Goal: Task Accomplishment & Management: Manage account settings

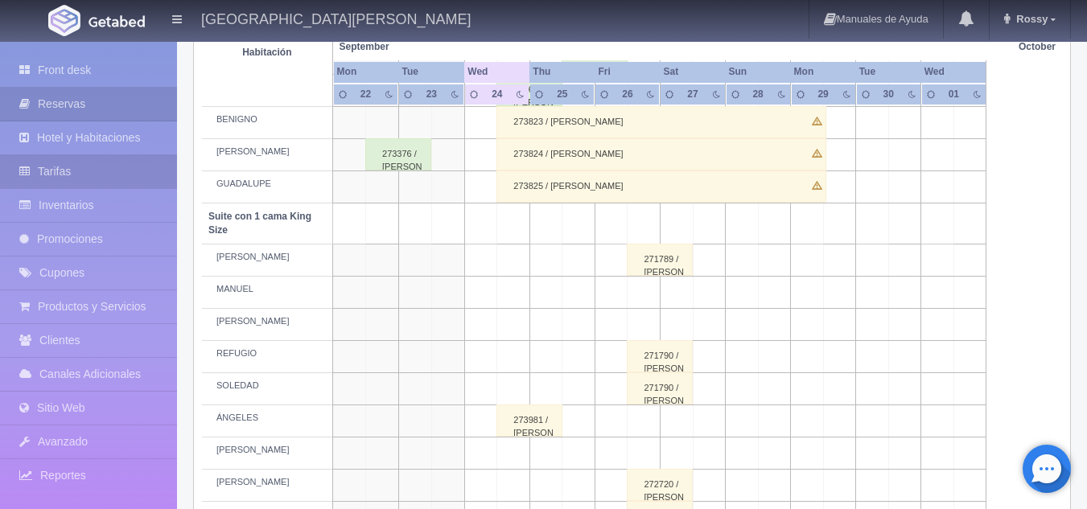
scroll to position [686, 0]
click at [76, 159] on link "Tarifas" at bounding box center [88, 171] width 177 height 33
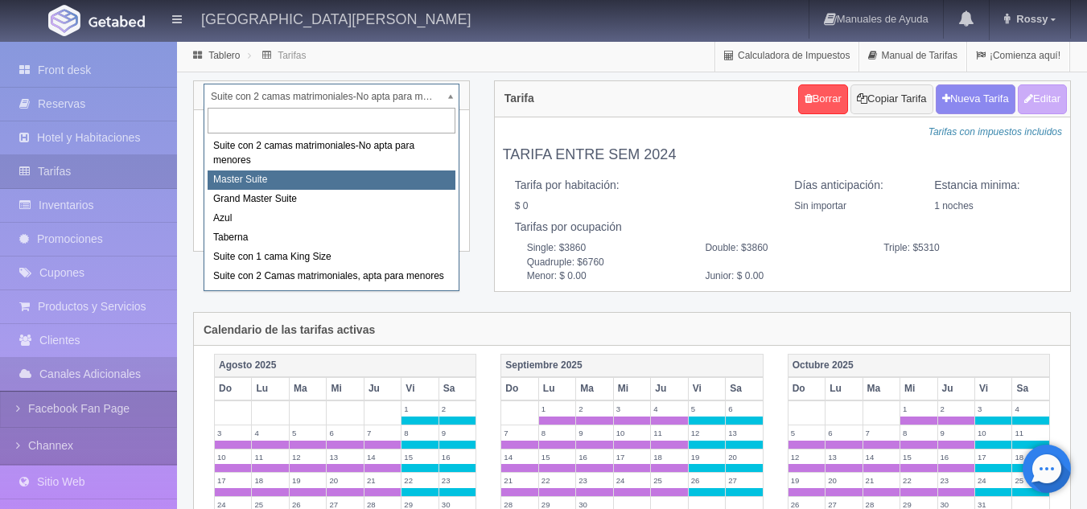
select select "1894"
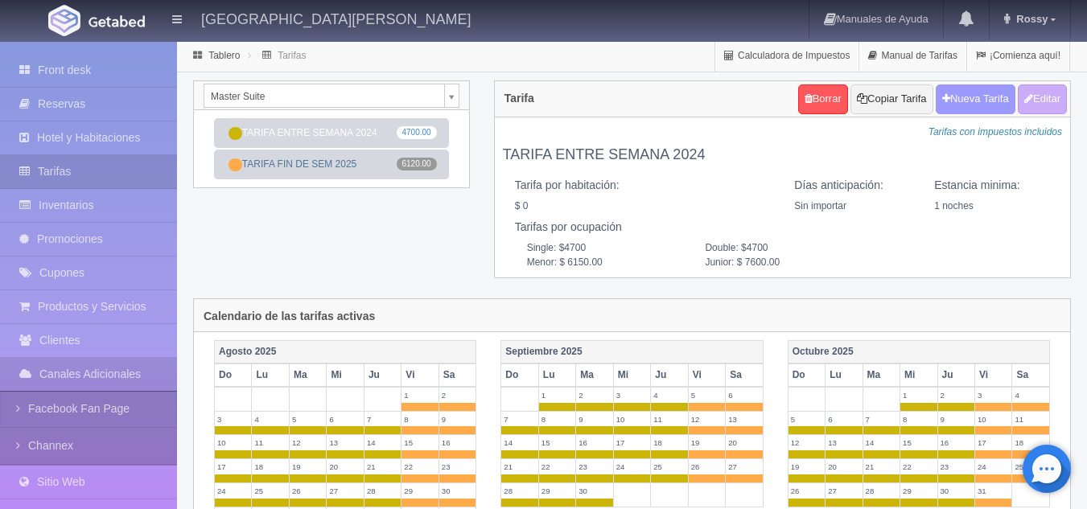
click at [973, 99] on button "Nueva Tarifa" at bounding box center [976, 99] width 80 height 30
select select
checkbox input "true"
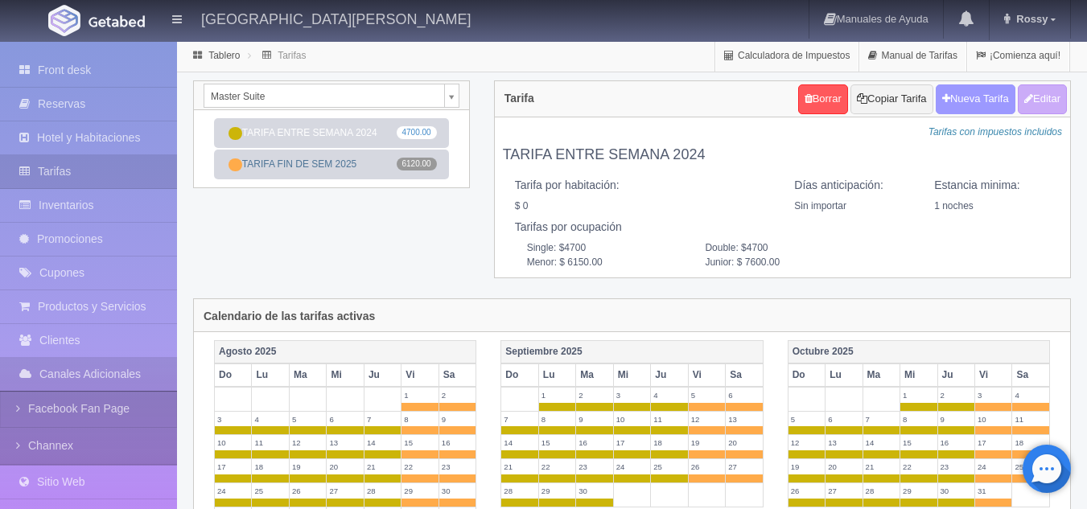
checkbox input "true"
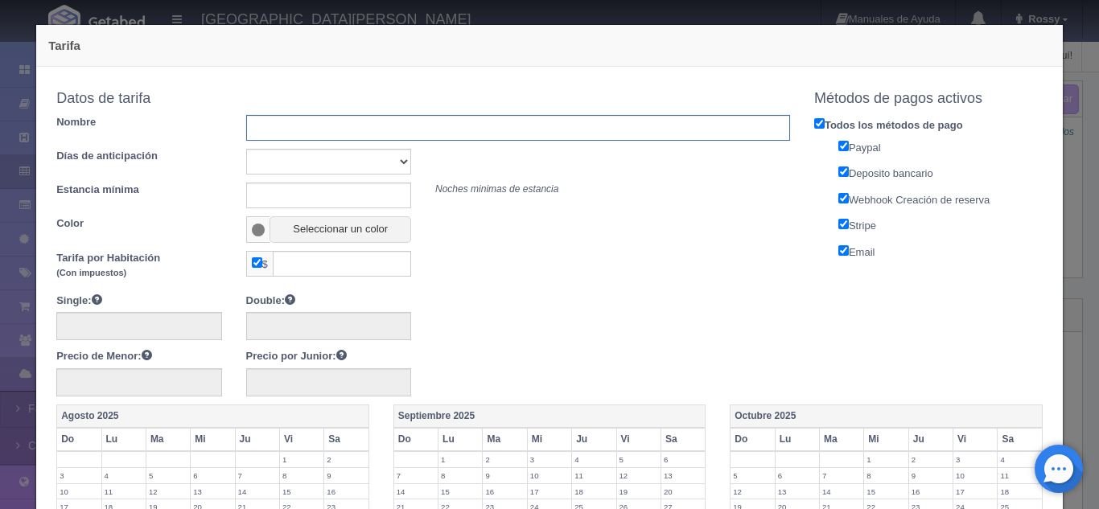
click at [492, 123] on input "text" at bounding box center [518, 128] width 544 height 26
click at [435, 130] on input "TARIFA ENTRE SEMANA 2024" at bounding box center [518, 128] width 544 height 26
type input "TARIFA ENTRE SEMANA 2026"
click at [388, 159] on select "Sin importar 1 2 3 4 5 6 7 8 9 10" at bounding box center [328, 162] width 165 height 26
click at [480, 155] on div "Días de anticipación Sin importar 1 2 3 4 5 6 7 8 9 10" at bounding box center [423, 162] width 758 height 26
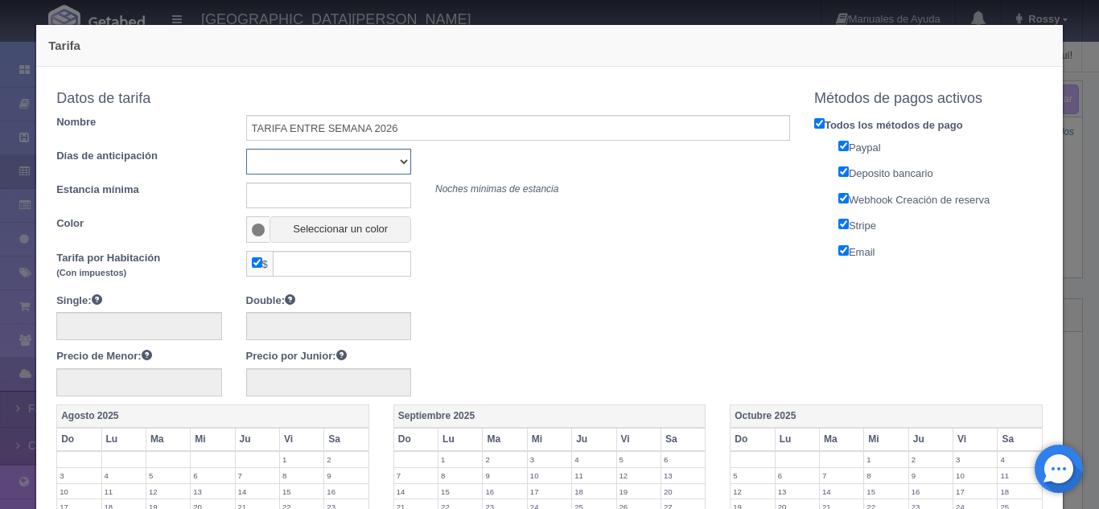
click at [395, 166] on select "Sin importar 1 2 3 4 5 6 7 8 9 10" at bounding box center [328, 162] width 165 height 26
select select "1"
click at [246, 149] on select "Sin importar 1 2 3 4 5 6 7 8 9 10" at bounding box center [328, 162] width 165 height 26
click at [307, 204] on input "text" at bounding box center [328, 196] width 165 height 26
type input "1"
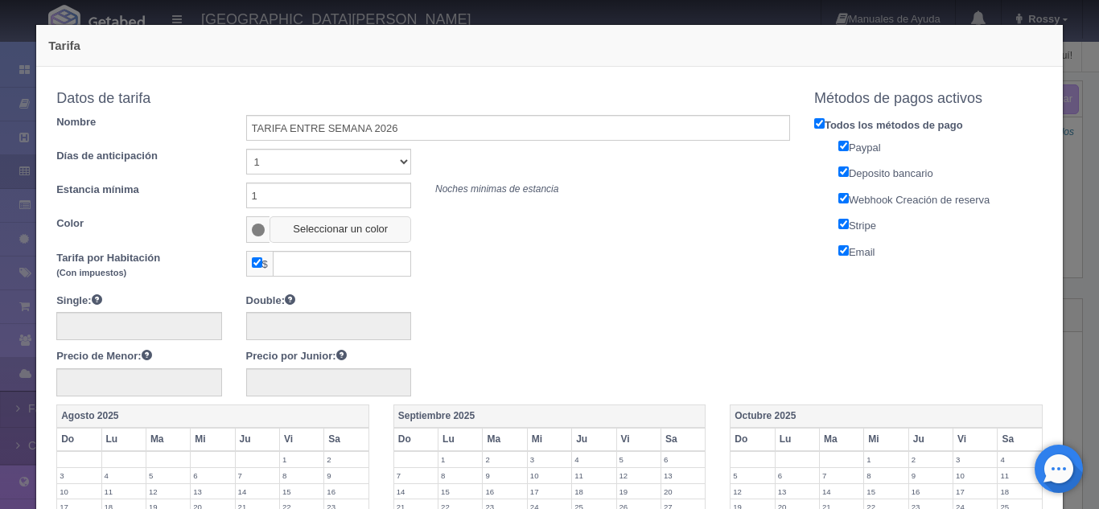
click at [370, 231] on button "Seleccionar un color" at bounding box center [341, 229] width 142 height 27
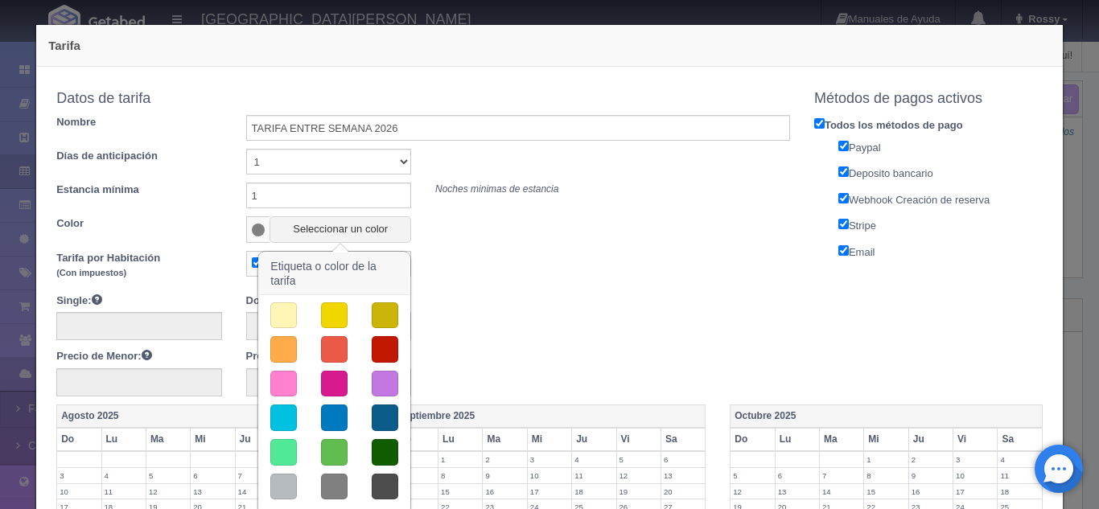
click at [379, 348] on button "button" at bounding box center [385, 349] width 27 height 27
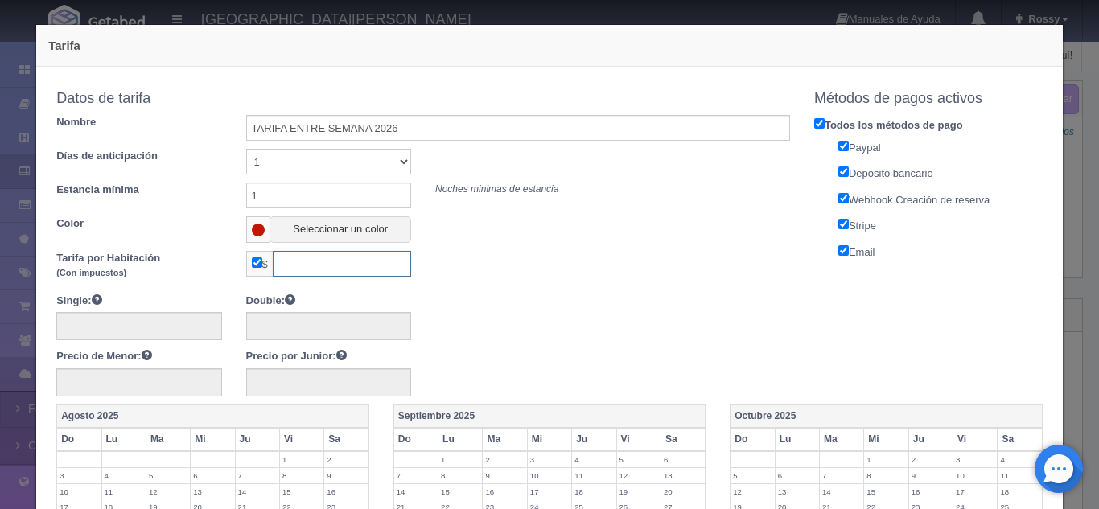
click at [386, 258] on input "text" at bounding box center [342, 264] width 138 height 26
click at [254, 269] on span "$" at bounding box center [259, 264] width 27 height 26
click at [257, 268] on input "checkbox" at bounding box center [257, 262] width 10 height 10
checkbox input "false"
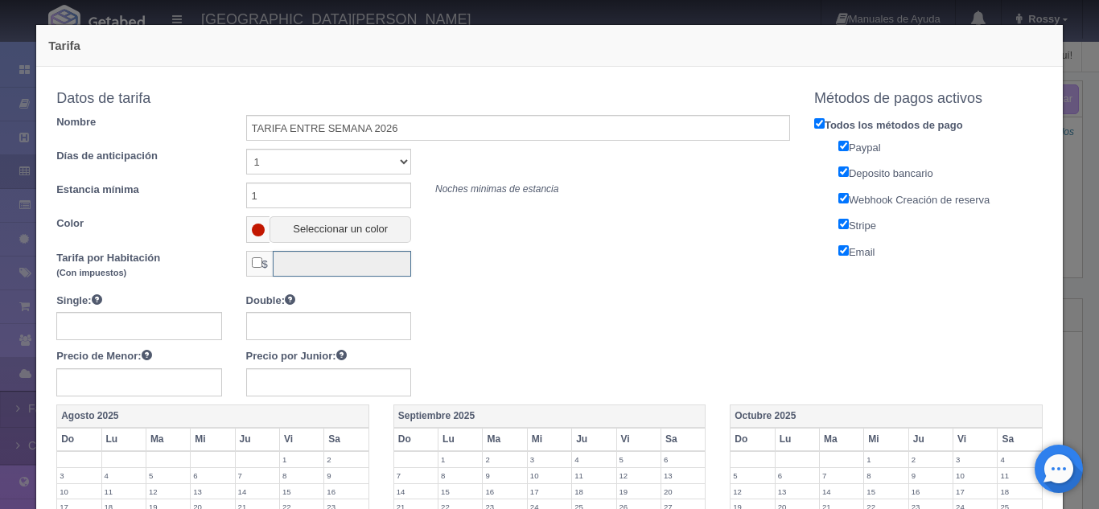
click at [305, 265] on input "text" at bounding box center [342, 264] width 138 height 26
click at [166, 334] on input "text" at bounding box center [138, 326] width 165 height 28
type input "4930"
click at [265, 323] on input "text" at bounding box center [328, 326] width 165 height 28
type input "4930"
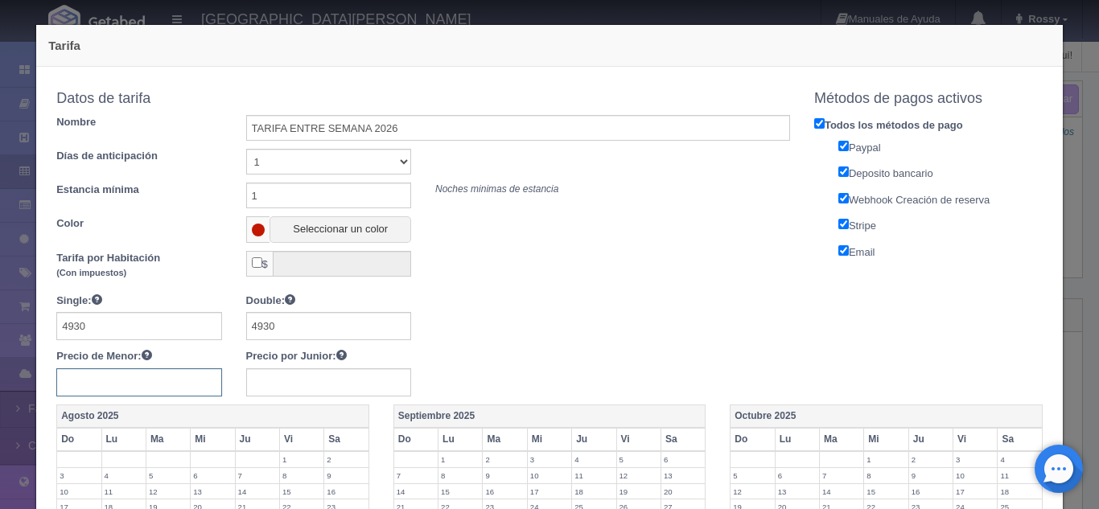
click at [180, 397] on input "text" at bounding box center [138, 382] width 165 height 28
click at [479, 385] on div "Single: 4930 Double: 4930 Precio de Menor: Precio por Junior:" at bounding box center [423, 345] width 758 height 104
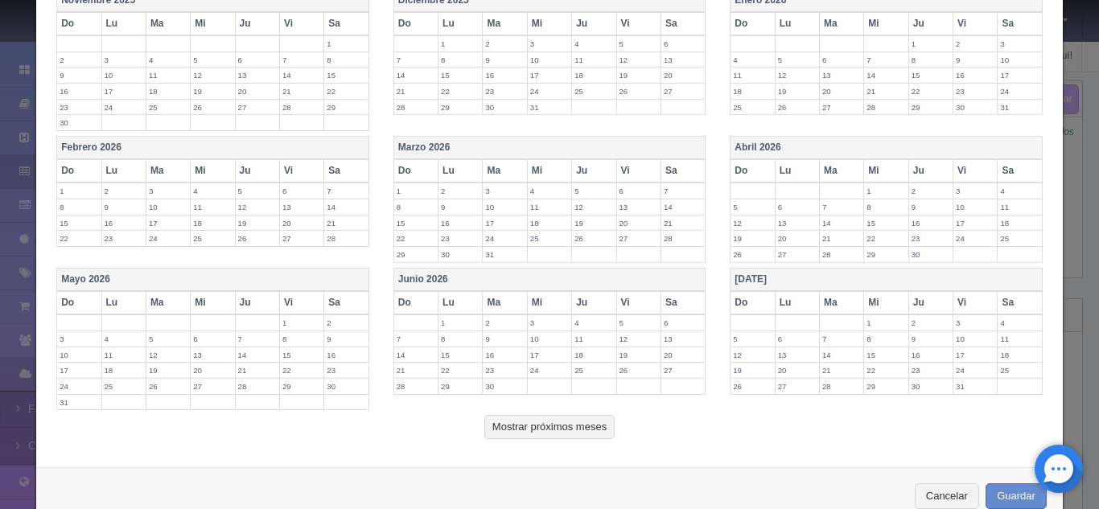
scroll to position [605, 0]
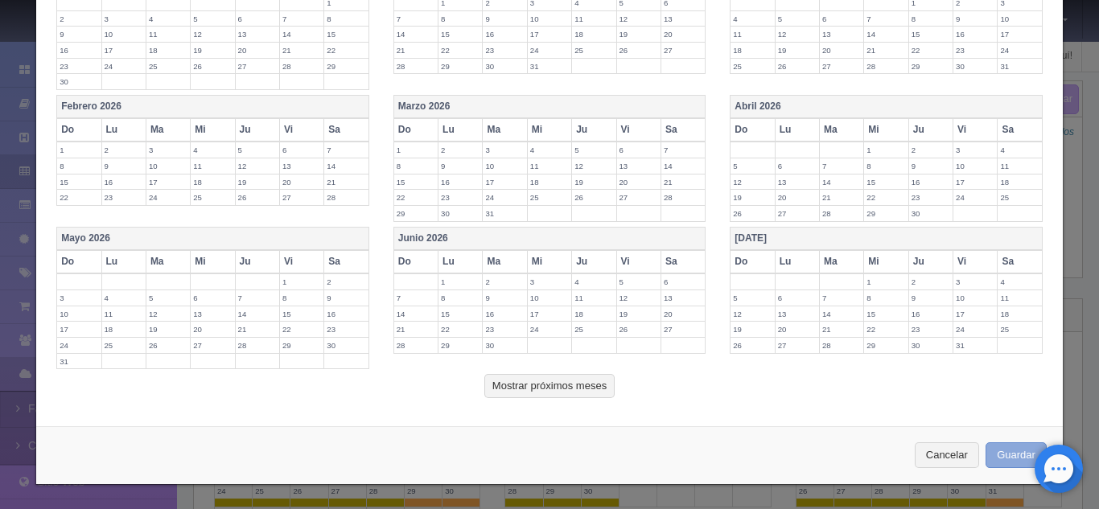
click at [1011, 449] on button "Guardar" at bounding box center [1016, 455] width 61 height 27
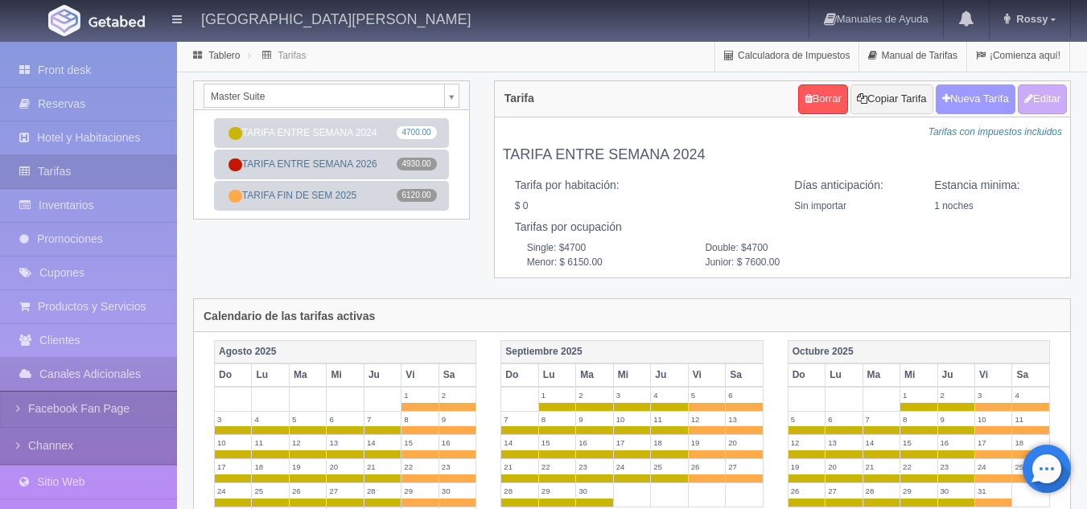
click at [957, 98] on button "Nueva Tarifa" at bounding box center [976, 99] width 80 height 30
select select
checkbox input "true"
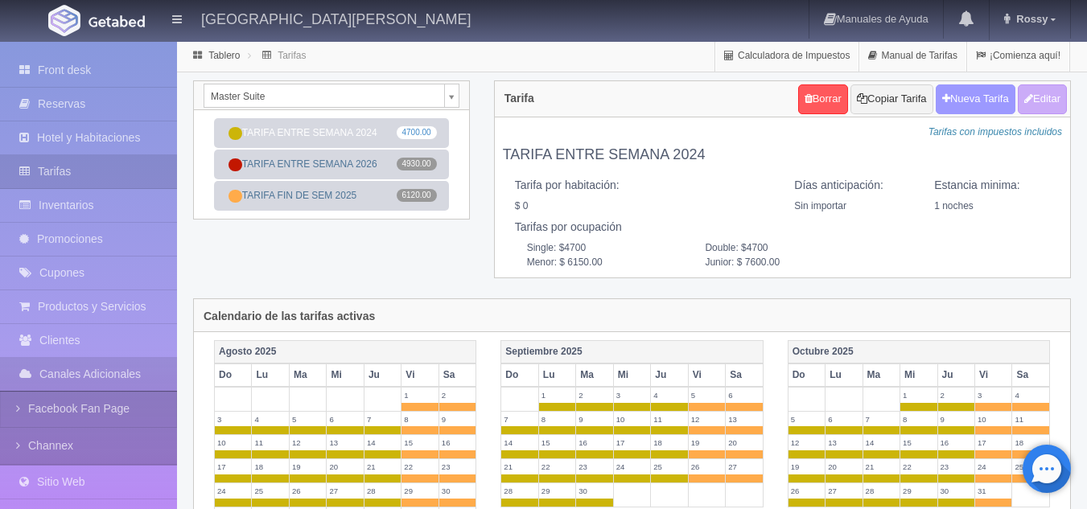
checkbox input "true"
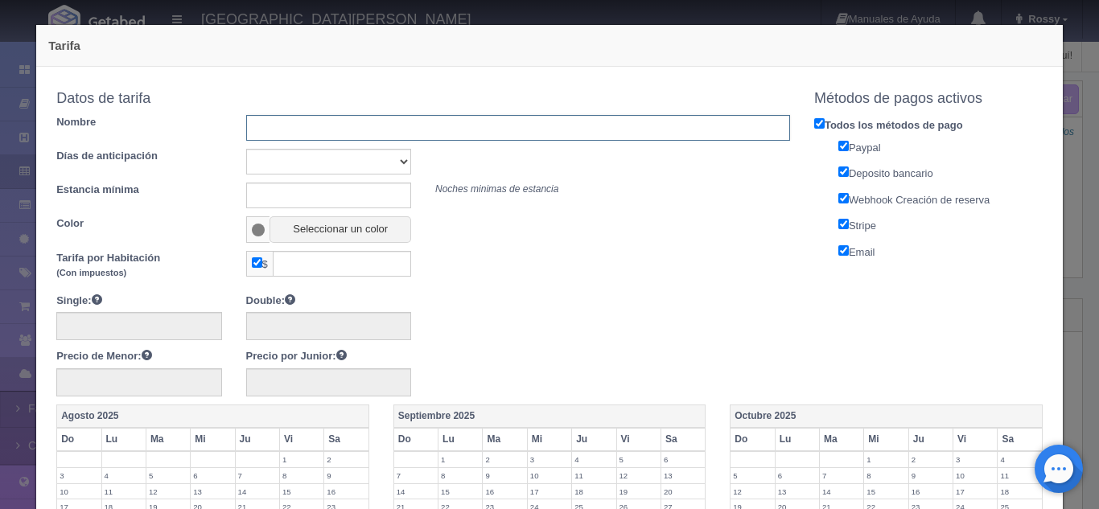
click at [343, 134] on input "text" at bounding box center [518, 128] width 544 height 26
type input "TARIFA FIN DE SEM 2026"
click at [401, 164] on select "Sin importar 1 2 3 4 5 6 7 8 9 10" at bounding box center [328, 162] width 165 height 26
select select "1"
click at [246, 149] on select "Sin importar 1 2 3 4 5 6 7 8 9 10" at bounding box center [328, 162] width 165 height 26
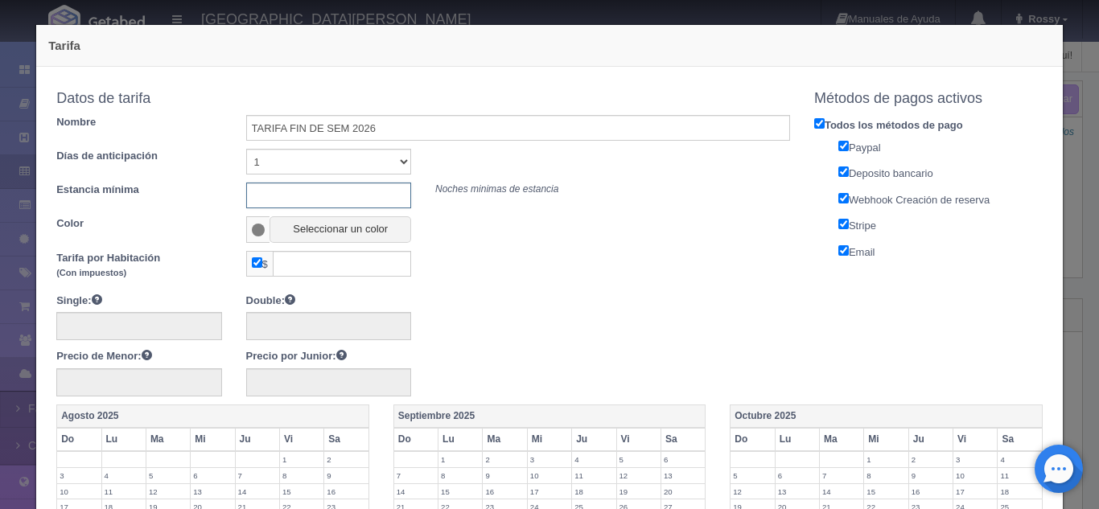
click at [346, 204] on input "text" at bounding box center [328, 196] width 165 height 26
type input "1"
click at [296, 218] on button "Seleccionar un color" at bounding box center [341, 229] width 142 height 27
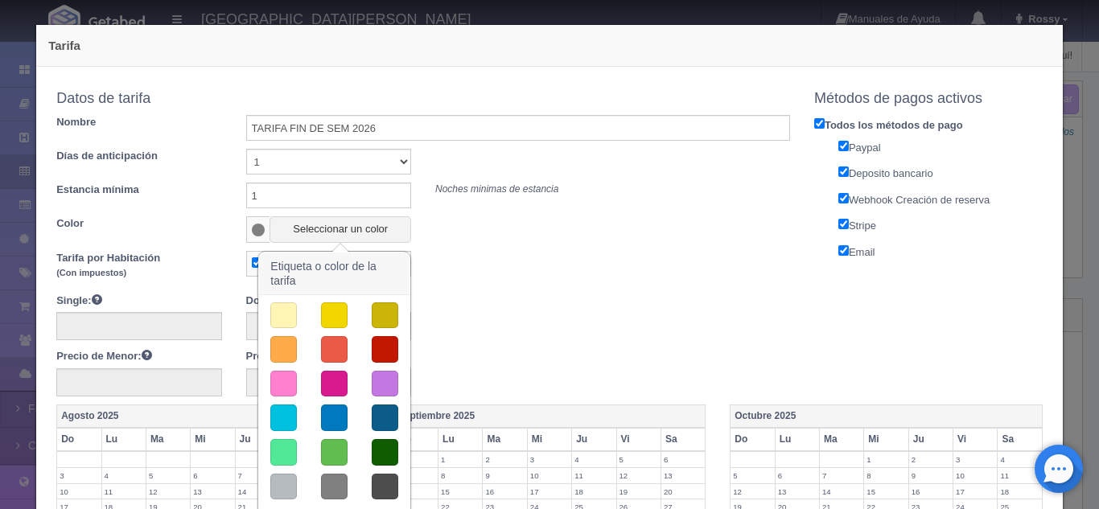
click at [328, 412] on button "button" at bounding box center [334, 418] width 27 height 27
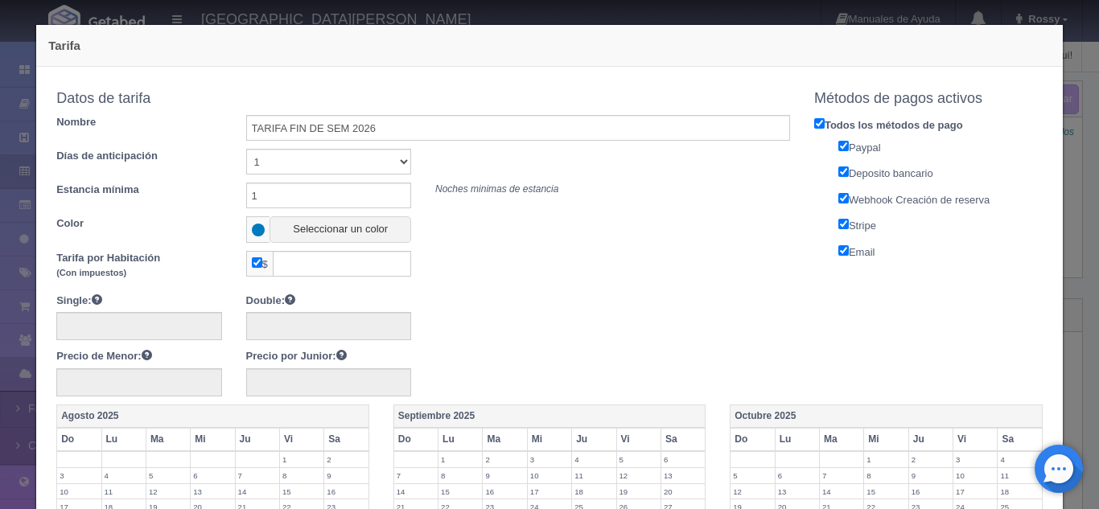
click at [252, 266] on input "checkbox" at bounding box center [257, 262] width 10 height 10
checkbox input "false"
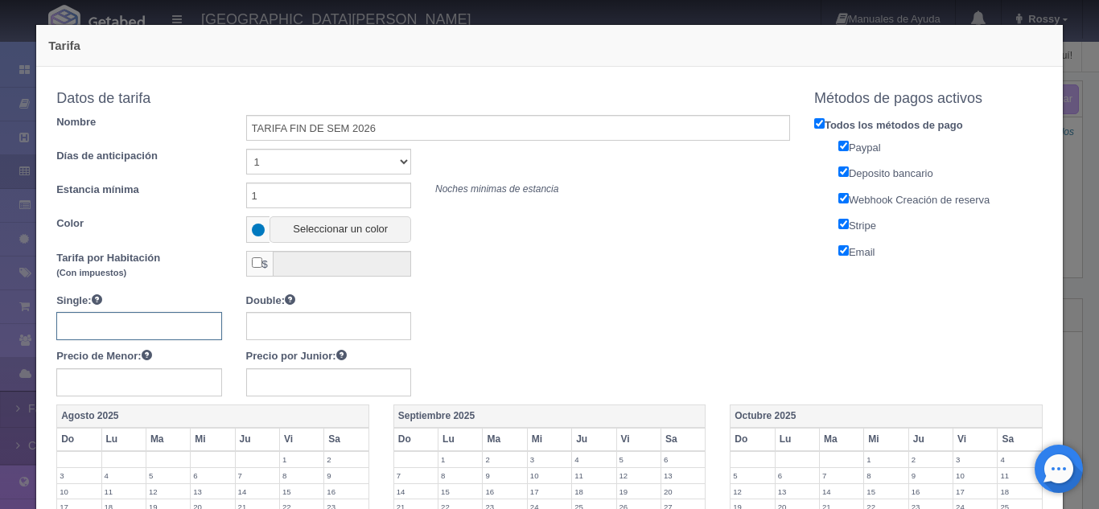
click at [130, 333] on input "text" at bounding box center [138, 326] width 165 height 28
type input "7"
type input "6420"
click at [282, 333] on input "text" at bounding box center [328, 326] width 165 height 28
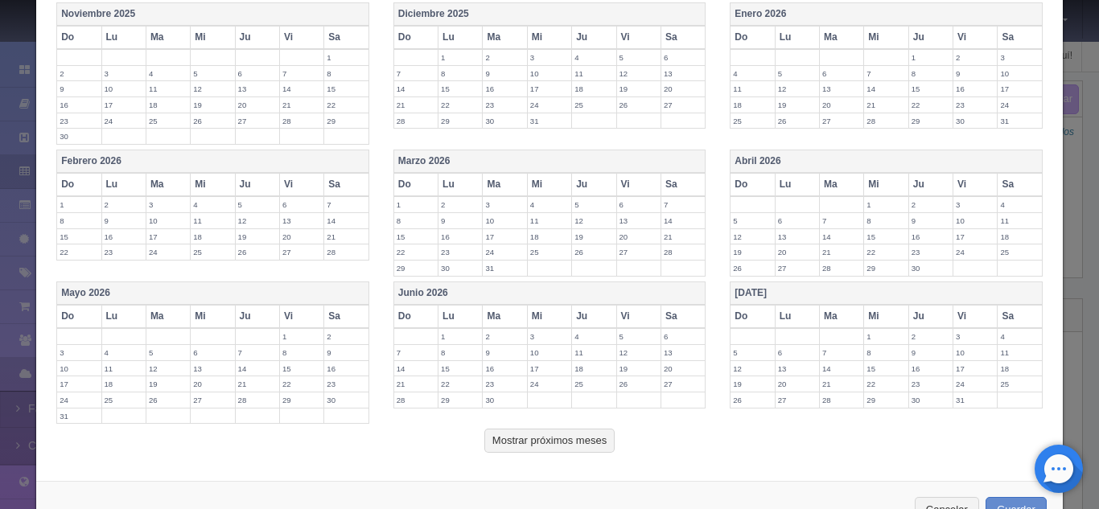
scroll to position [605, 0]
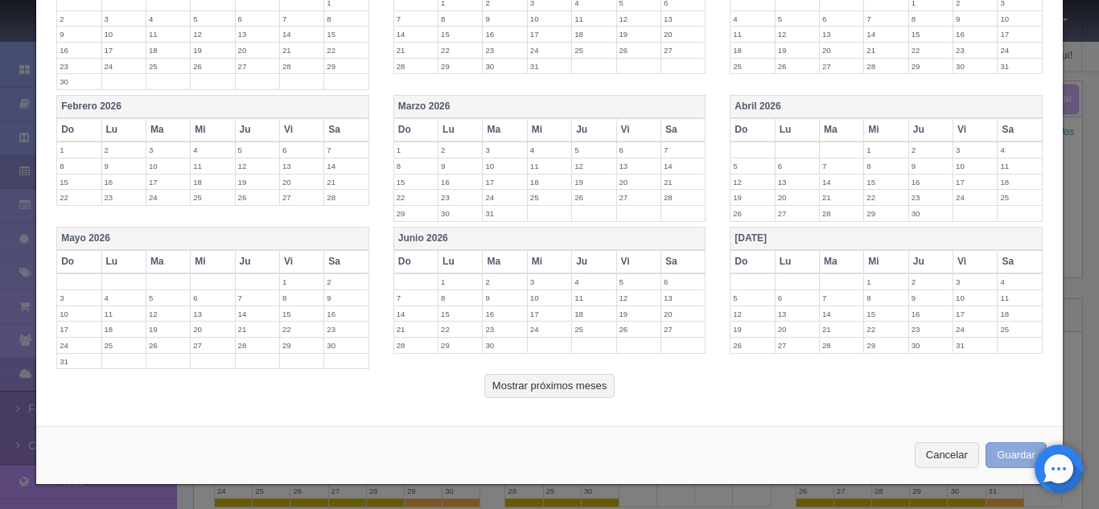
type input "6420"
click at [998, 450] on button "Guardar" at bounding box center [1016, 455] width 61 height 27
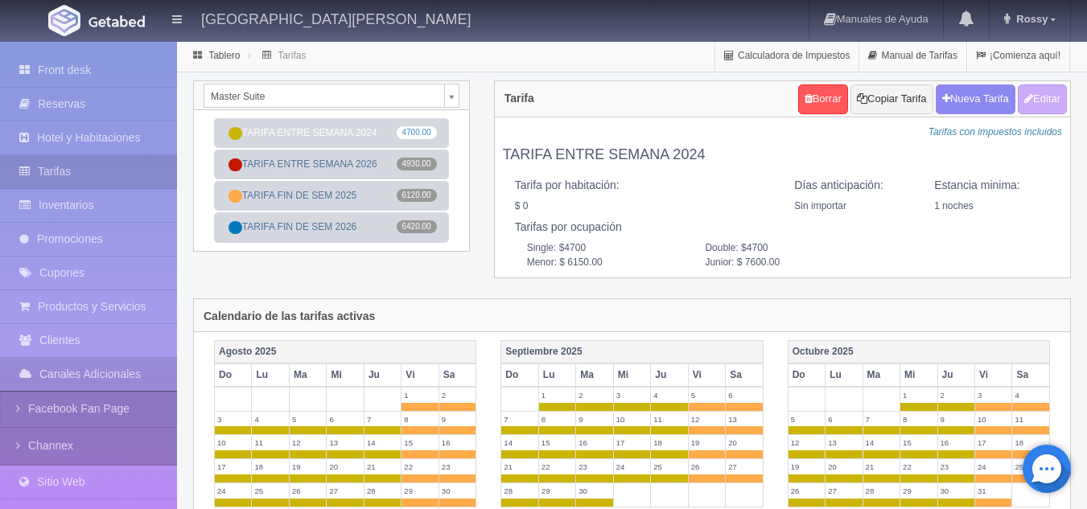
click at [463, 97] on div "Master Suite Suite con 2 camas matrimoniales-No apta para menores Master Suite …" at bounding box center [331, 95] width 275 height 29
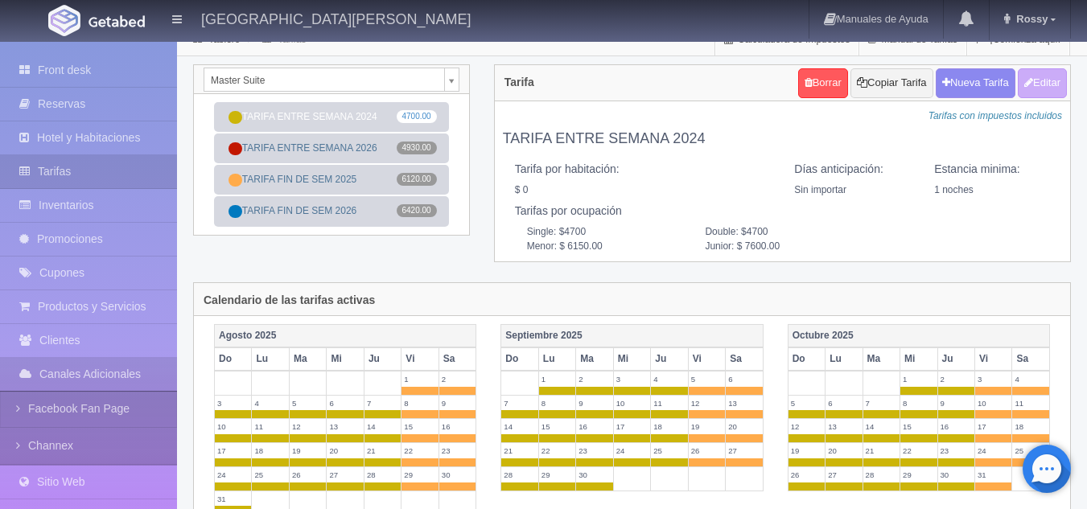
scroll to position [15, 0]
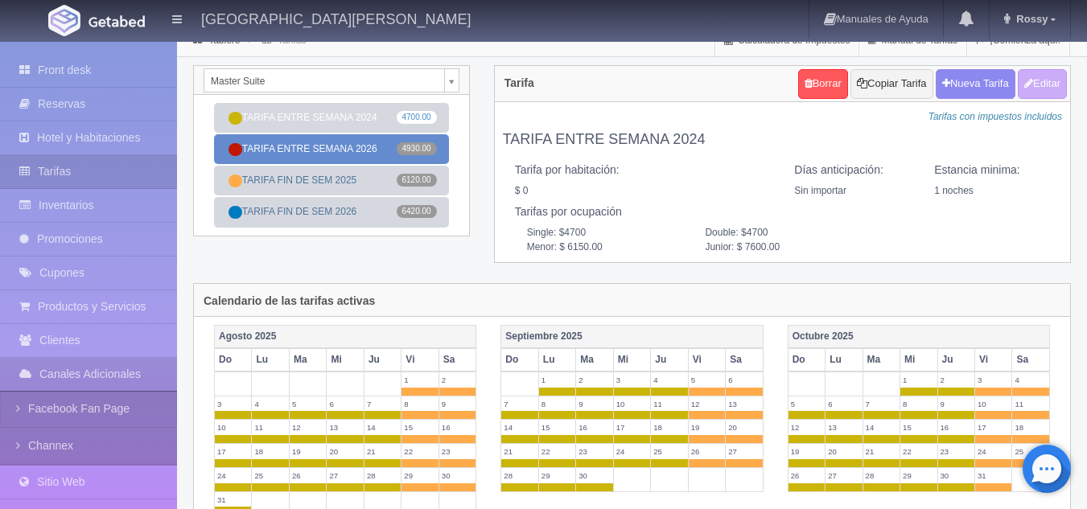
click at [335, 150] on link "TARIFA ENTRE SEMANA 2026 4930.00" at bounding box center [331, 149] width 235 height 30
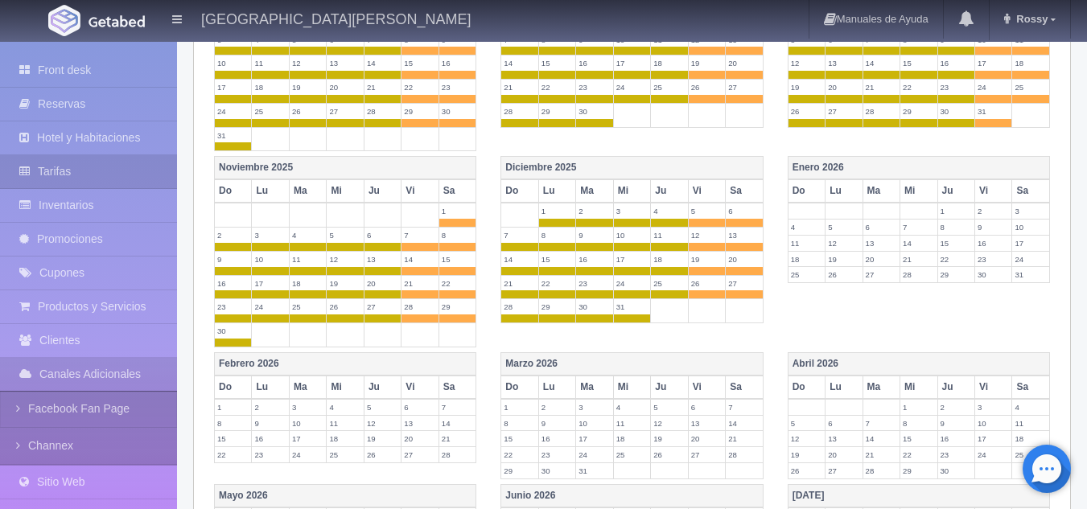
scroll to position [381, 0]
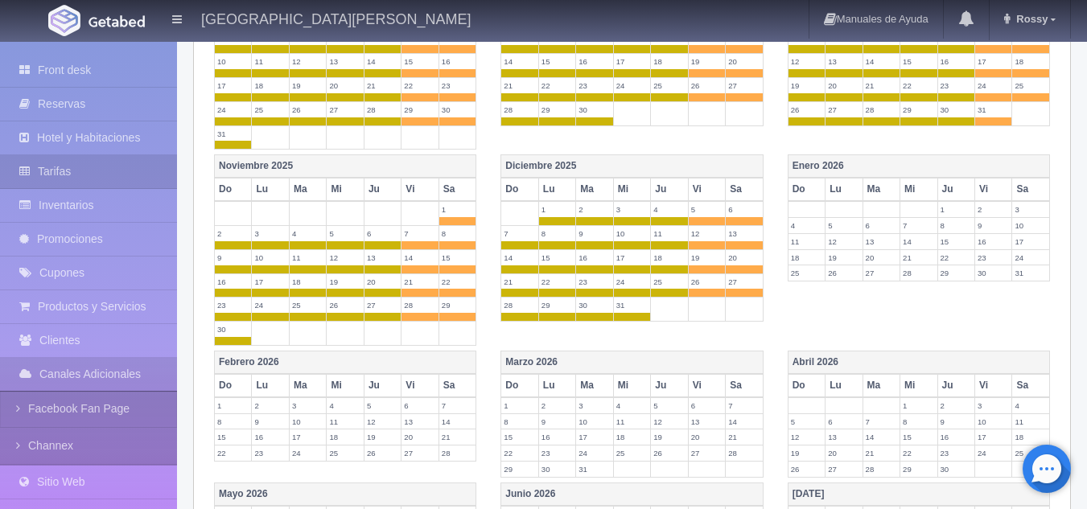
click at [848, 187] on th "Lu" at bounding box center [843, 189] width 37 height 23
click at [847, 190] on th "Lu" at bounding box center [843, 189] width 37 height 23
drag, startPoint x: 847, startPoint y: 190, endPoint x: 925, endPoint y: 193, distance: 78.1
click at [925, 193] on tr "Do Lu Ma Mi Ju Vi Sa" at bounding box center [918, 189] width 261 height 23
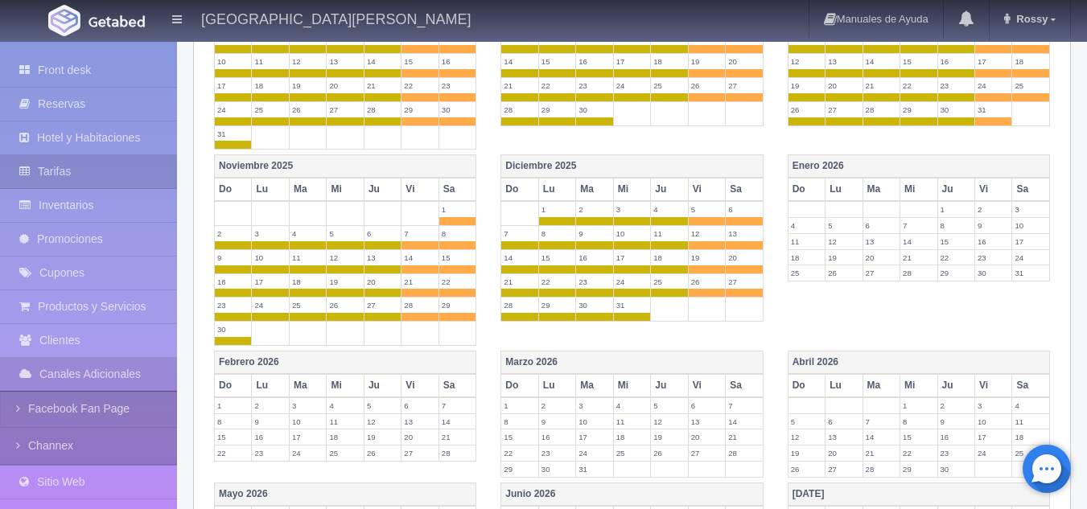
click at [910, 151] on div "[DATE] Do Lu Ma Mi Ju Vi Sa 1 2 3 4 5 6 7 8 9 10 11 12 13 14 15 16 17 18 19 20 …" at bounding box center [632, 57] width 860 height 196
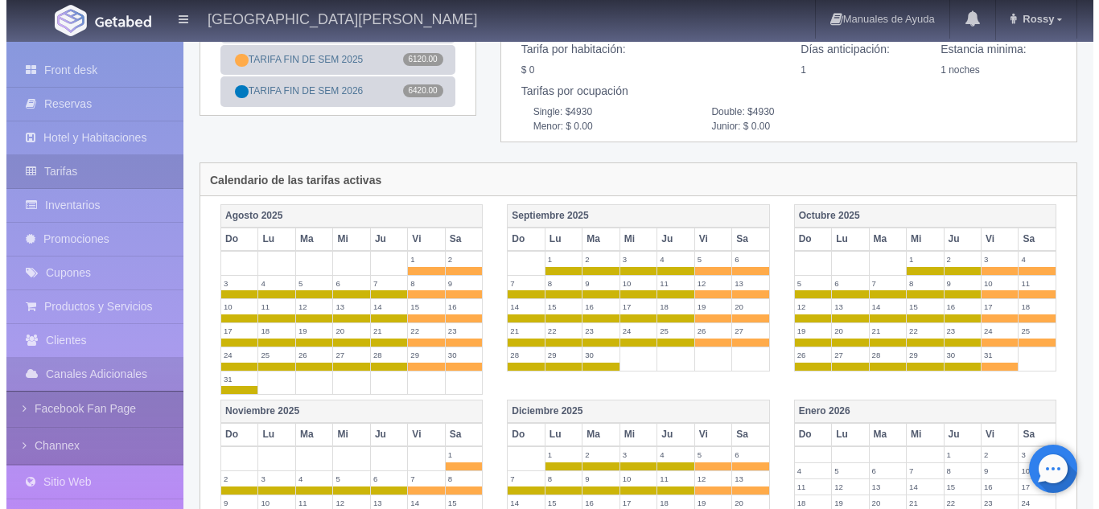
scroll to position [0, 0]
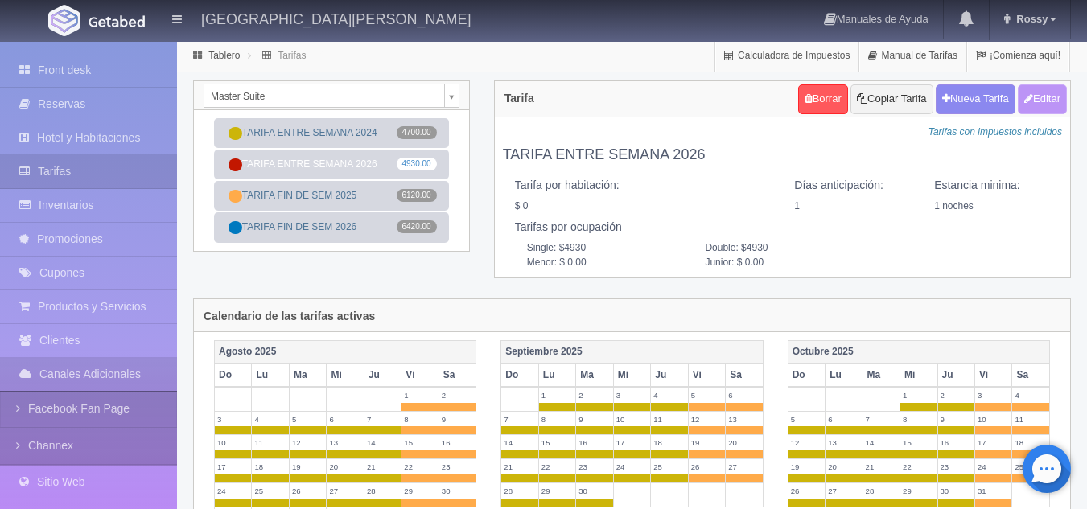
click at [1045, 95] on button "Editar" at bounding box center [1042, 99] width 49 height 30
type input "TARIFA ENTRE SEMANA 2026"
select select "1"
type input "1"
checkbox input "false"
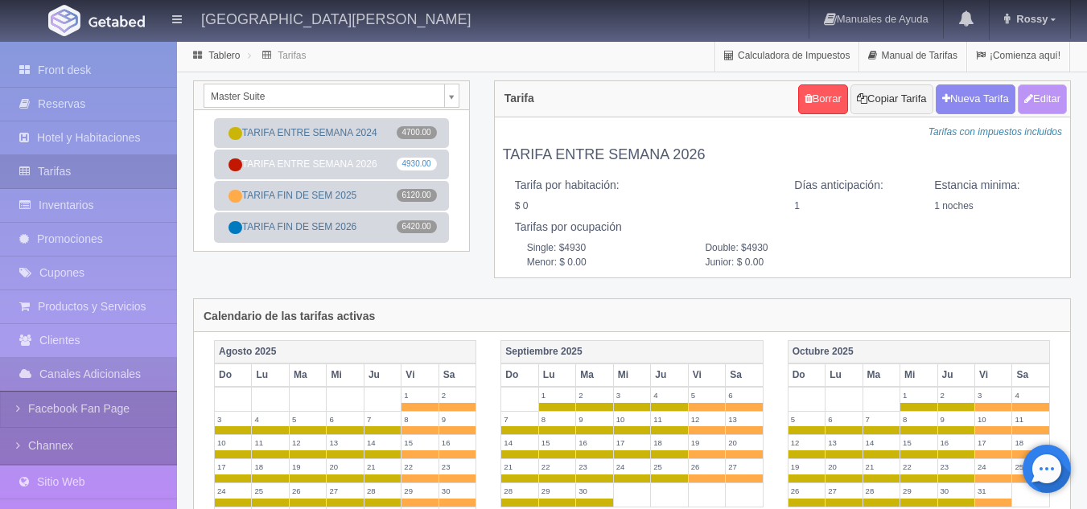
type input "4930"
type input "0.00"
checkbox input "true"
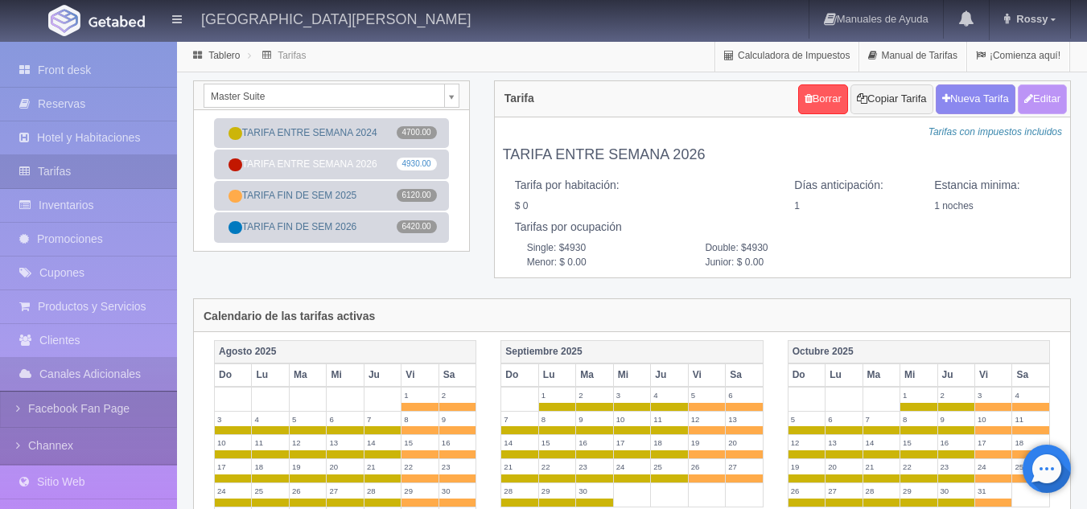
checkbox input "true"
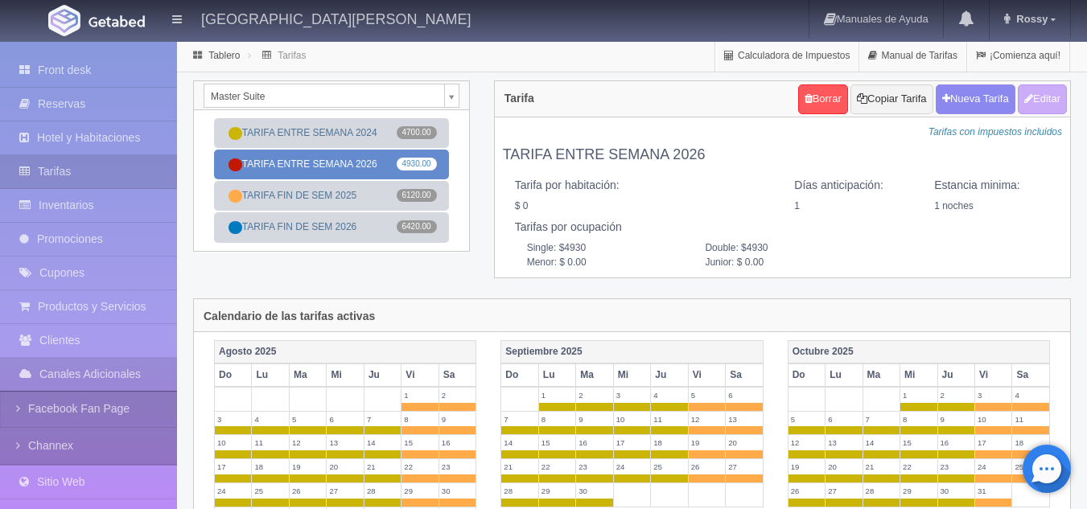
click at [351, 163] on link "TARIFA ENTRE SEMANA 2026 4930.00" at bounding box center [331, 165] width 235 height 30
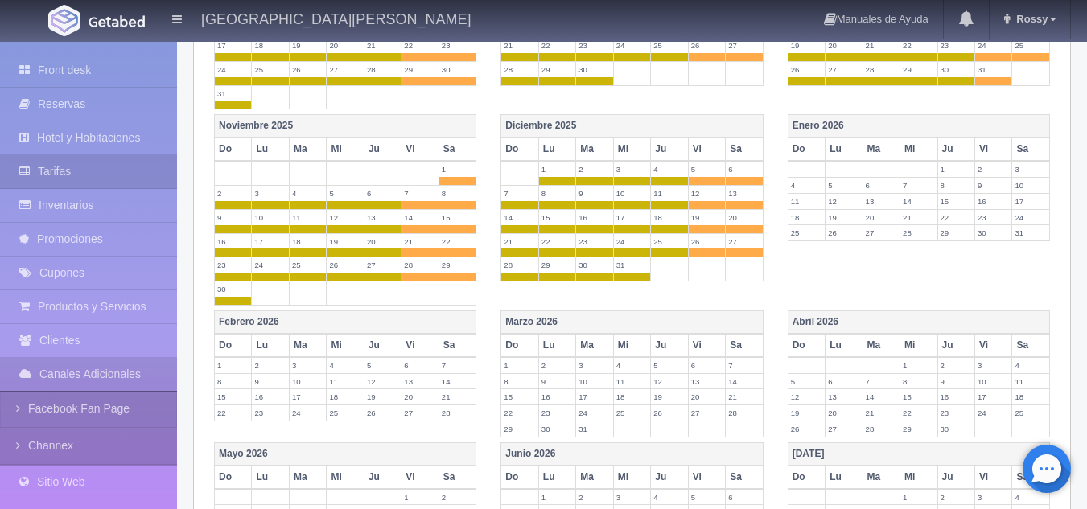
scroll to position [416, 0]
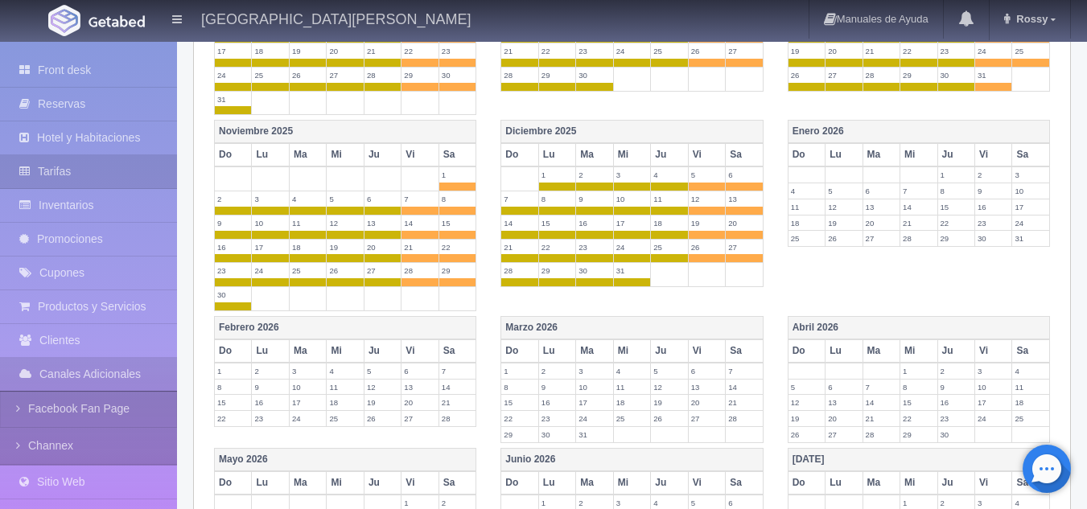
click at [858, 158] on th "Lu" at bounding box center [843, 154] width 37 height 23
drag, startPoint x: 875, startPoint y: 158, endPoint x: 854, endPoint y: 179, distance: 29.0
click at [854, 179] on table "Enero 2026 Do Lu Ma Mi Ju Vi Sa 1 2 3 4 5 6 7 8 9 10 11 12 13 14 15 16 17 18 19…" at bounding box center [919, 183] width 262 height 127
click at [845, 193] on label "5" at bounding box center [843, 190] width 36 height 15
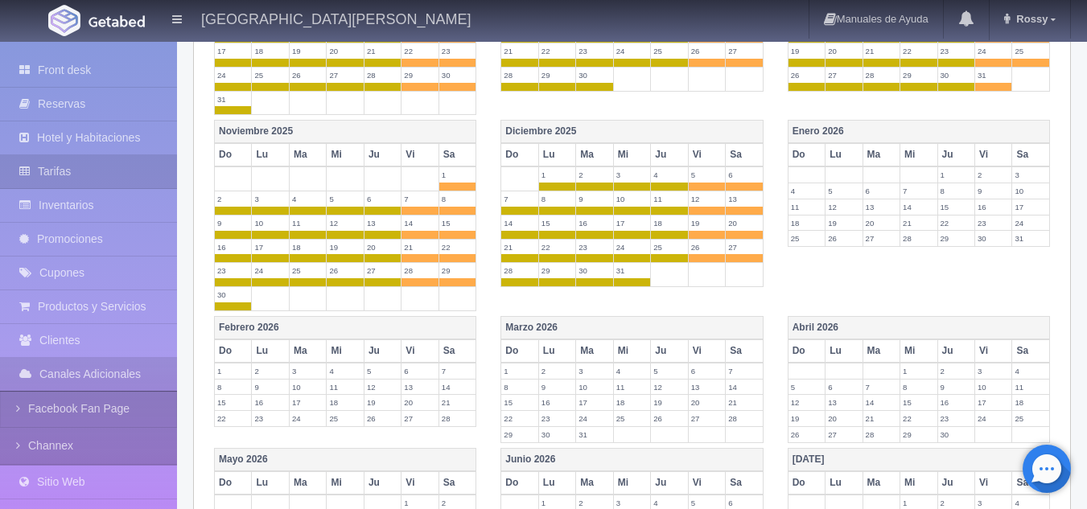
click at [876, 190] on label "6" at bounding box center [881, 190] width 36 height 15
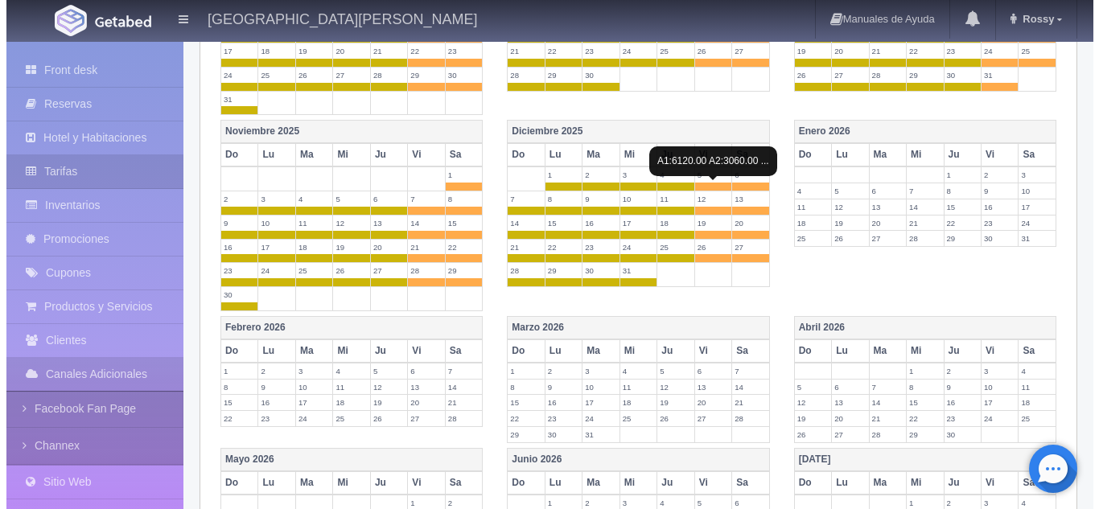
scroll to position [0, 0]
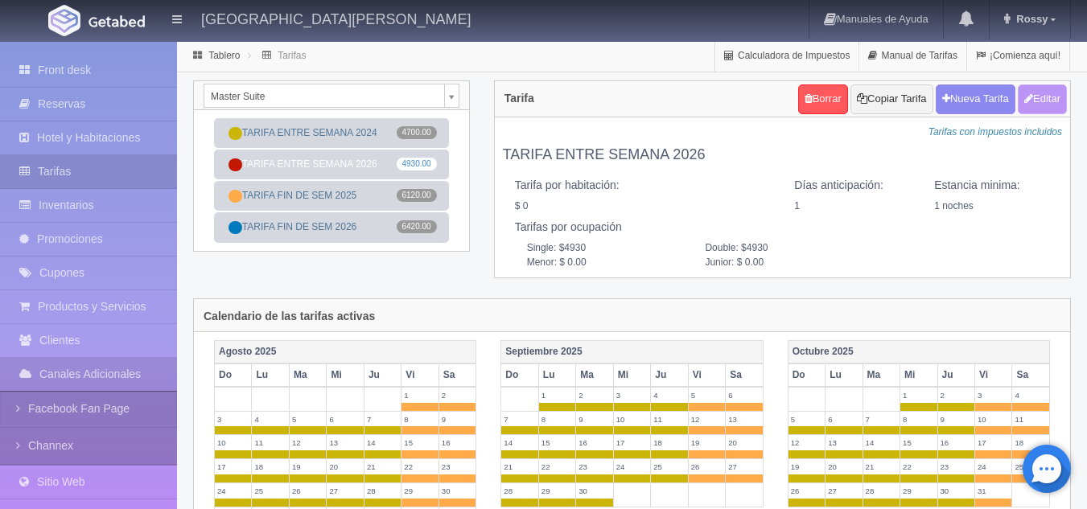
click at [1040, 108] on button "Editar" at bounding box center [1042, 99] width 49 height 30
type input "TARIFA ENTRE SEMANA 2026"
select select "1"
type input "1"
checkbox input "false"
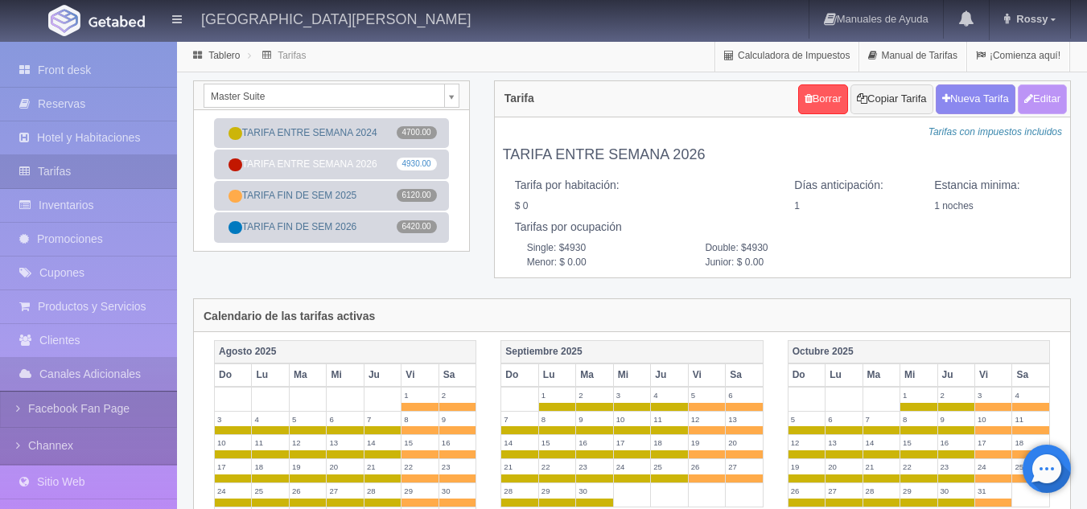
type input "4930"
type input "0.00"
checkbox input "true"
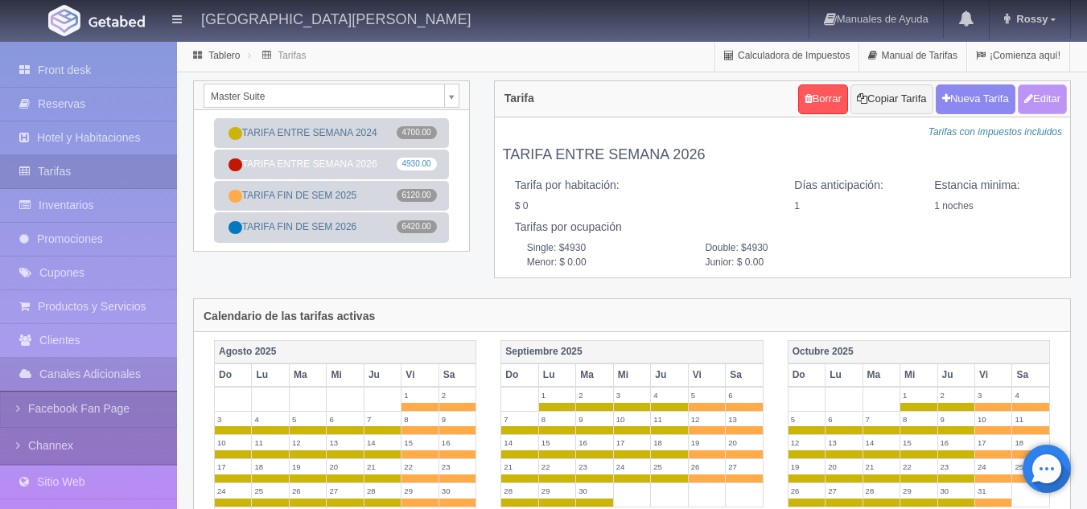
checkbox input "true"
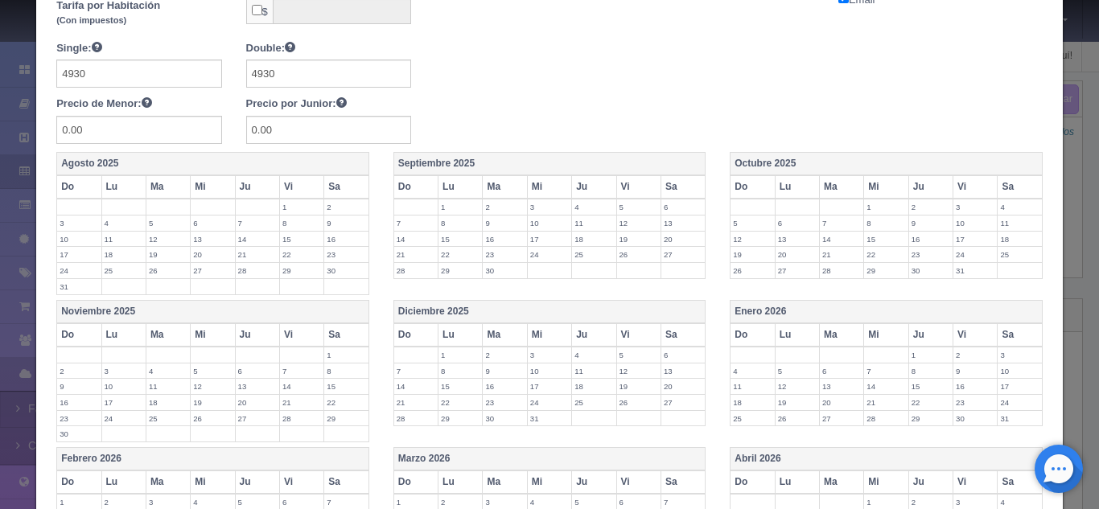
scroll to position [344, 0]
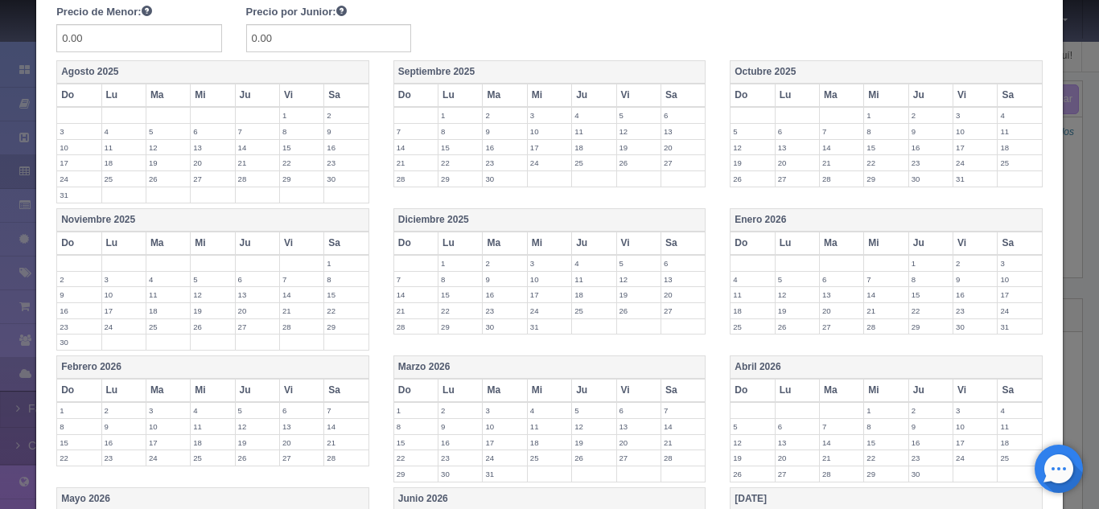
click at [749, 250] on th "Do" at bounding box center [752, 243] width 44 height 23
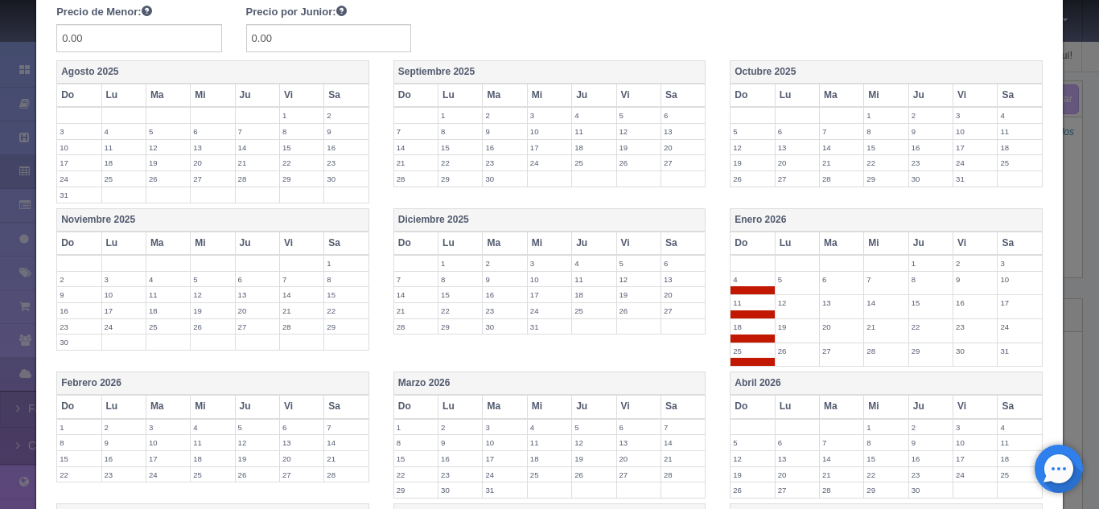
drag, startPoint x: 775, startPoint y: 246, endPoint x: 826, endPoint y: 243, distance: 51.6
click at [826, 243] on tr "Do Lu Ma Mi Ju Vi Sa" at bounding box center [886, 243] width 312 height 23
click at [826, 243] on th "Ma" at bounding box center [842, 243] width 44 height 23
click at [778, 247] on th "Lu" at bounding box center [797, 243] width 44 height 23
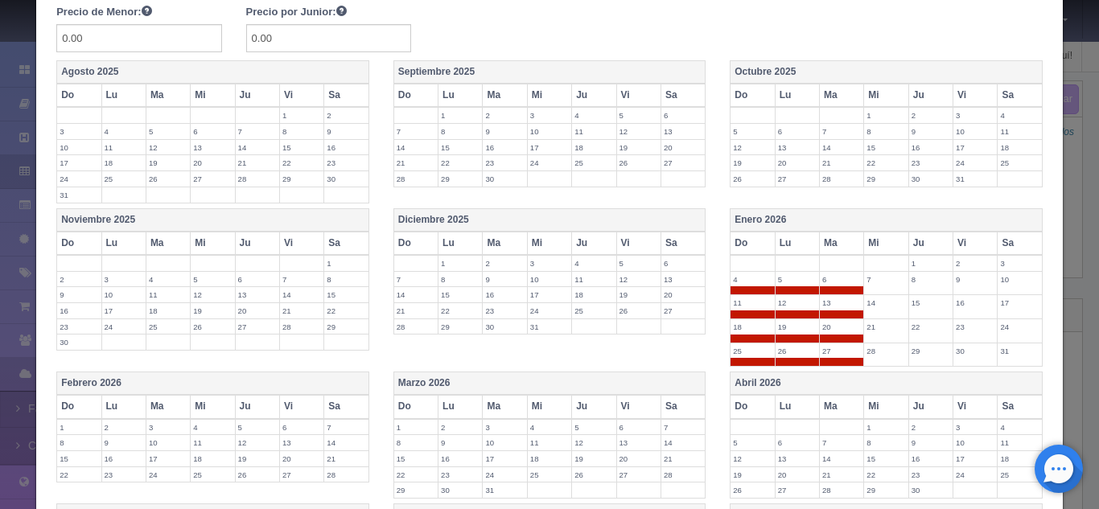
click at [870, 249] on th "Mi" at bounding box center [886, 243] width 44 height 23
click at [912, 243] on th "Ju" at bounding box center [930, 243] width 44 height 23
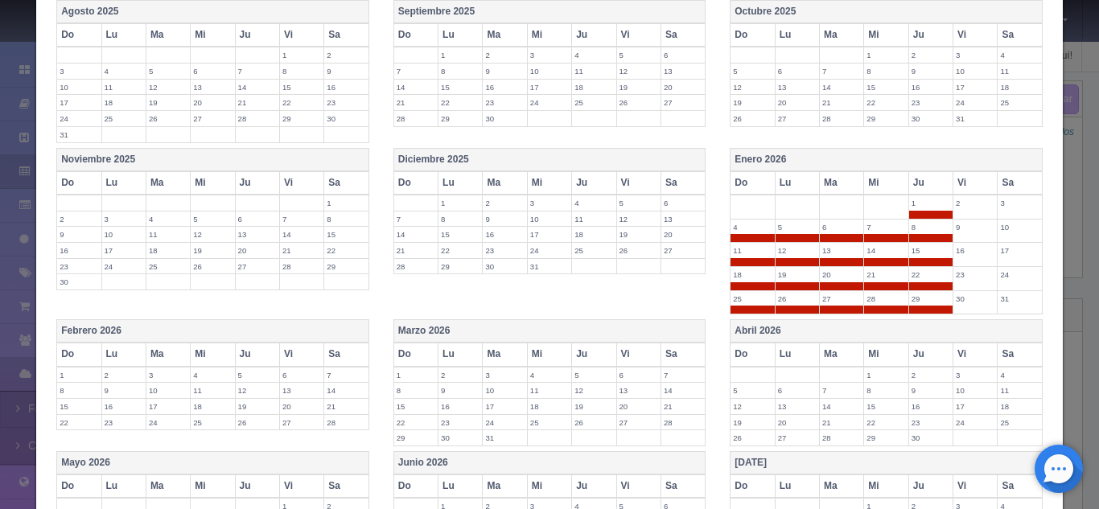
scroll to position [414, 0]
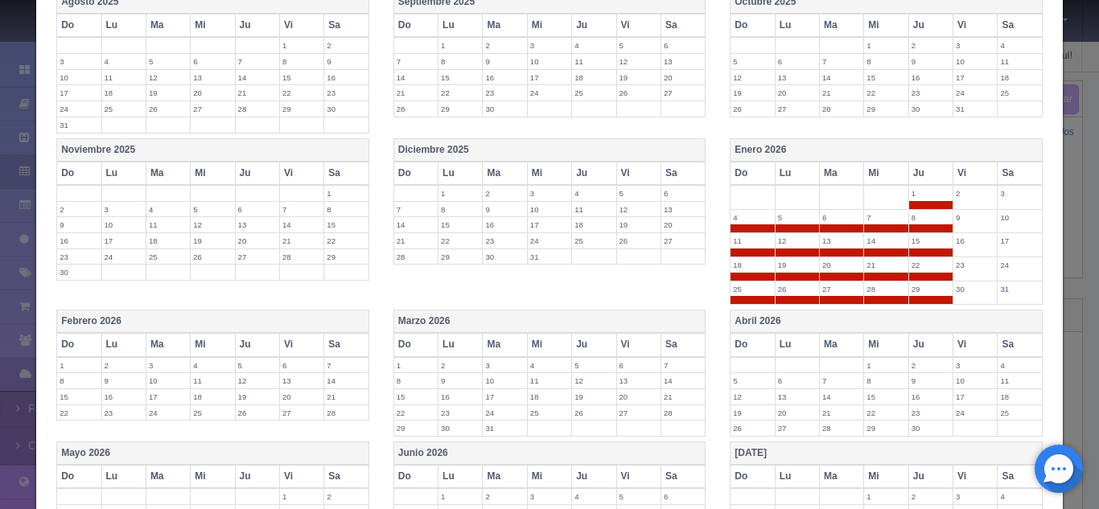
click at [743, 320] on th "Abril 2026" at bounding box center [886, 322] width 312 height 23
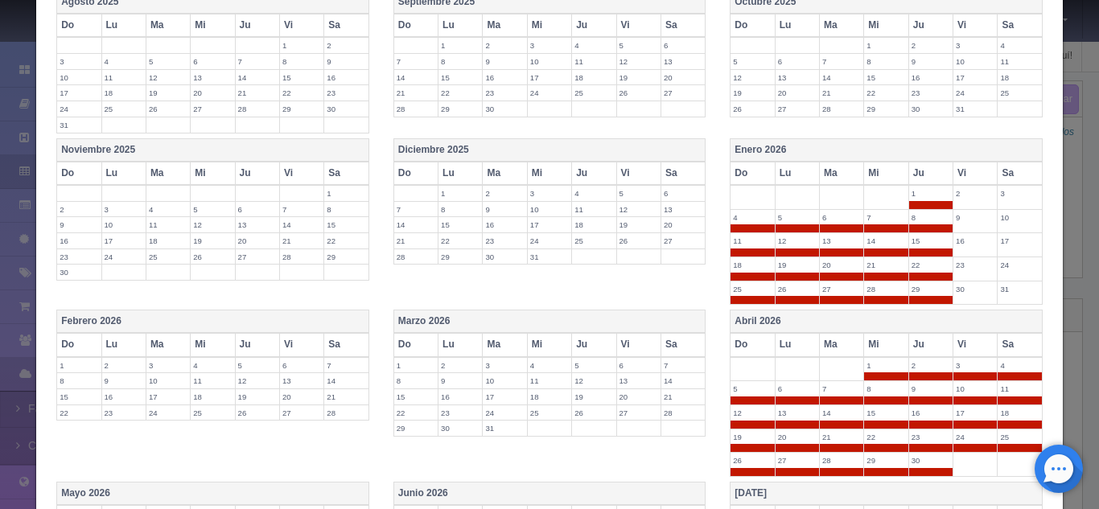
click at [965, 363] on label "3" at bounding box center [974, 365] width 43 height 15
click at [977, 344] on th "Vi" at bounding box center [975, 344] width 44 height 23
click at [1008, 341] on th "Sa" at bounding box center [1020, 344] width 44 height 23
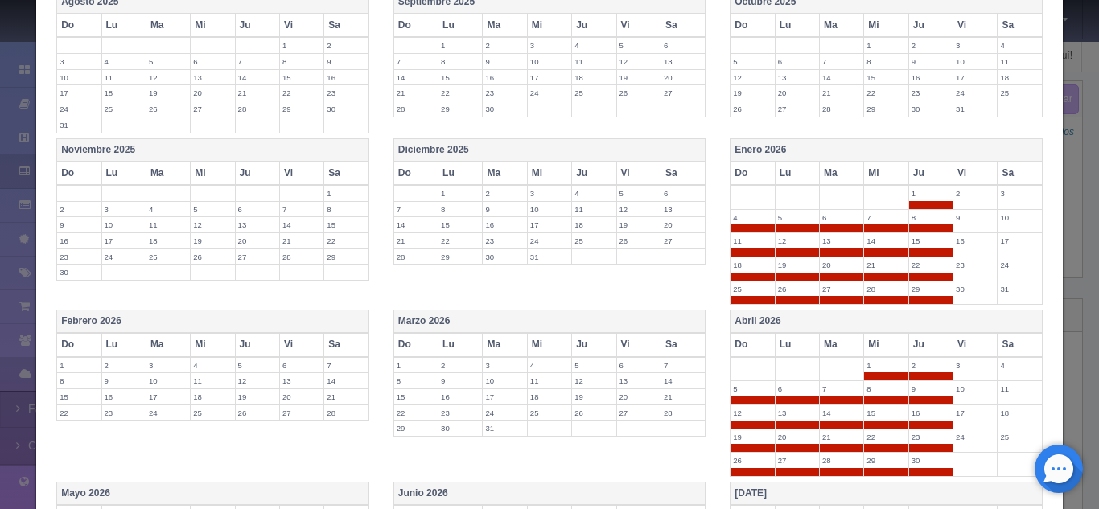
click at [439, 318] on th "Marzo 2026" at bounding box center [549, 322] width 312 height 23
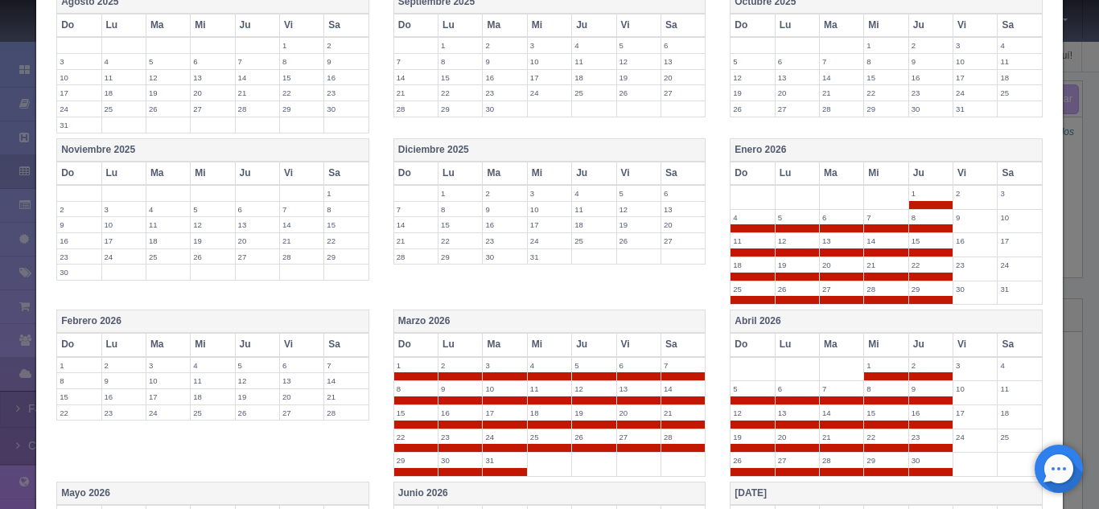
click at [627, 351] on th "Vi" at bounding box center [638, 344] width 44 height 23
click at [669, 343] on th "Sa" at bounding box center [682, 344] width 44 height 23
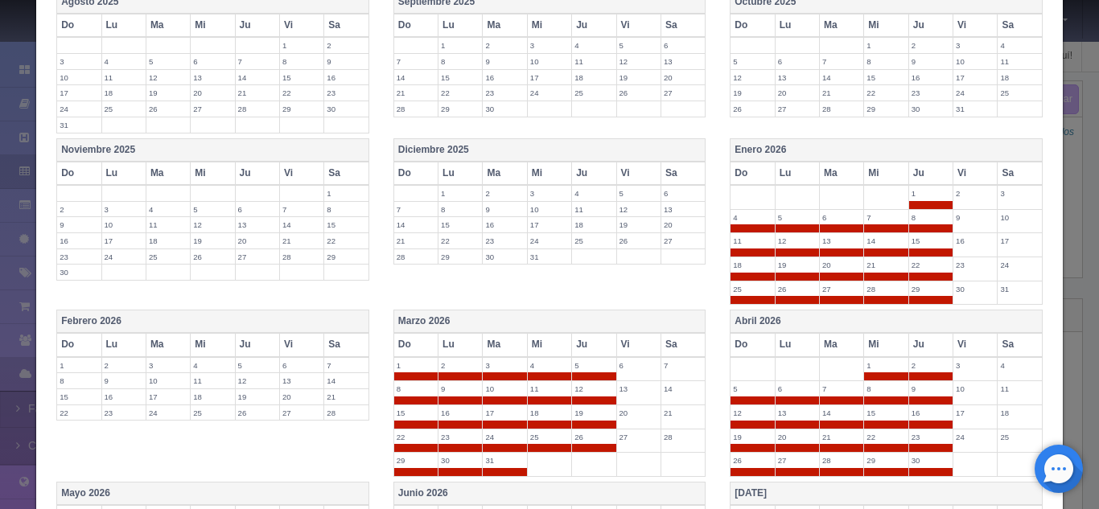
click at [156, 318] on th "Febrero 2026" at bounding box center [213, 322] width 312 height 23
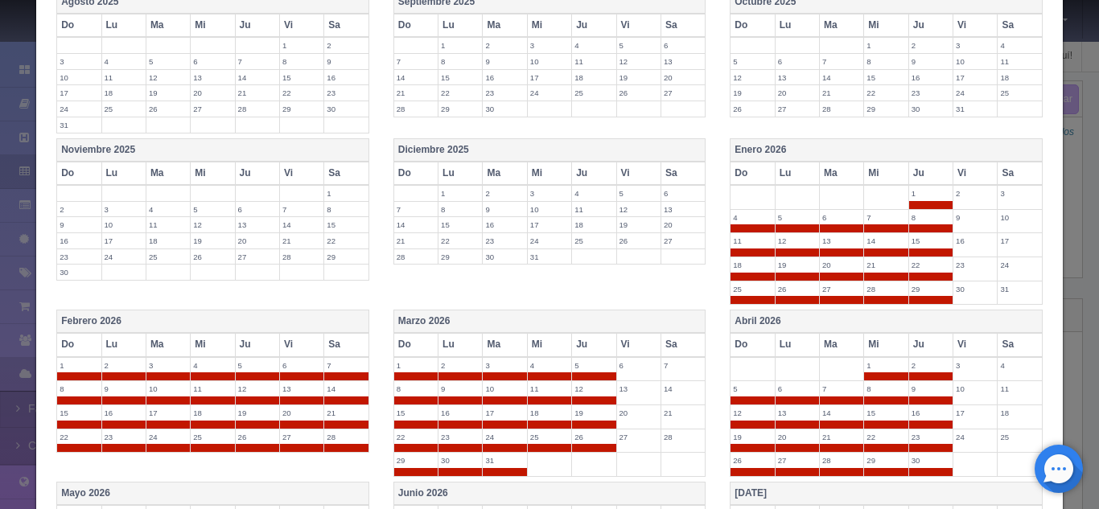
click at [302, 337] on th "Vi" at bounding box center [301, 344] width 44 height 23
click at [335, 348] on th "Sa" at bounding box center [346, 344] width 44 height 23
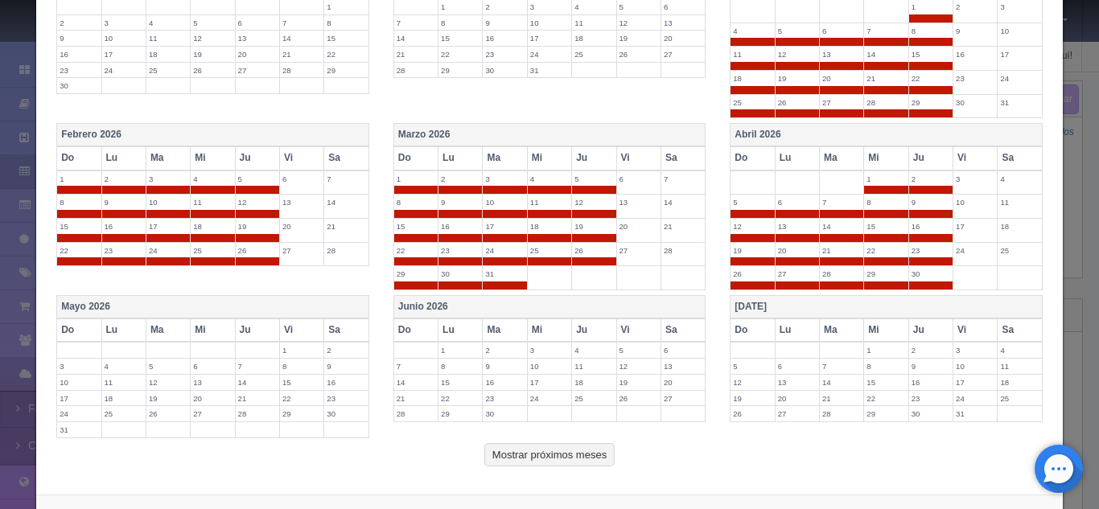
scroll to position [611, 0]
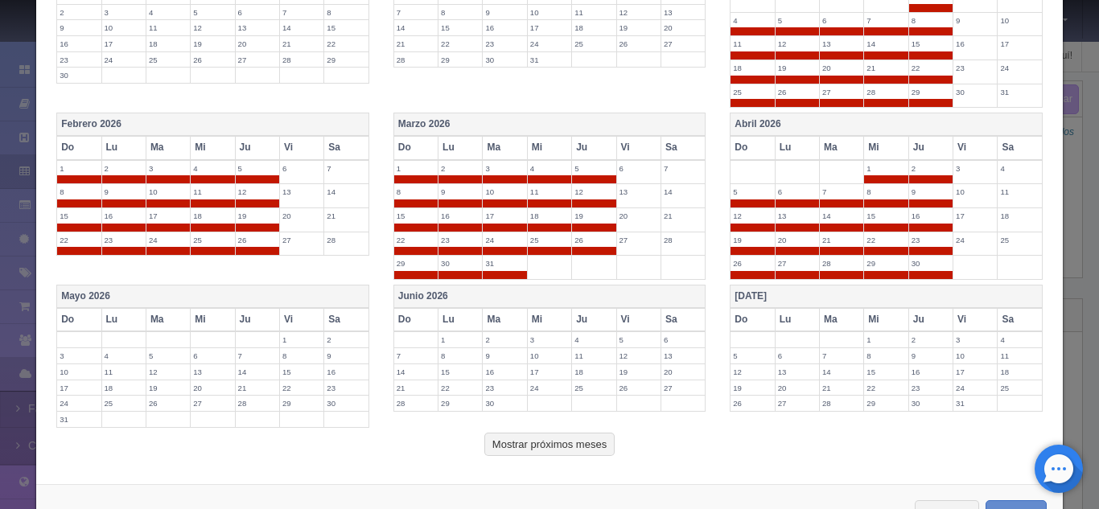
click at [223, 301] on th "Mayo 2026" at bounding box center [213, 297] width 312 height 23
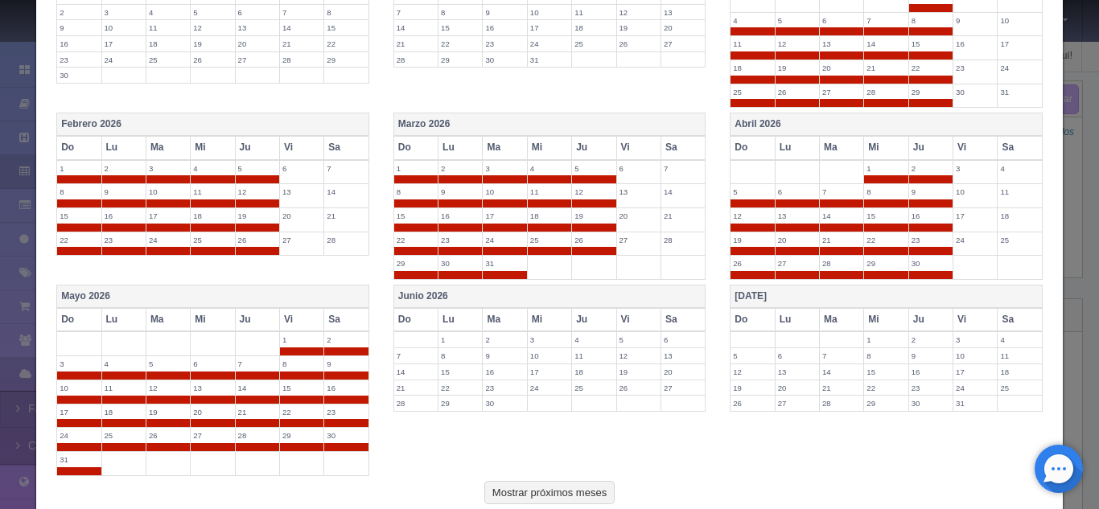
click at [315, 327] on th "Vi" at bounding box center [301, 319] width 44 height 23
click at [340, 320] on th "Sa" at bounding box center [346, 319] width 44 height 23
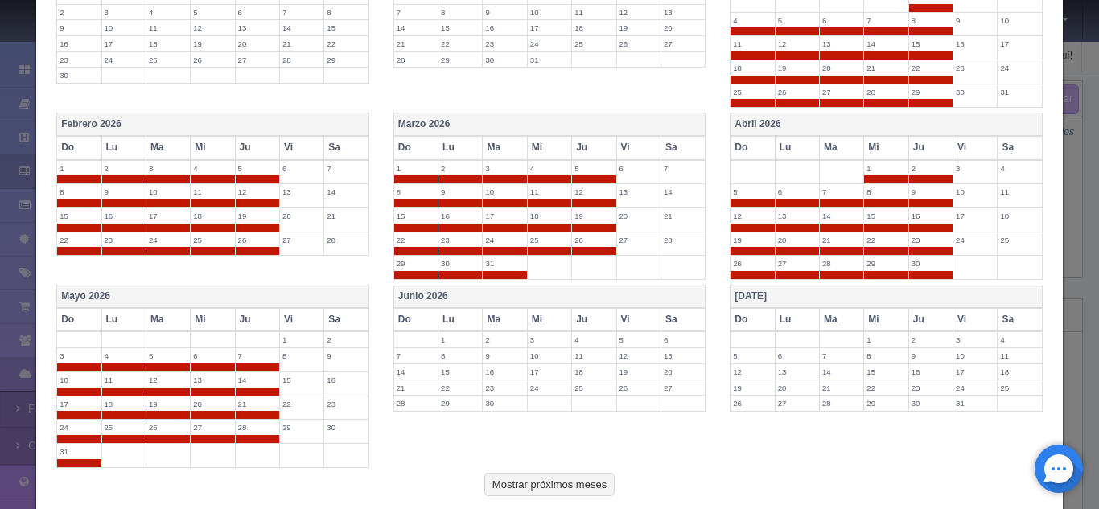
click at [447, 296] on th "Junio 2026" at bounding box center [549, 297] width 312 height 23
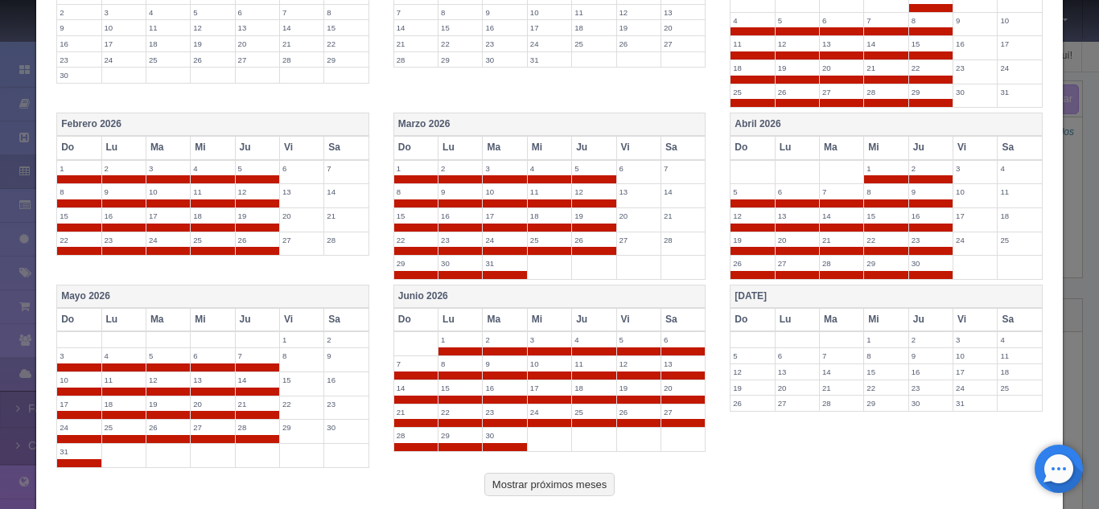
click at [630, 316] on th "Vi" at bounding box center [638, 319] width 44 height 23
click at [677, 319] on th "Sa" at bounding box center [682, 319] width 44 height 23
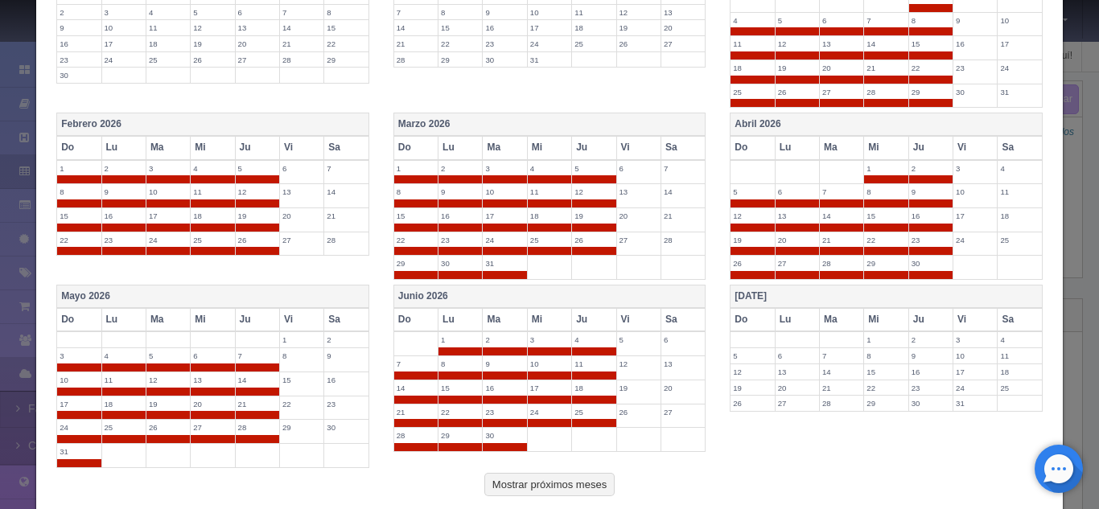
click at [747, 299] on th "[DATE]" at bounding box center [886, 297] width 312 height 23
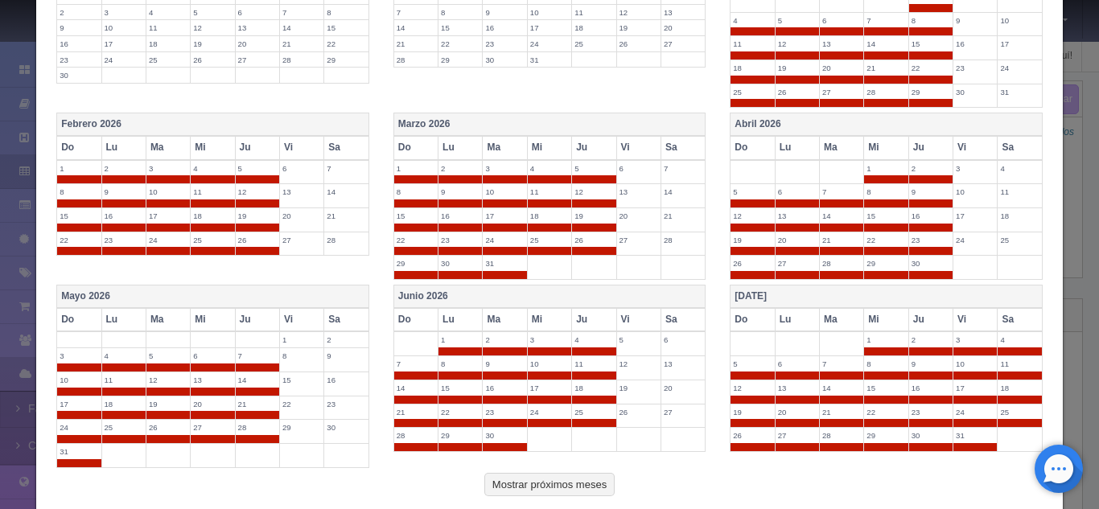
click at [955, 314] on th "Vi" at bounding box center [975, 319] width 44 height 23
click at [1031, 324] on div "Julio 2026 Do Lu Ma Mi Ju Vi Sa 1 2 3 4 5 6 7 8 9 10 11 12 13 14 15 16 17 18 19…" at bounding box center [886, 371] width 337 height 172
click at [1026, 324] on th "Sa" at bounding box center [1020, 319] width 44 height 23
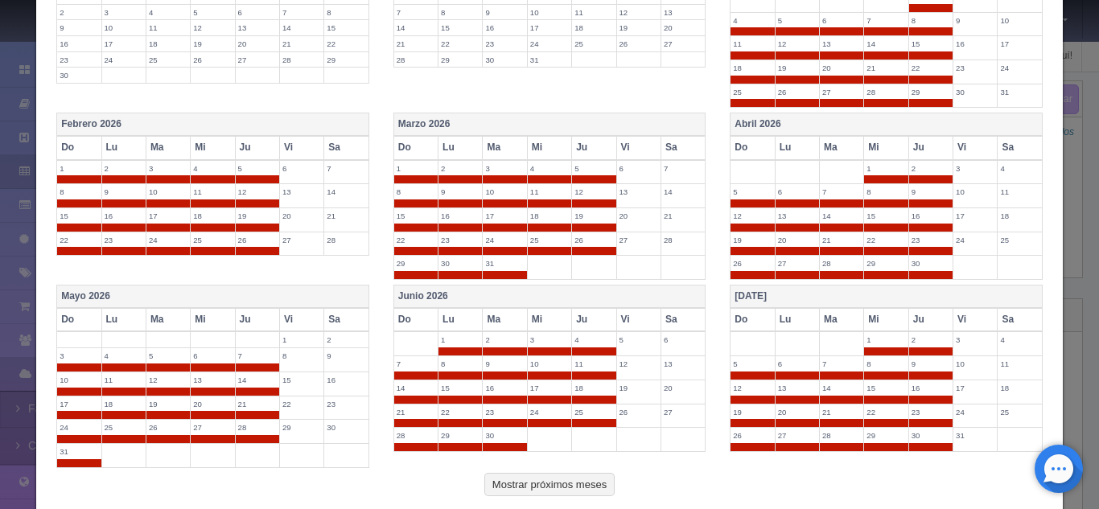
scroll to position [710, 0]
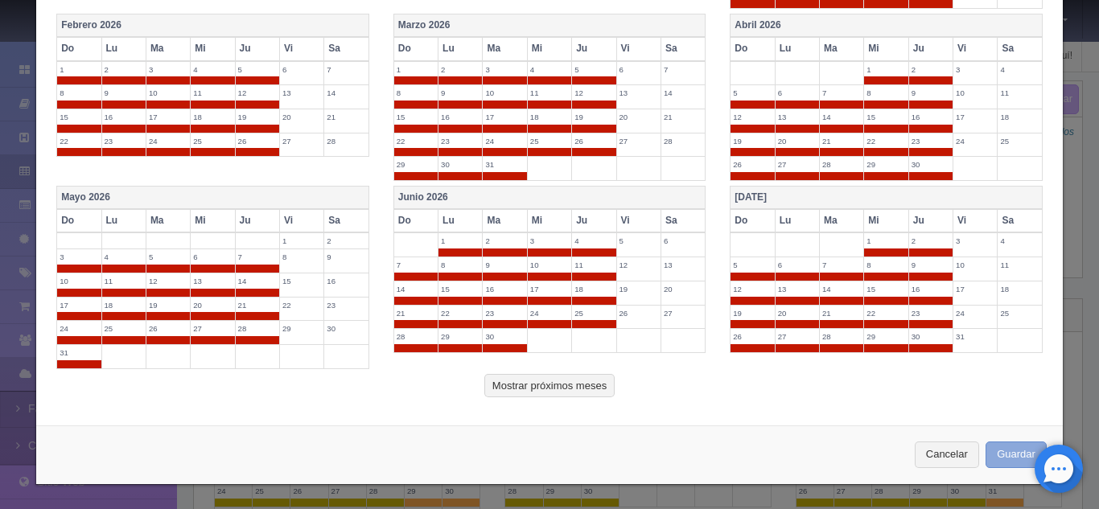
click at [1008, 455] on button "Guardar" at bounding box center [1016, 455] width 61 height 27
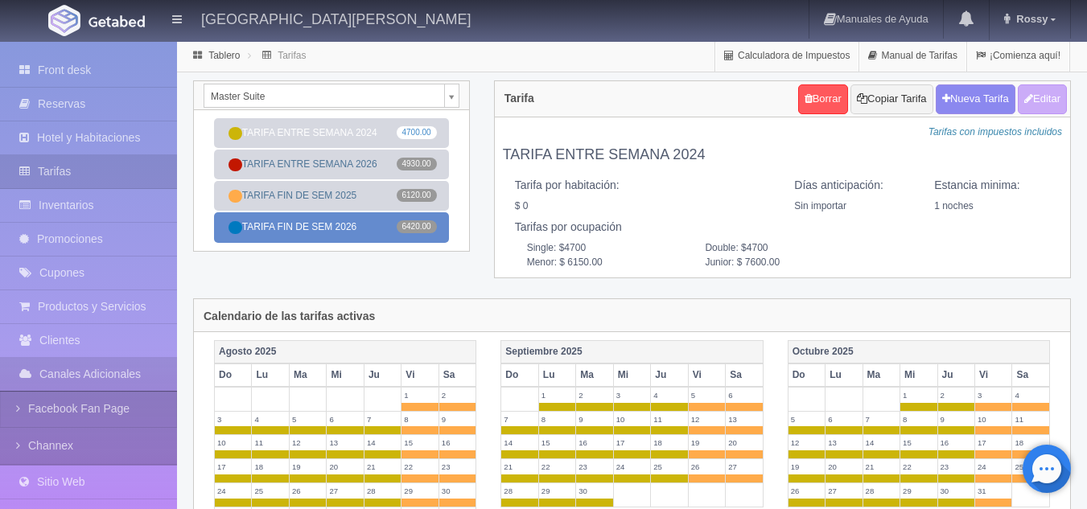
click at [362, 228] on link "TARIFA FIN DE SEM 2026 6420.00" at bounding box center [331, 227] width 235 height 30
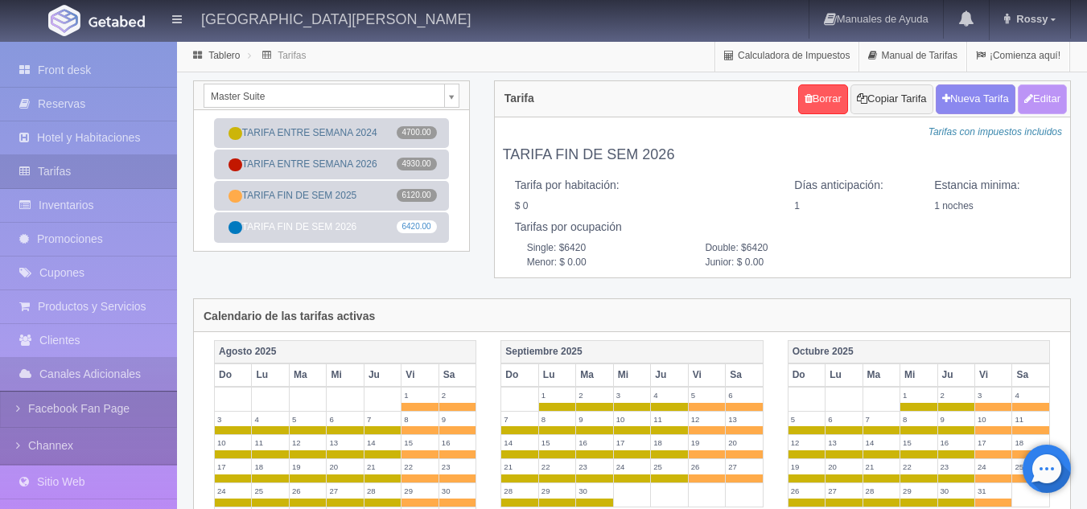
click at [1040, 108] on button "Editar" at bounding box center [1042, 99] width 49 height 30
type input "TARIFA FIN DE SEM 2026"
select select "1"
type input "1"
checkbox input "false"
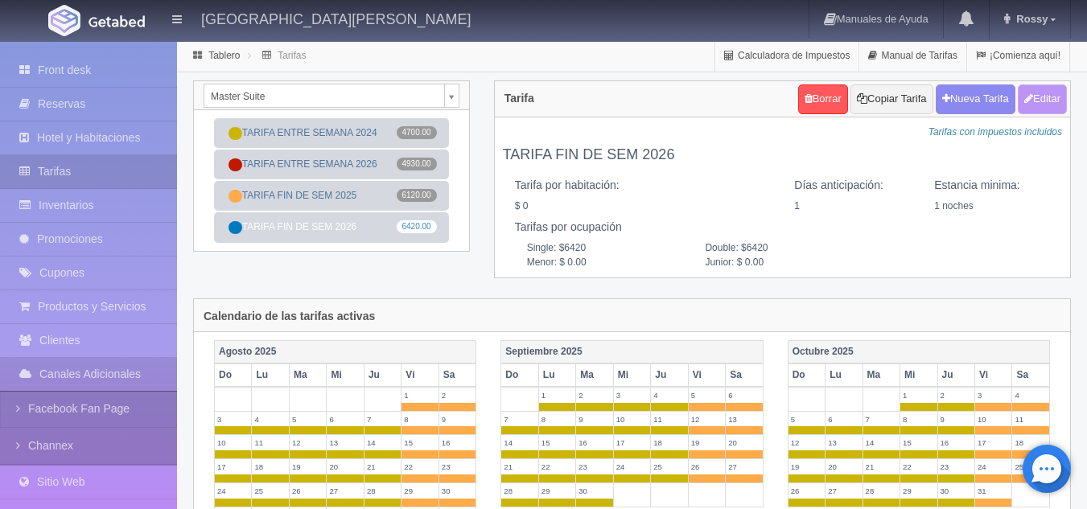
type input "6420"
type input "0.00"
checkbox input "true"
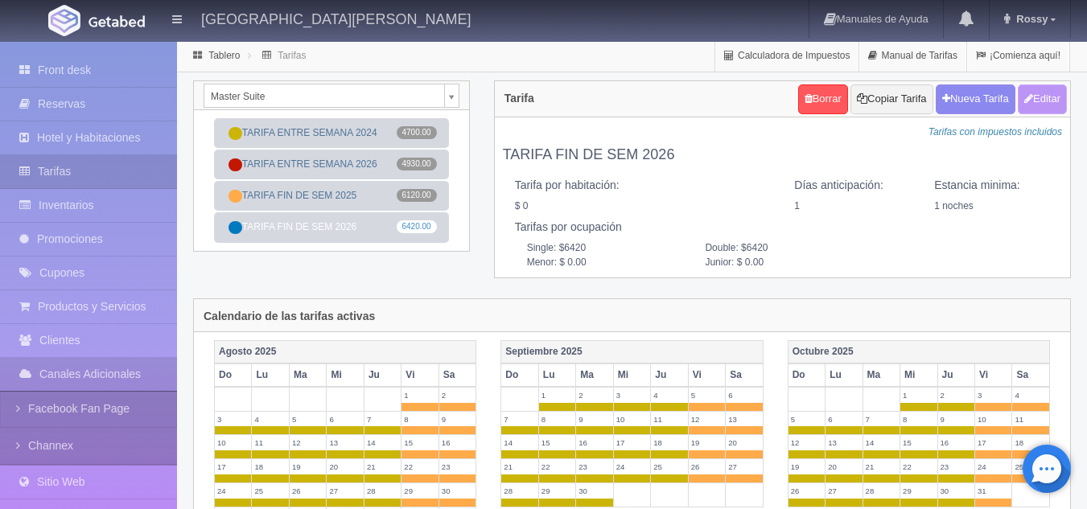
checkbox input "true"
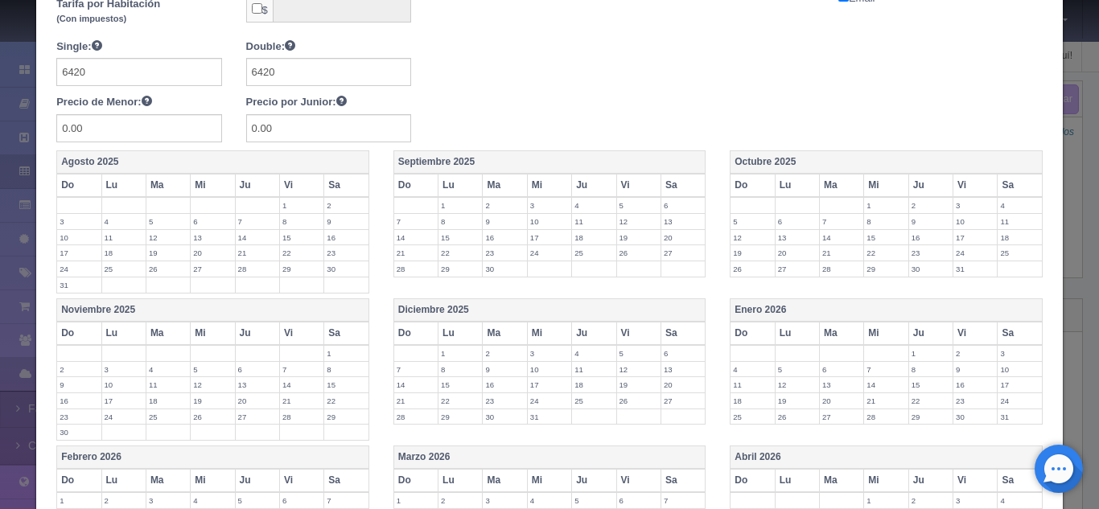
scroll to position [355, 0]
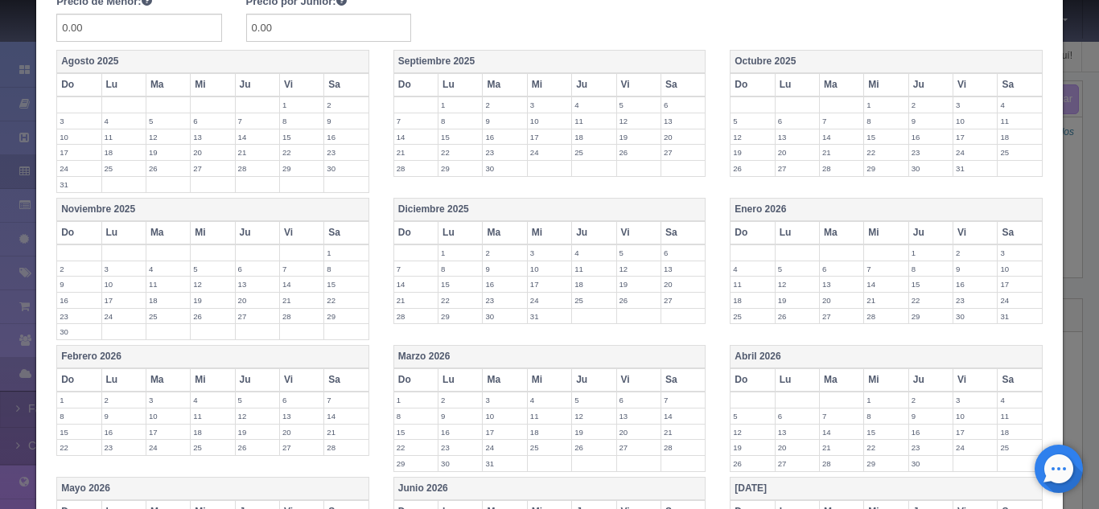
click at [962, 239] on th "Vi" at bounding box center [975, 232] width 44 height 23
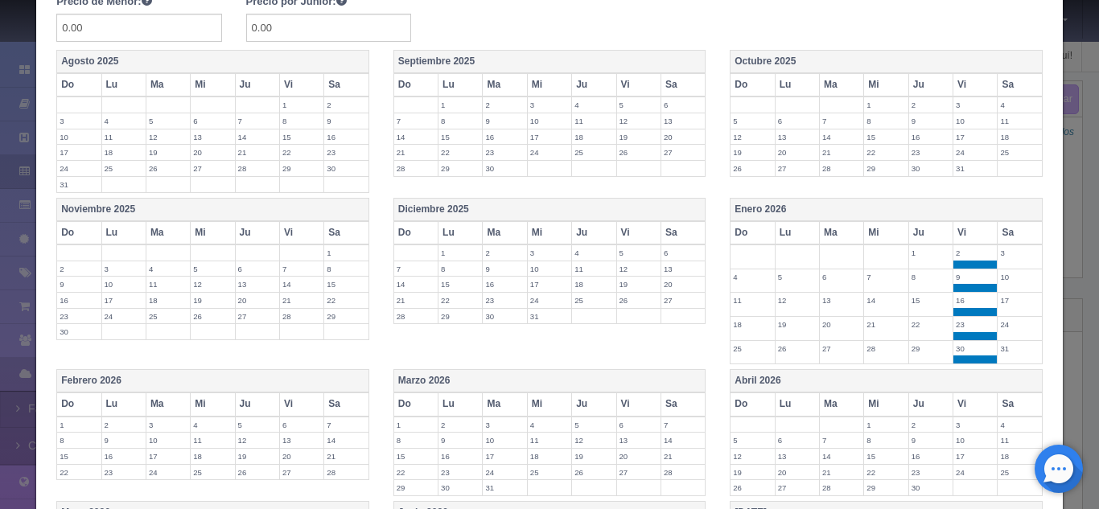
click at [1000, 229] on th "Sa" at bounding box center [1020, 232] width 44 height 23
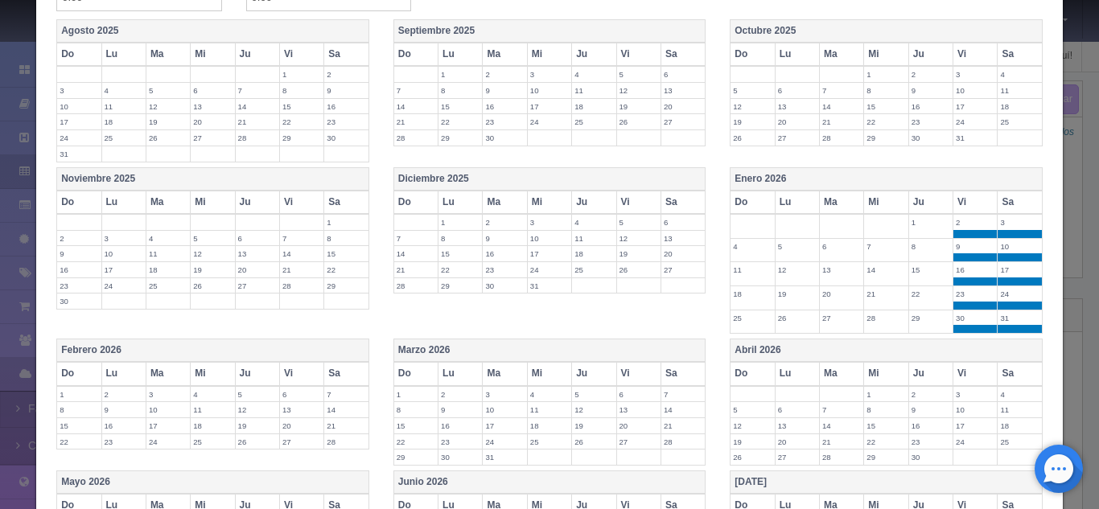
scroll to position [386, 0]
drag, startPoint x: 961, startPoint y: 375, endPoint x: 1018, endPoint y: 367, distance: 56.9
click at [1018, 367] on tr "Do Lu Ma Mi Ju Vi Sa" at bounding box center [886, 372] width 312 height 23
click at [1018, 367] on th "Sa" at bounding box center [1020, 372] width 44 height 23
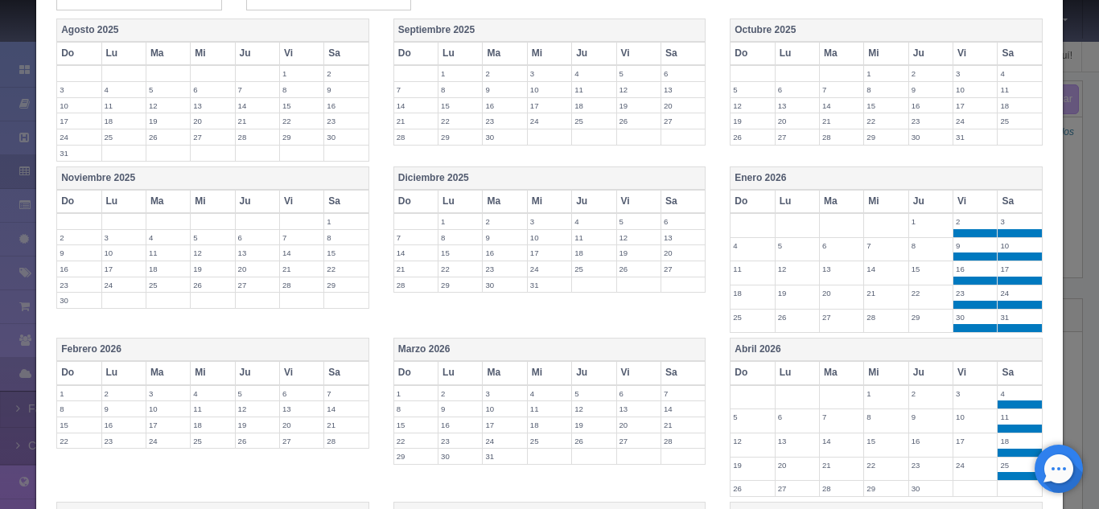
click at [974, 375] on th "Vi" at bounding box center [975, 372] width 44 height 23
click at [678, 371] on th "Sa" at bounding box center [682, 372] width 44 height 23
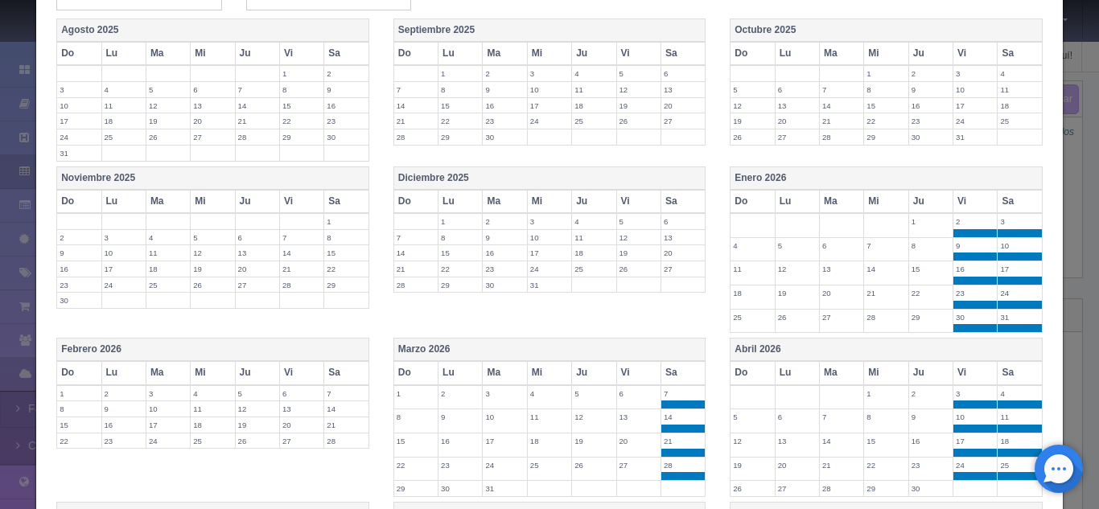
click at [637, 377] on th "Vi" at bounding box center [638, 372] width 44 height 23
click at [353, 376] on th "Sa" at bounding box center [346, 372] width 44 height 23
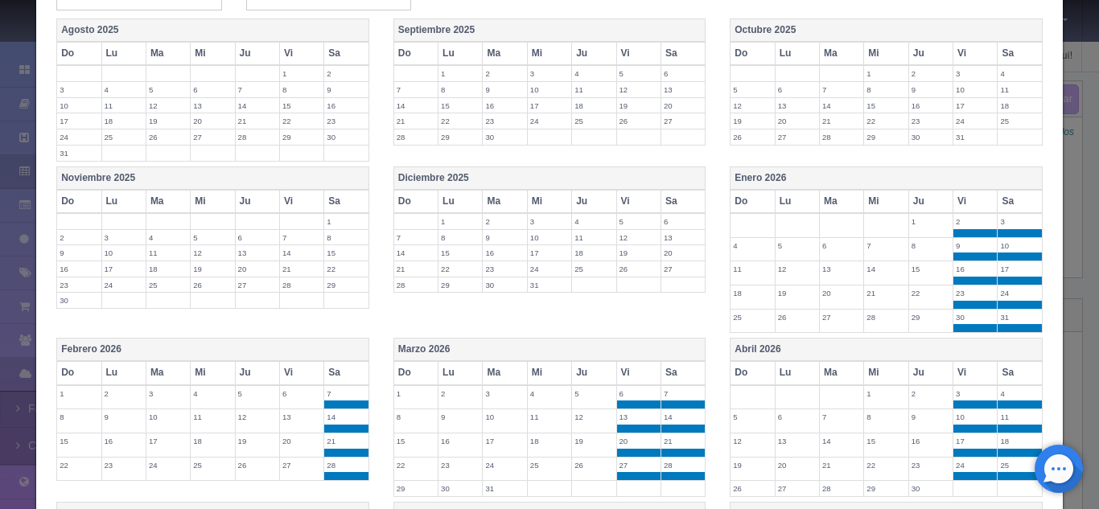
click at [298, 380] on th "Vi" at bounding box center [301, 372] width 44 height 23
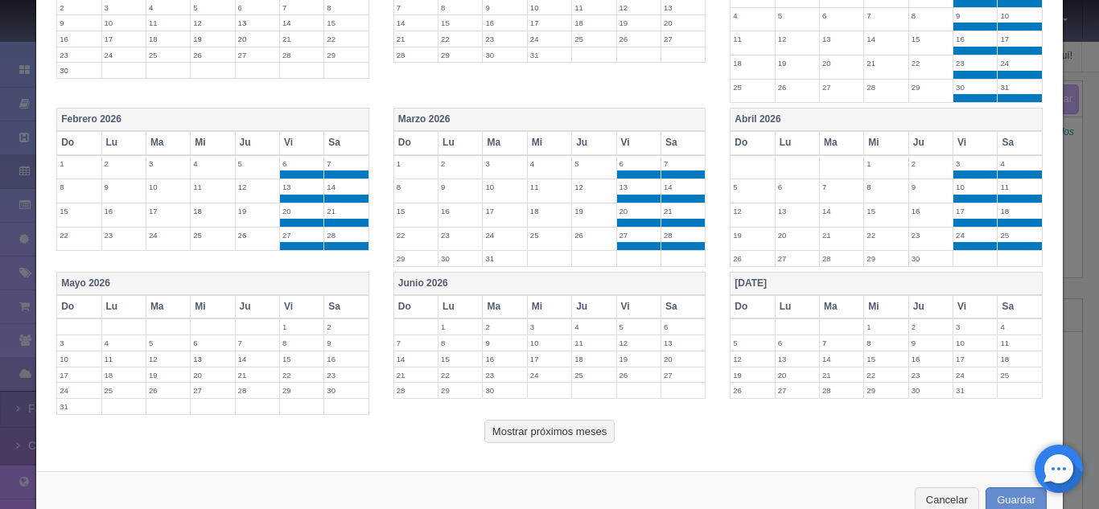
scroll to position [616, 0]
drag, startPoint x: 299, startPoint y: 307, endPoint x: 336, endPoint y: 307, distance: 37.0
click at [336, 307] on tr "Do Lu Ma Mi Ju Vi Sa" at bounding box center [213, 306] width 312 height 23
click at [336, 307] on th "Sa" at bounding box center [346, 306] width 44 height 23
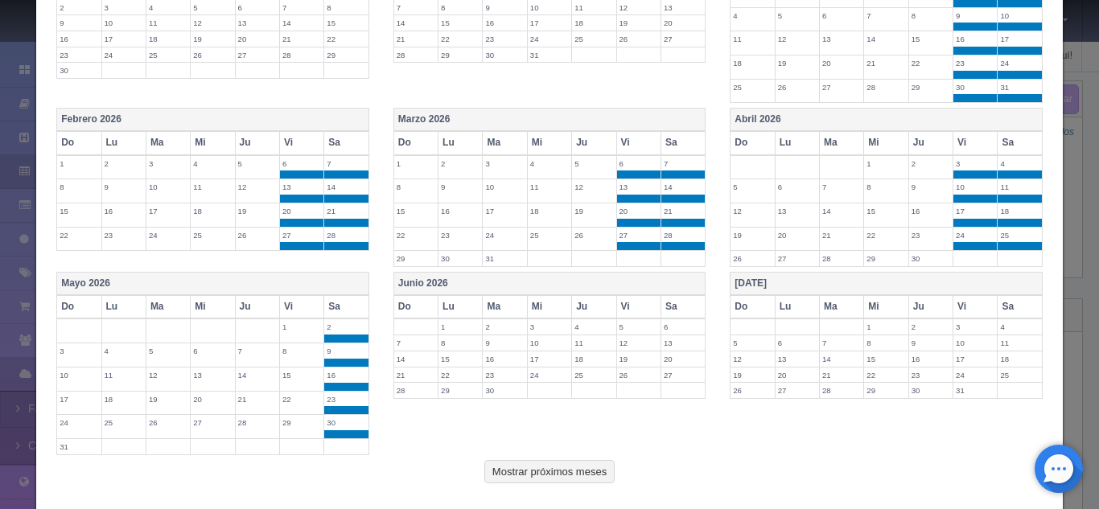
click at [310, 311] on th "Vi" at bounding box center [301, 306] width 44 height 23
click at [646, 312] on th "Vi" at bounding box center [638, 306] width 44 height 23
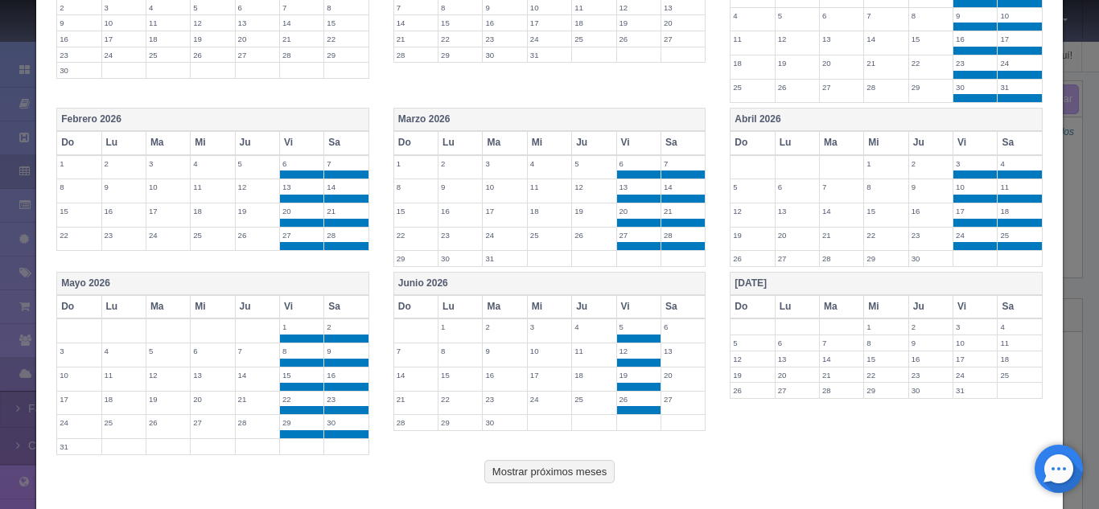
click at [678, 313] on th "Sa" at bounding box center [682, 306] width 44 height 23
click at [956, 304] on th "Vi" at bounding box center [975, 306] width 44 height 23
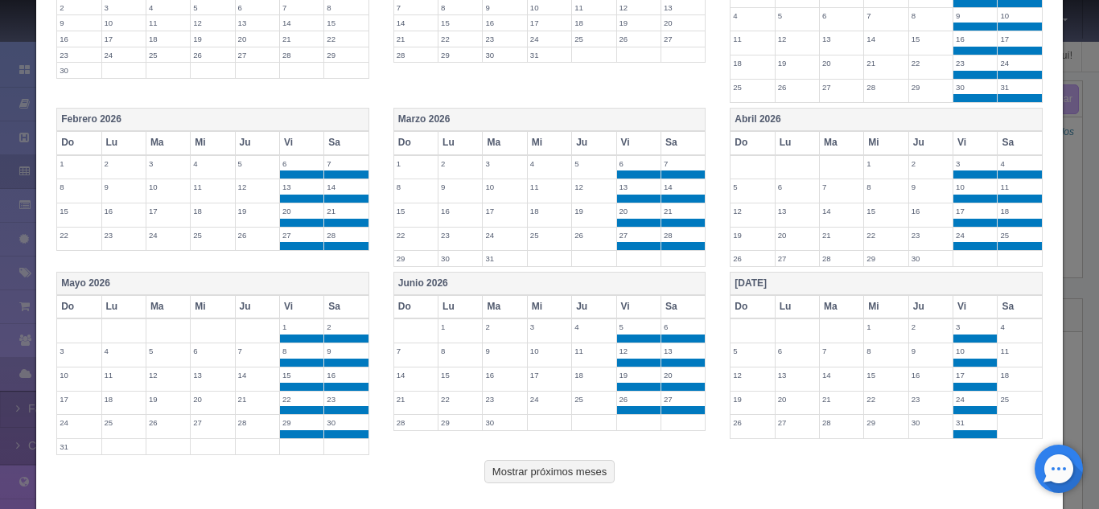
click at [1018, 315] on th "Sa" at bounding box center [1020, 306] width 44 height 23
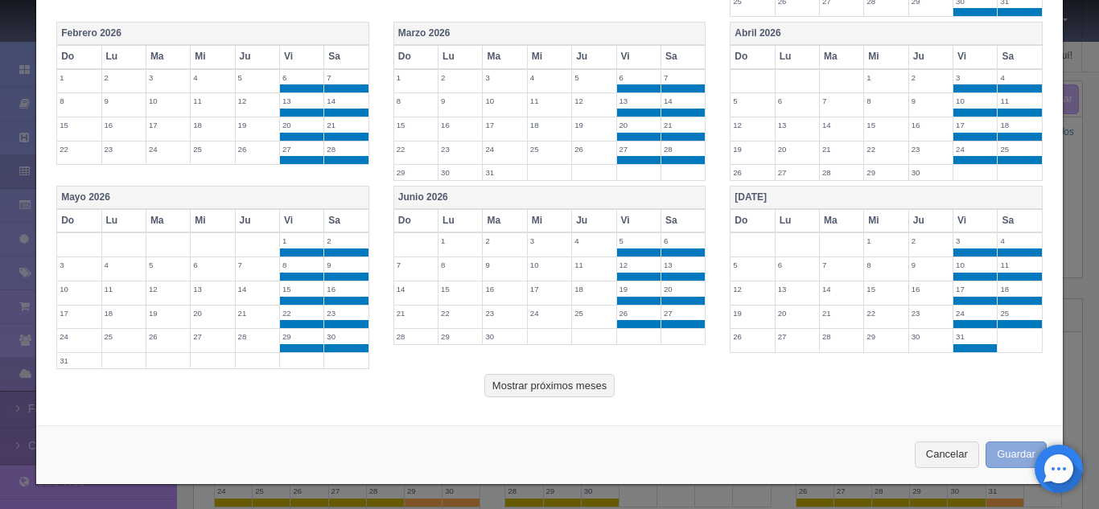
click at [1015, 451] on button "Guardar" at bounding box center [1016, 455] width 61 height 27
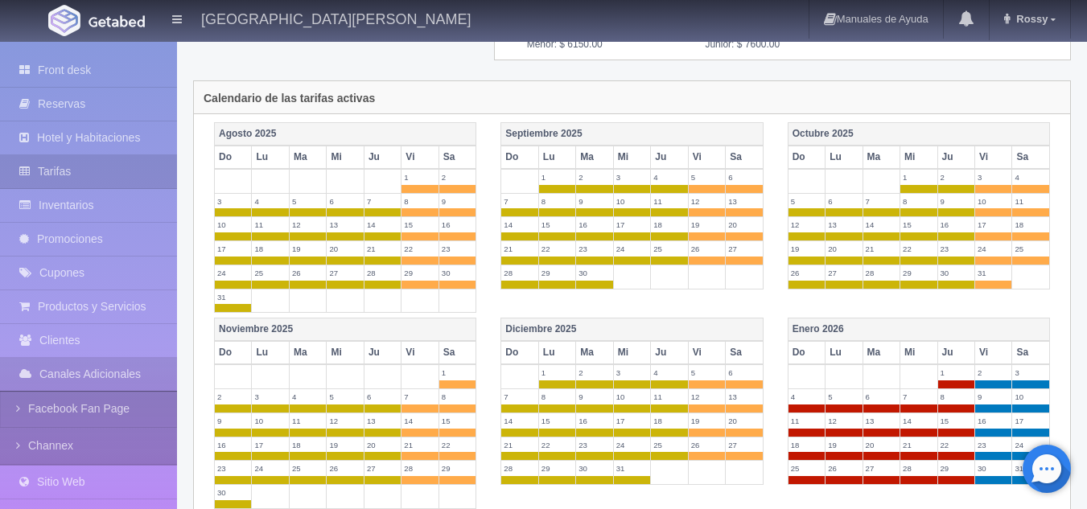
scroll to position [216, 0]
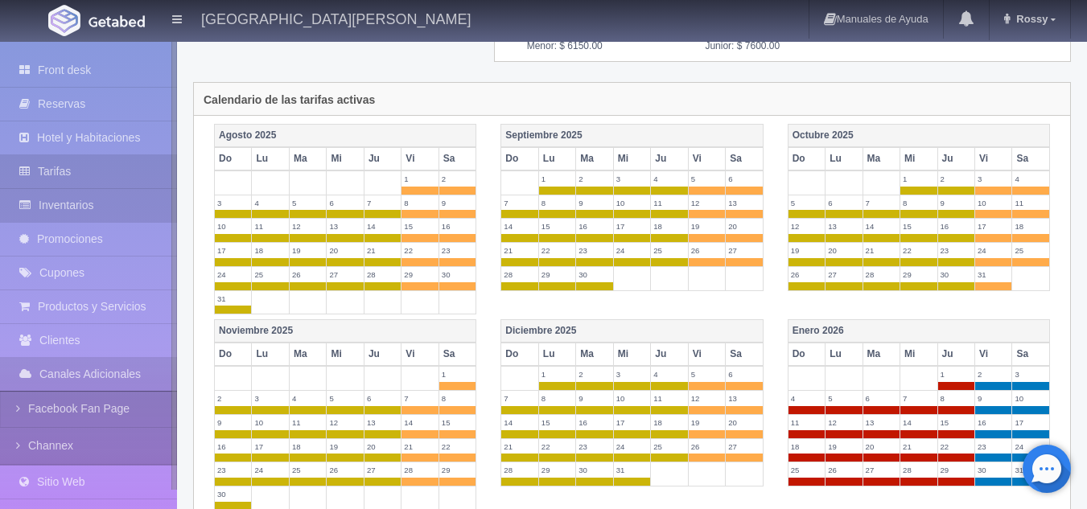
click at [128, 209] on link "Inventarios" at bounding box center [88, 205] width 177 height 33
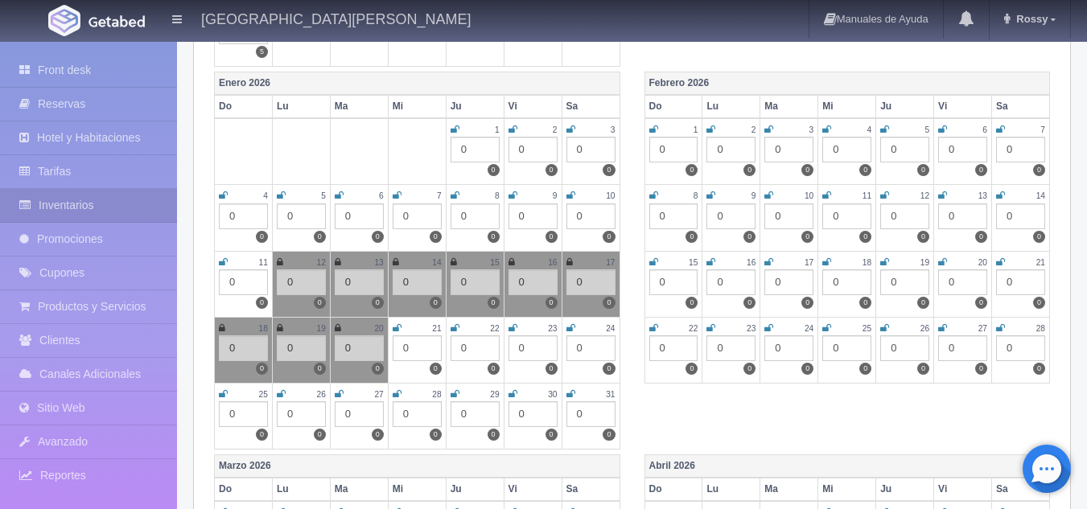
scroll to position [1030, 0]
click at [98, 171] on link "Tarifas" at bounding box center [88, 171] width 177 height 33
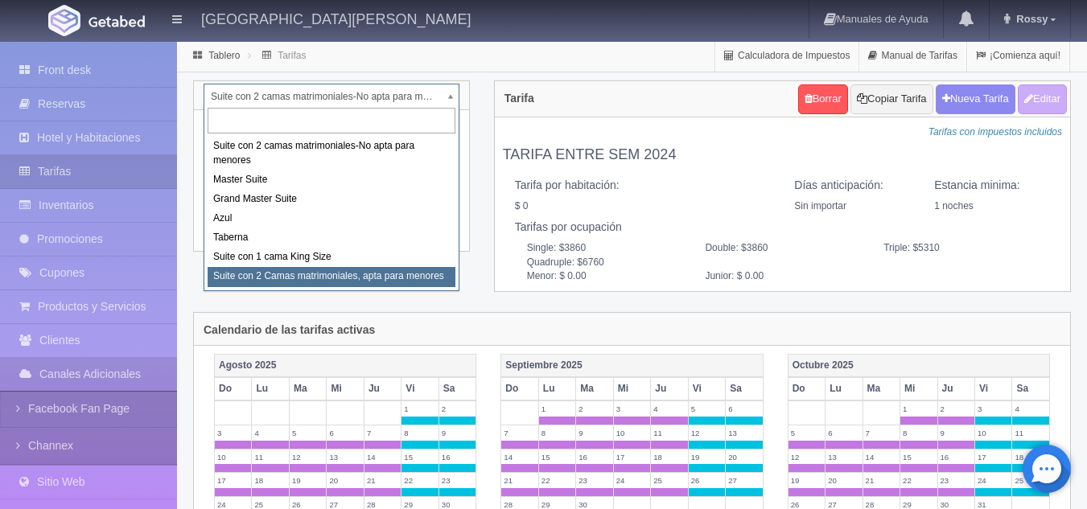
select select "1983"
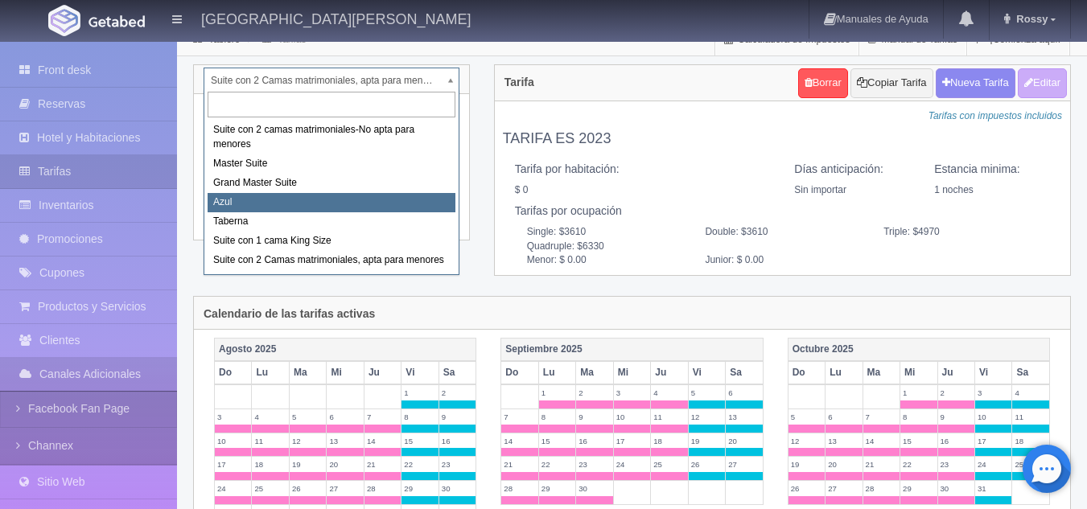
scroll to position [11, 0]
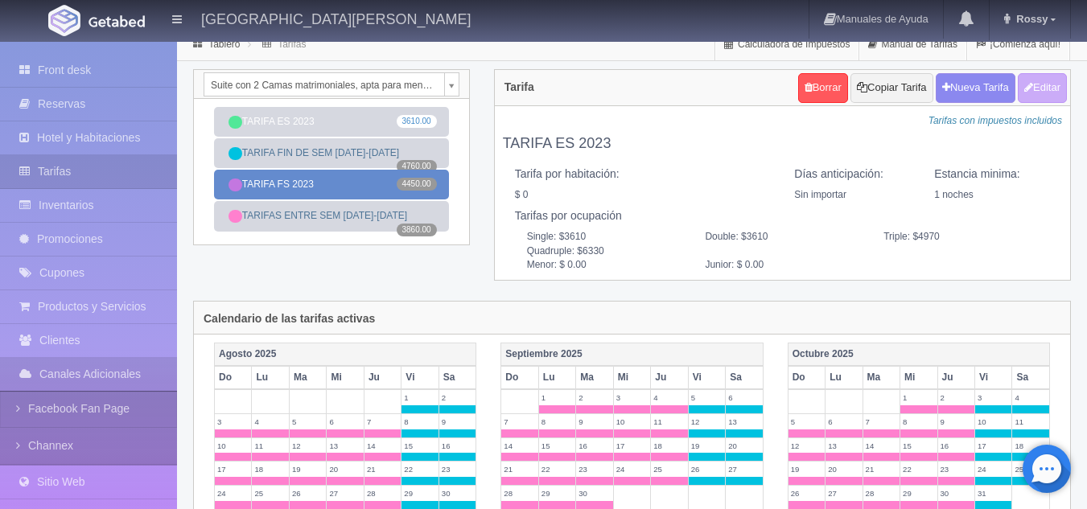
click at [362, 187] on link "TARIFA FS 2023 4450.00" at bounding box center [331, 185] width 235 height 30
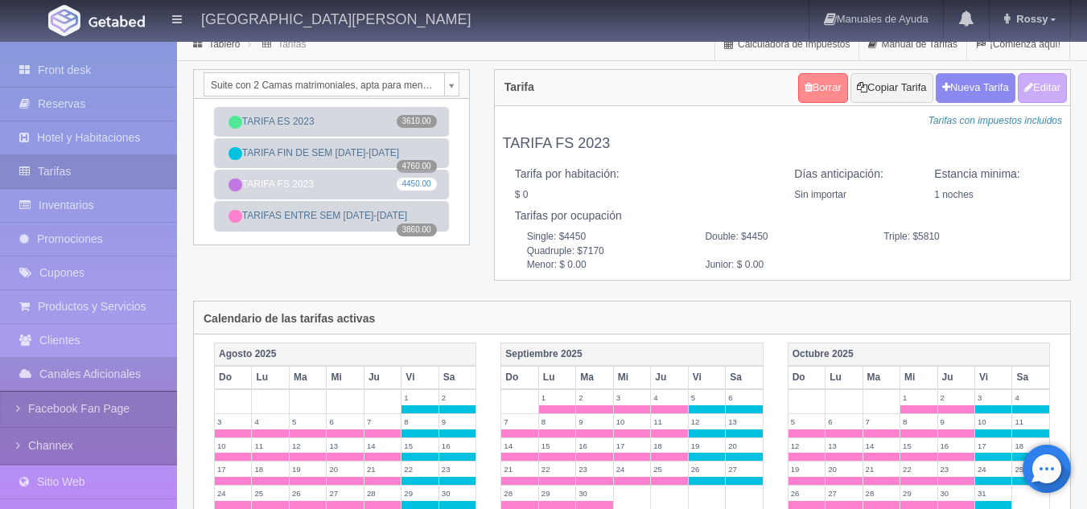
click at [826, 84] on link "Borrar" at bounding box center [823, 88] width 50 height 30
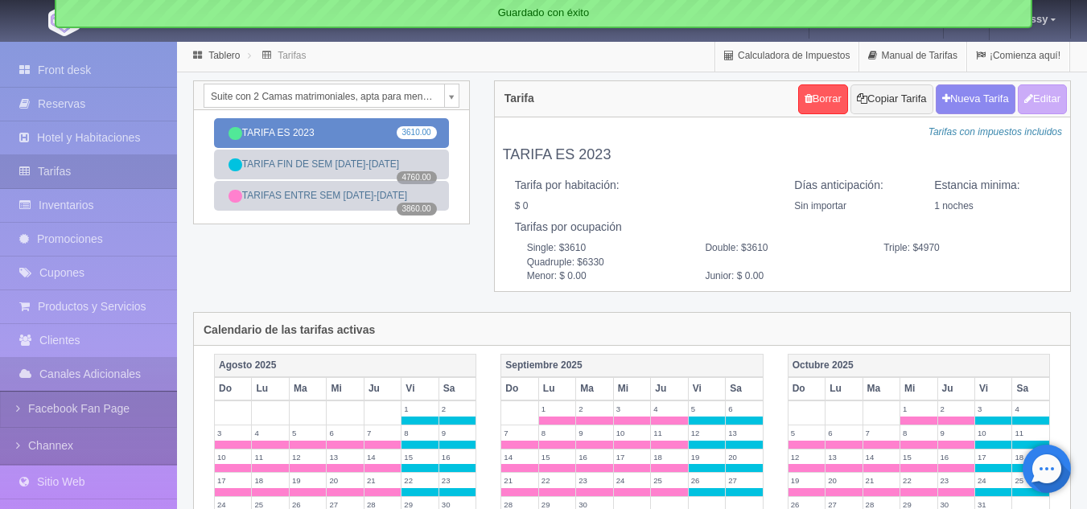
click at [302, 137] on link "TARIFA ES 2023 3610.00" at bounding box center [331, 133] width 235 height 30
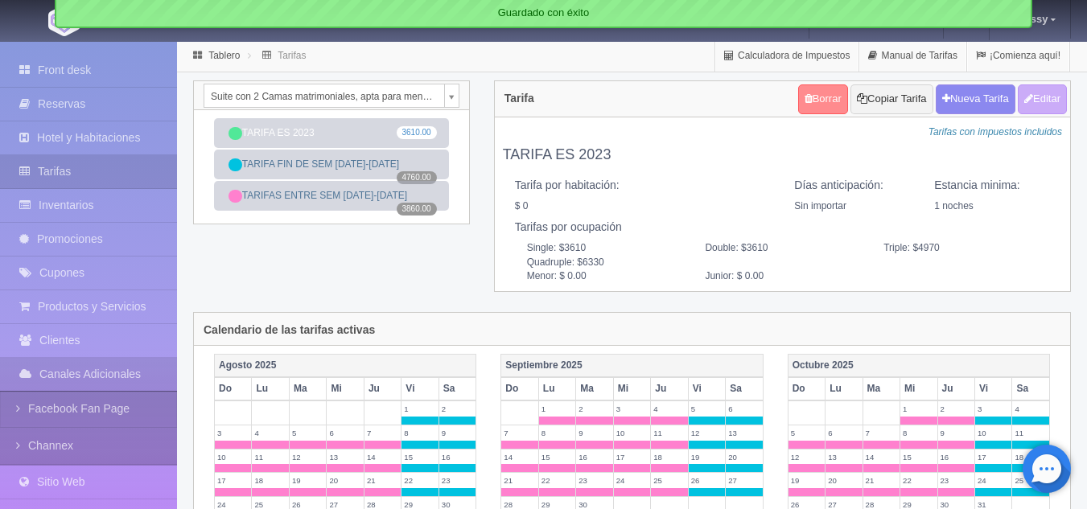
click at [805, 97] on icon at bounding box center [809, 98] width 8 height 10
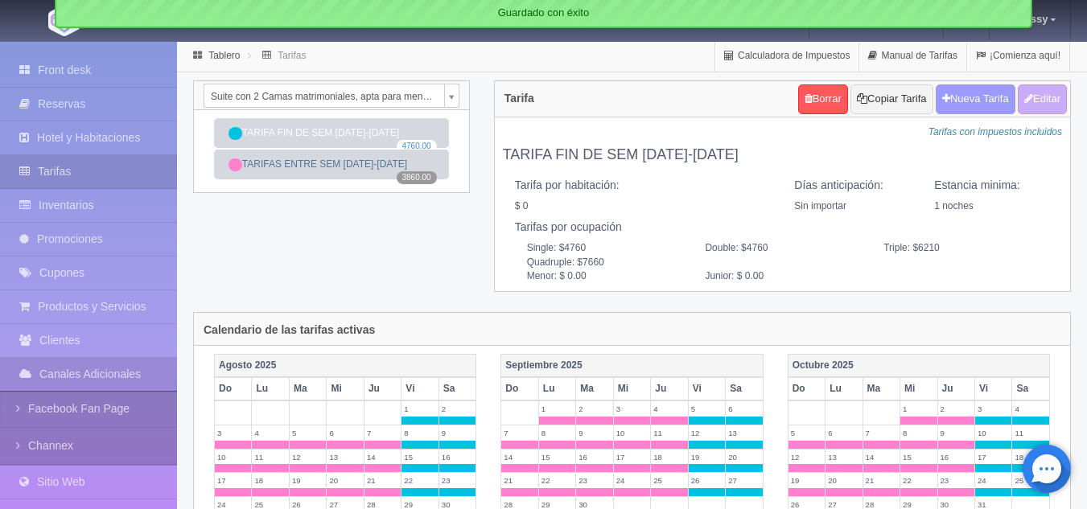
click at [957, 101] on button "Nueva Tarifa" at bounding box center [976, 99] width 80 height 30
select select
checkbox input "true"
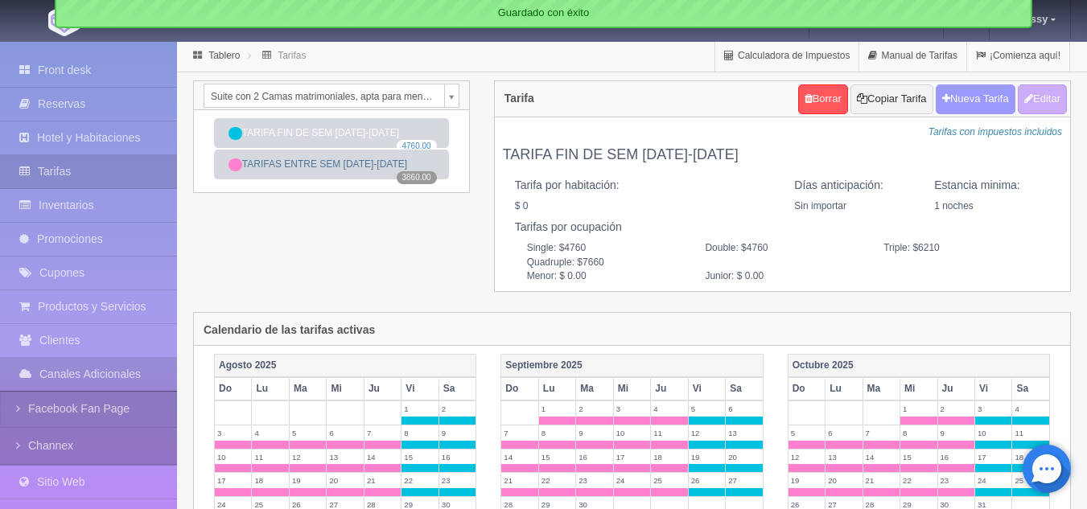
checkbox input "true"
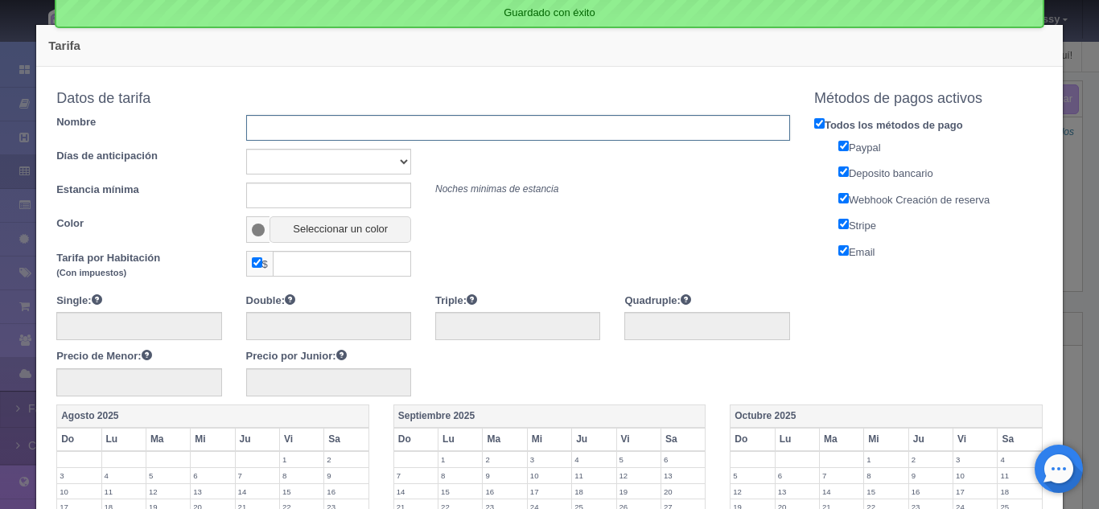
click at [442, 136] on input "text" at bounding box center [518, 128] width 544 height 26
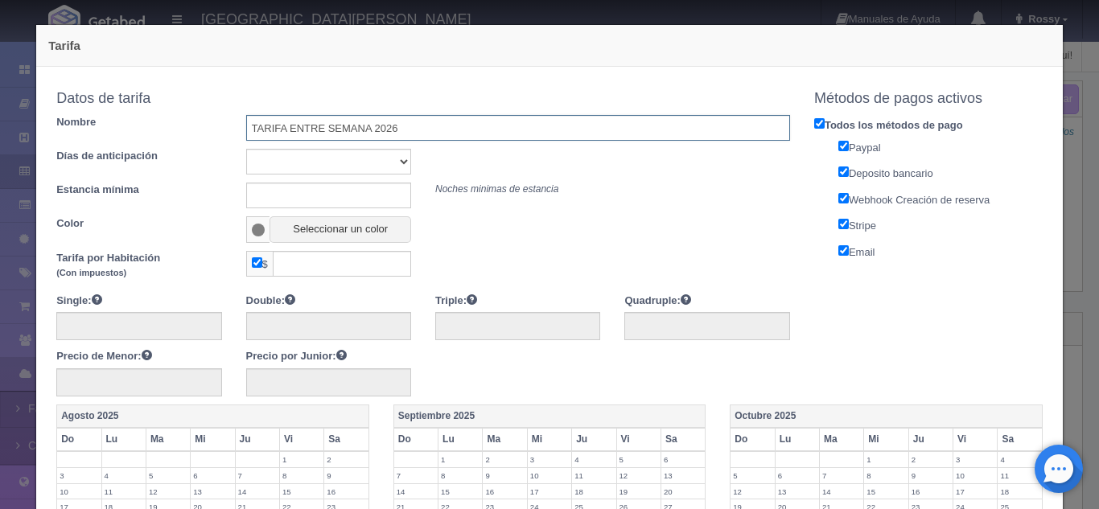
type input "TARIFA ENTRE SEMANA 2026"
click at [410, 163] on div "Sin importar 1 2 3 4 5 6 7 8 9 10" at bounding box center [328, 162] width 189 height 26
click at [400, 163] on select "Sin importar 1 2 3 4 5 6 7 8 9 10" at bounding box center [328, 162] width 165 height 26
select select "1"
click at [246, 149] on select "Sin importar 1 2 3 4 5 6 7 8 9 10" at bounding box center [328, 162] width 165 height 26
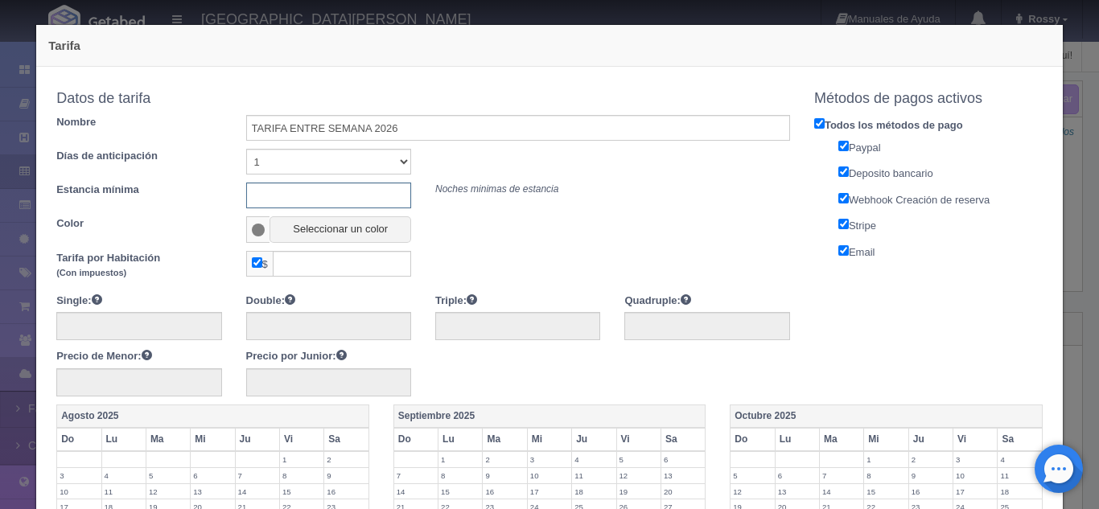
click at [335, 206] on input "text" at bounding box center [328, 196] width 165 height 26
type input "1"
click at [260, 230] on span at bounding box center [259, 230] width 14 height 13
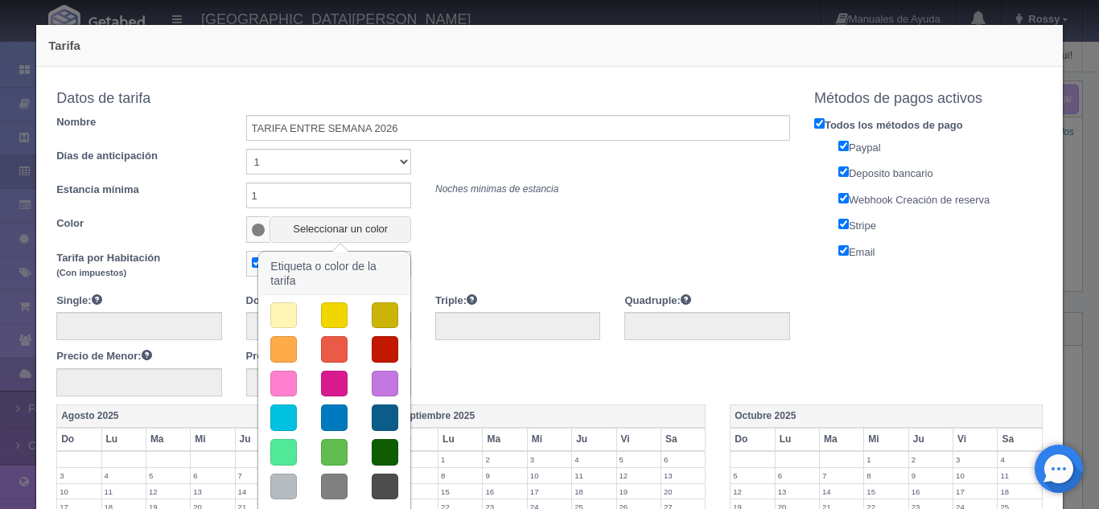
click at [328, 315] on button "button" at bounding box center [334, 315] width 27 height 27
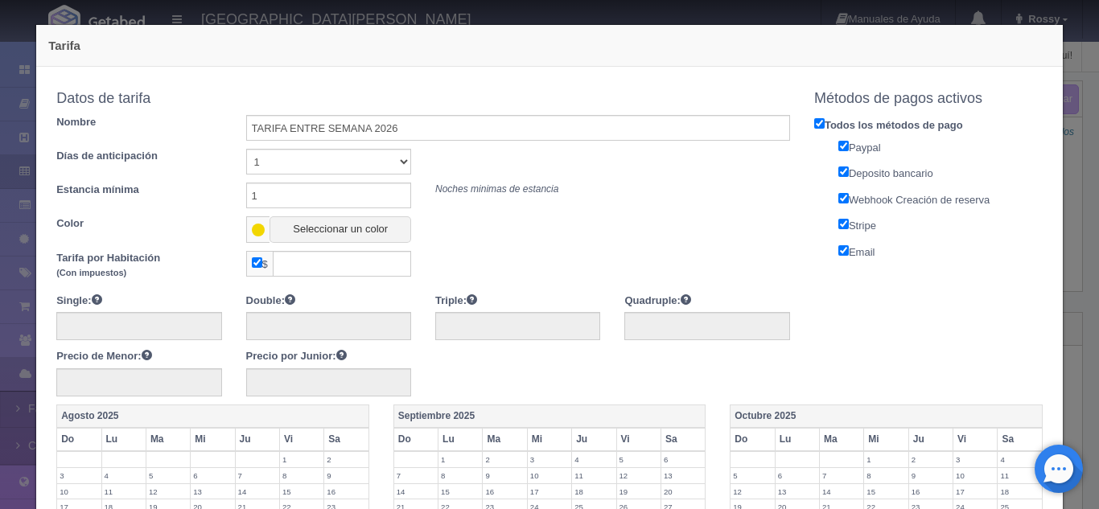
click at [257, 265] on input "checkbox" at bounding box center [257, 262] width 10 height 10
checkbox input "false"
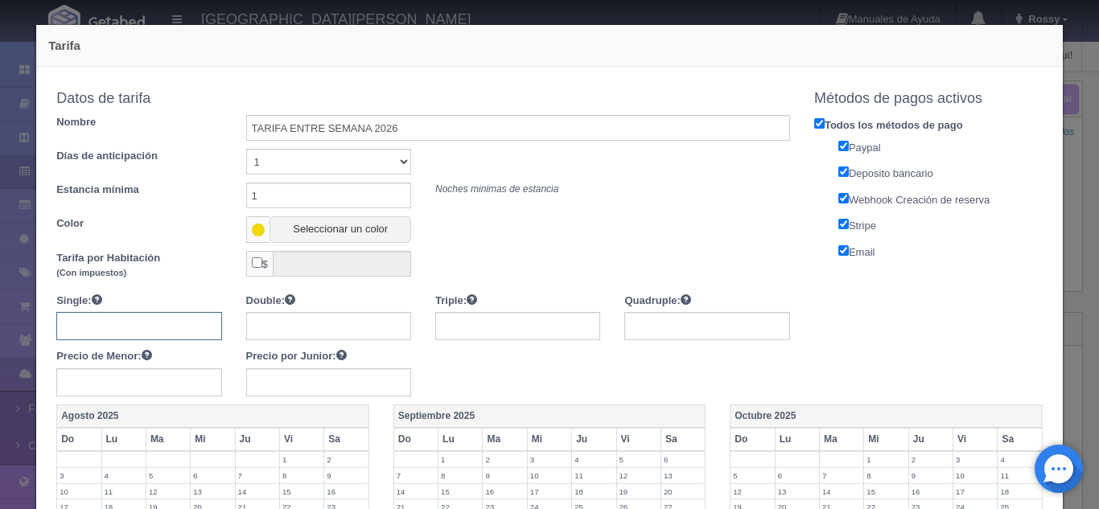
click at [168, 338] on input "text" at bounding box center [138, 326] width 165 height 28
type input "4050"
click at [302, 330] on input "text" at bounding box center [328, 326] width 165 height 28
type input "4050"
click at [455, 326] on input "text" at bounding box center [517, 326] width 165 height 28
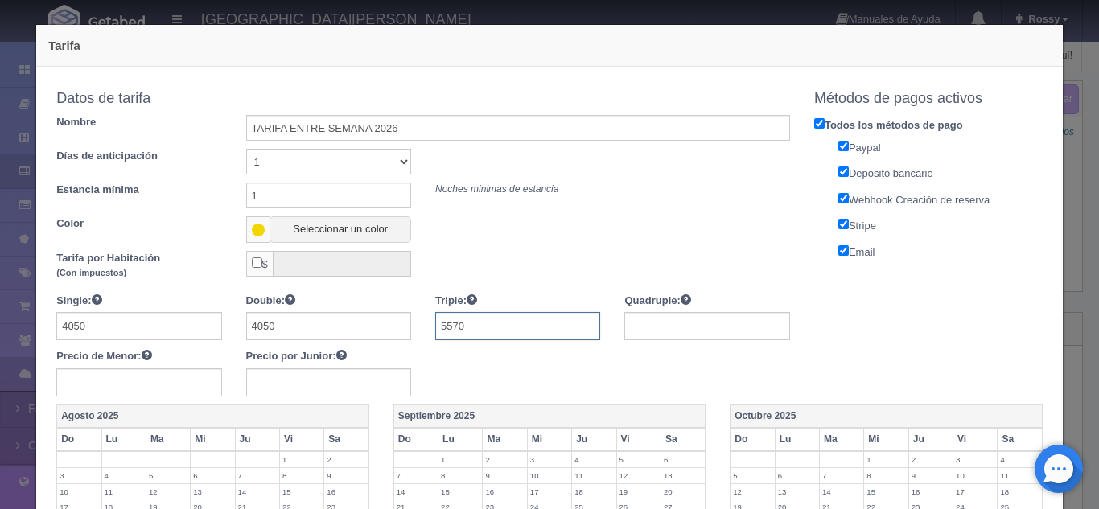
type input "5570"
click at [667, 331] on input "text" at bounding box center [706, 326] width 165 height 28
type input "7090"
click at [184, 385] on input "text" at bounding box center [138, 382] width 165 height 28
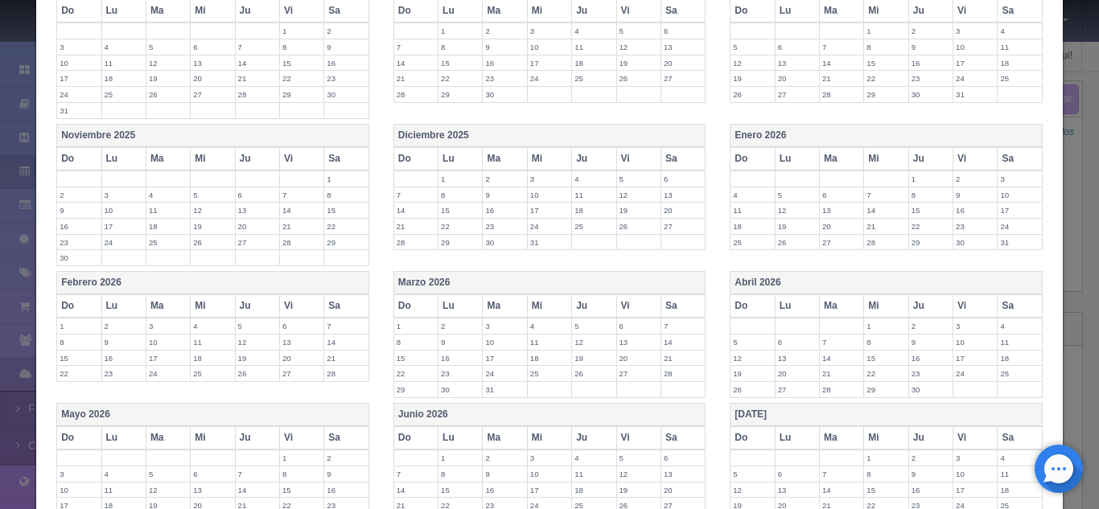
scroll to position [605, 0]
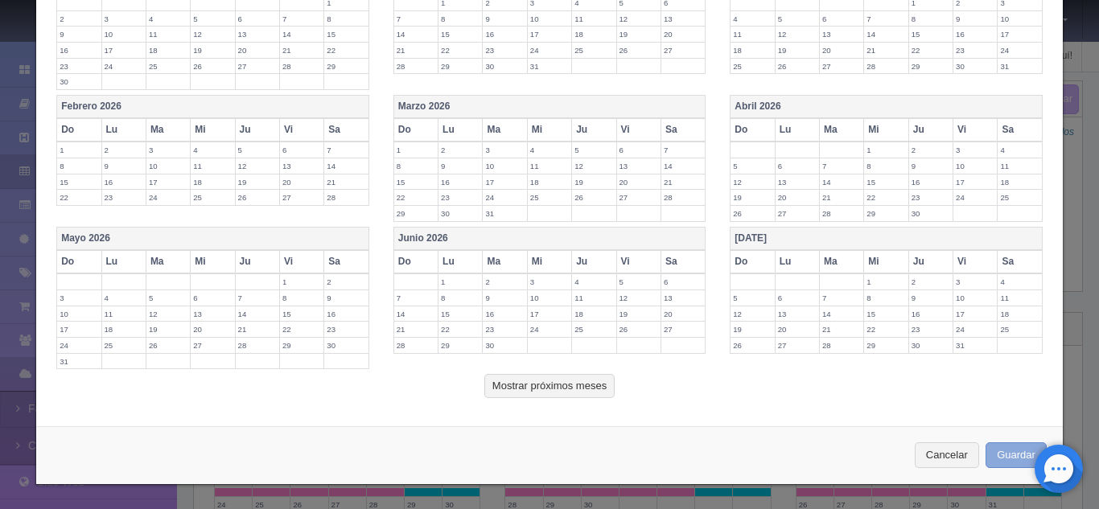
click at [987, 458] on button "Guardar" at bounding box center [1016, 455] width 61 height 27
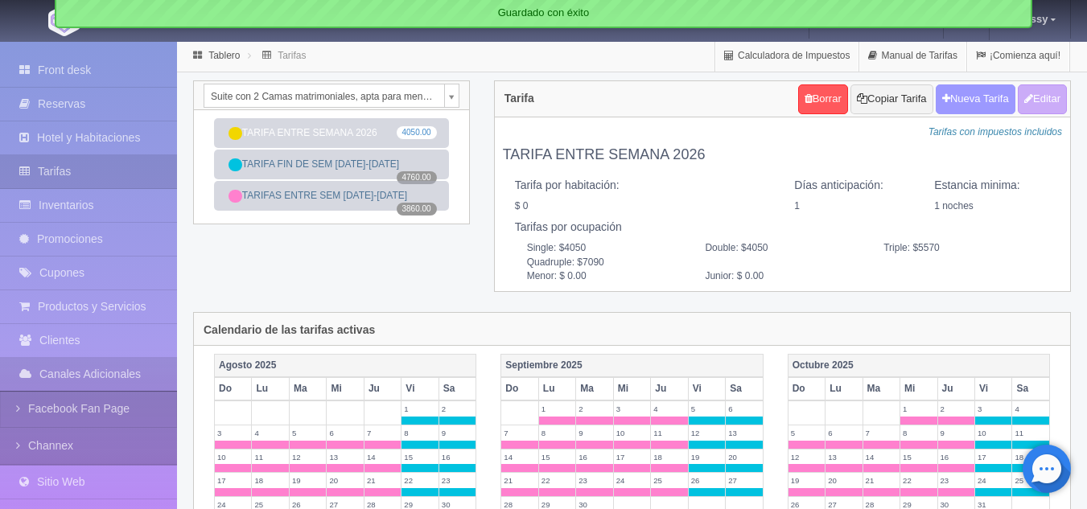
click at [951, 97] on button "Nueva Tarifa" at bounding box center [976, 99] width 80 height 30
select select
checkbox input "true"
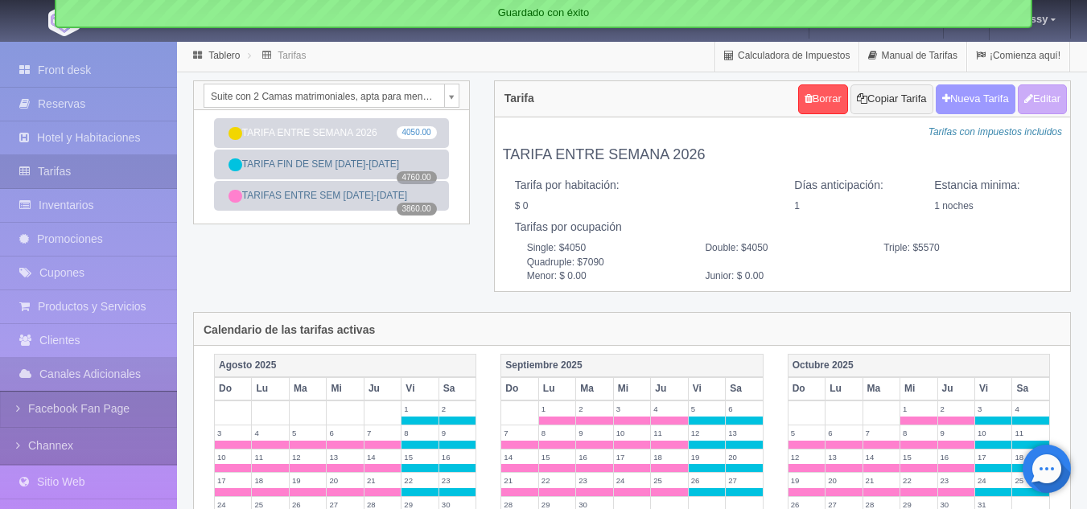
checkbox input "true"
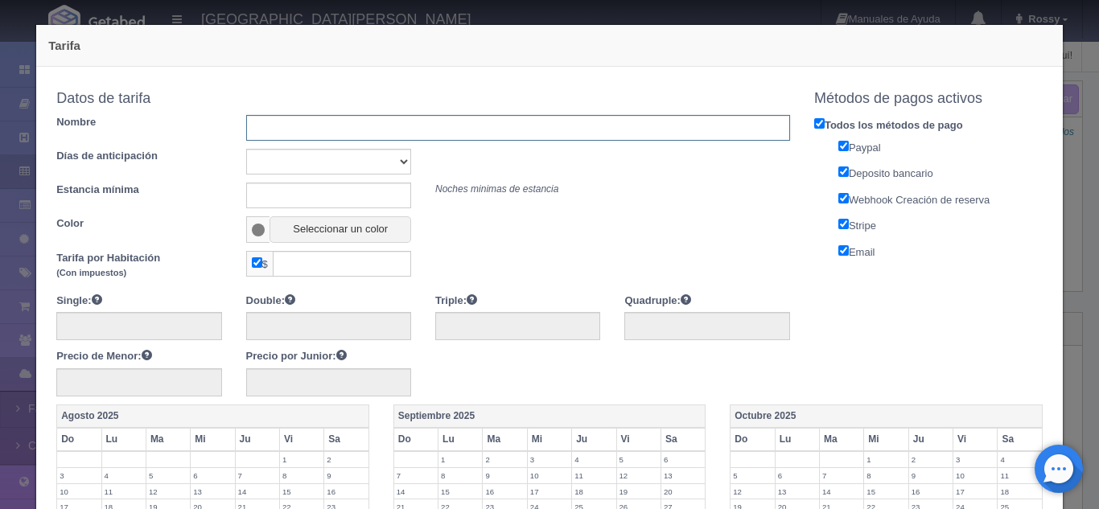
click at [567, 134] on input "text" at bounding box center [518, 128] width 544 height 26
type input "TARIFA FIN DE SEM 2026"
click at [402, 163] on select "Sin importar 1 2 3 4 5 6 7 8 9 10" at bounding box center [328, 162] width 165 height 26
select select "1"
click at [246, 149] on select "Sin importar 1 2 3 4 5 6 7 8 9 10" at bounding box center [328, 162] width 165 height 26
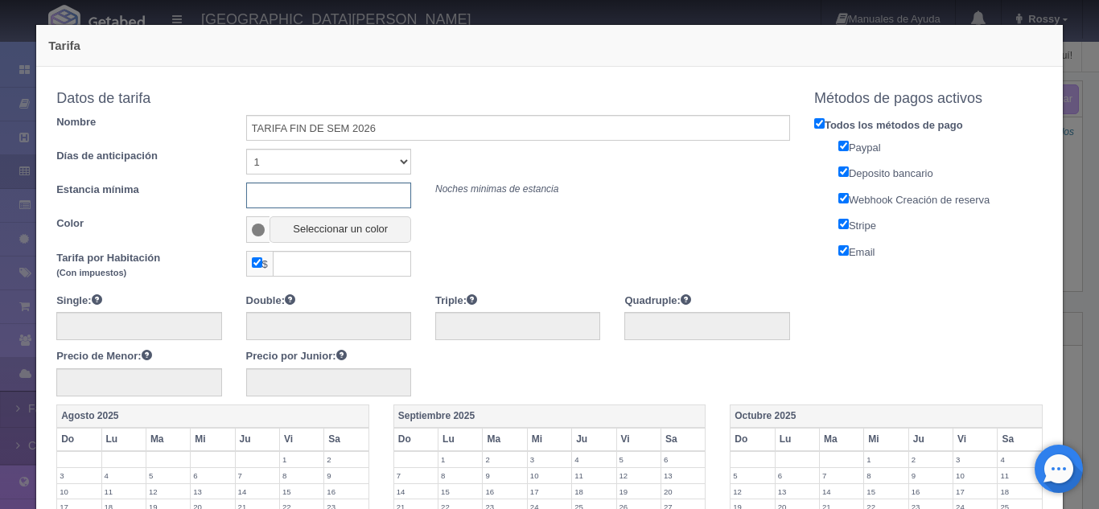
click at [334, 201] on input "text" at bounding box center [328, 196] width 165 height 26
type input "1"
click at [257, 227] on span at bounding box center [259, 230] width 14 height 13
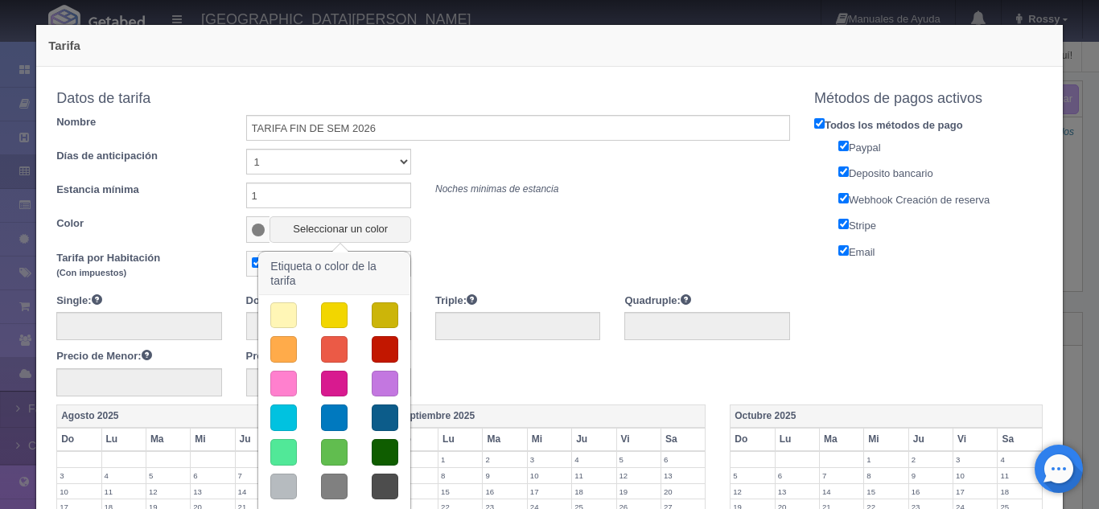
click at [334, 389] on button "button" at bounding box center [334, 384] width 27 height 27
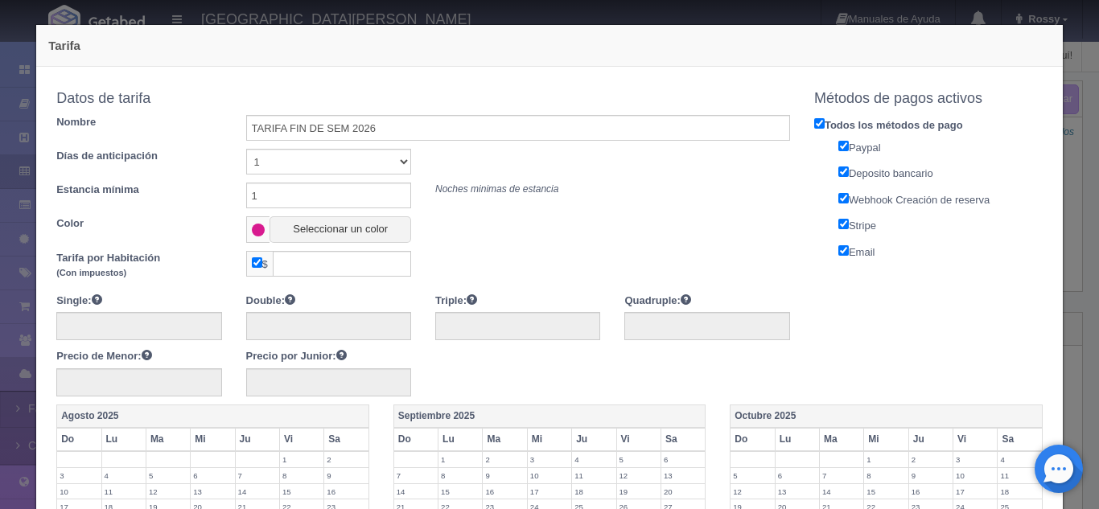
click at [259, 264] on span "$" at bounding box center [259, 264] width 27 height 26
click at [258, 264] on input "checkbox" at bounding box center [257, 262] width 10 height 10
checkbox input "false"
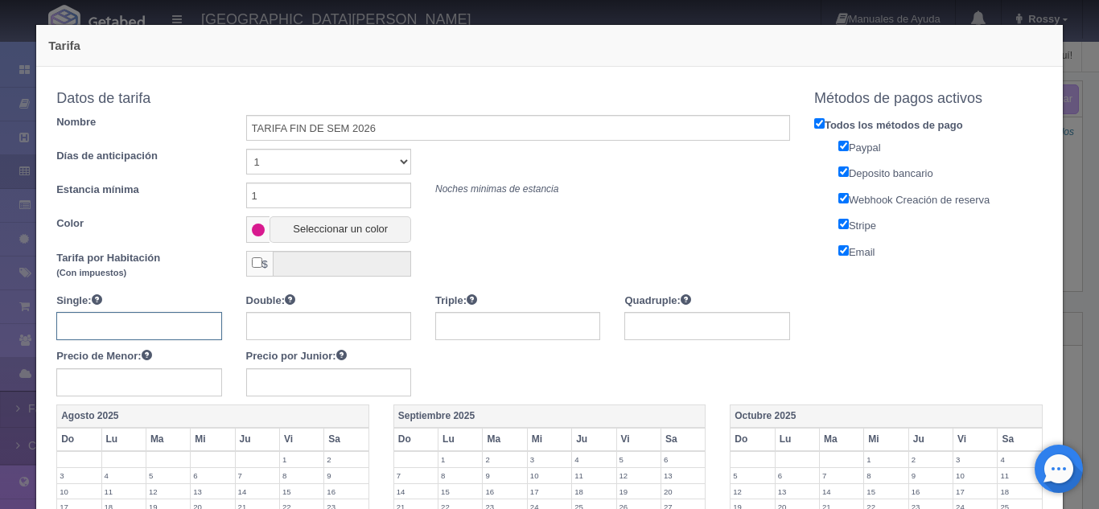
click at [162, 334] on input "text" at bounding box center [138, 326] width 165 height 28
type input "4990"
click at [254, 327] on input "text" at bounding box center [328, 326] width 165 height 28
type input "4990"
click at [459, 331] on input "text" at bounding box center [517, 326] width 165 height 28
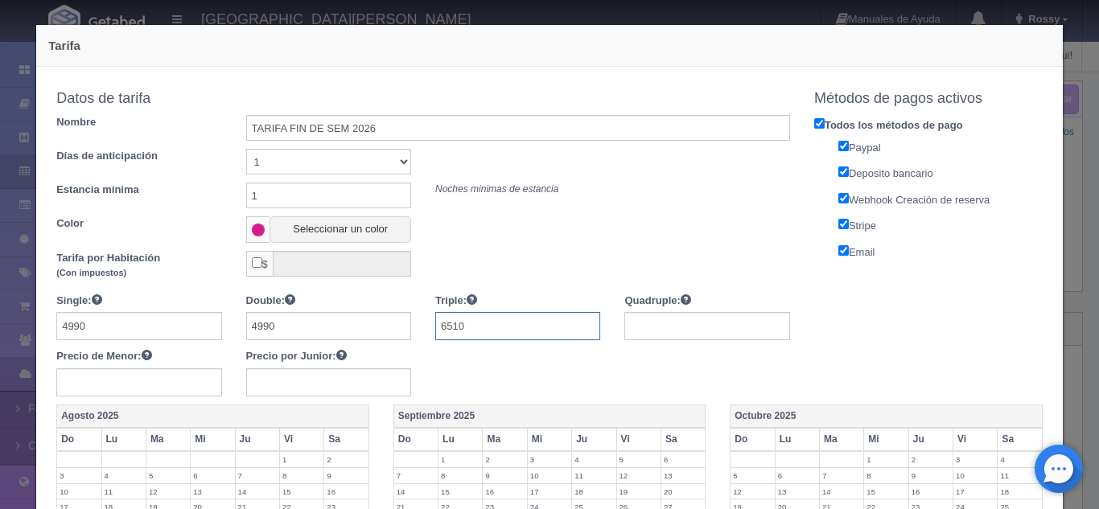
type input "6510"
click at [636, 323] on input "text" at bounding box center [706, 326] width 165 height 28
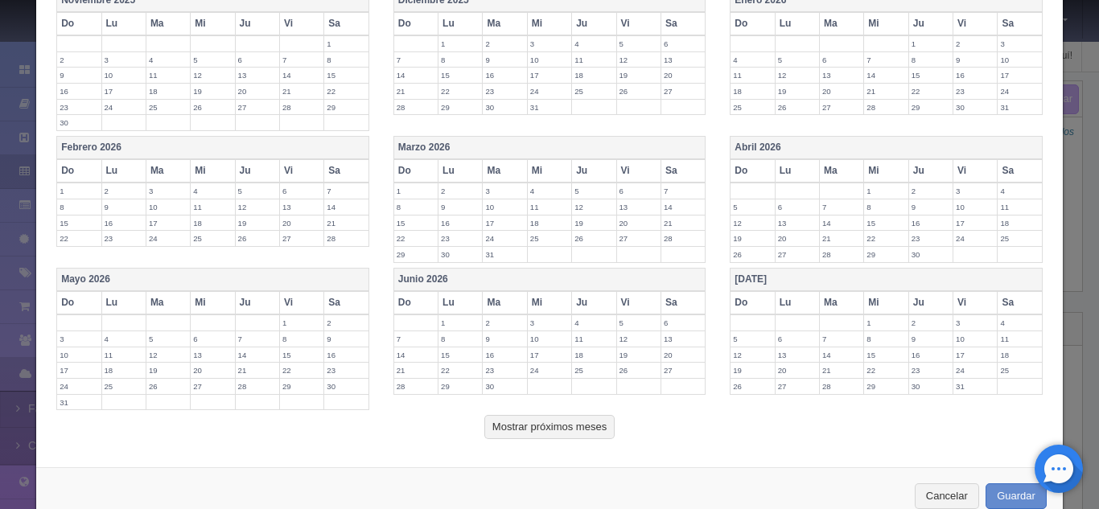
scroll to position [582, 0]
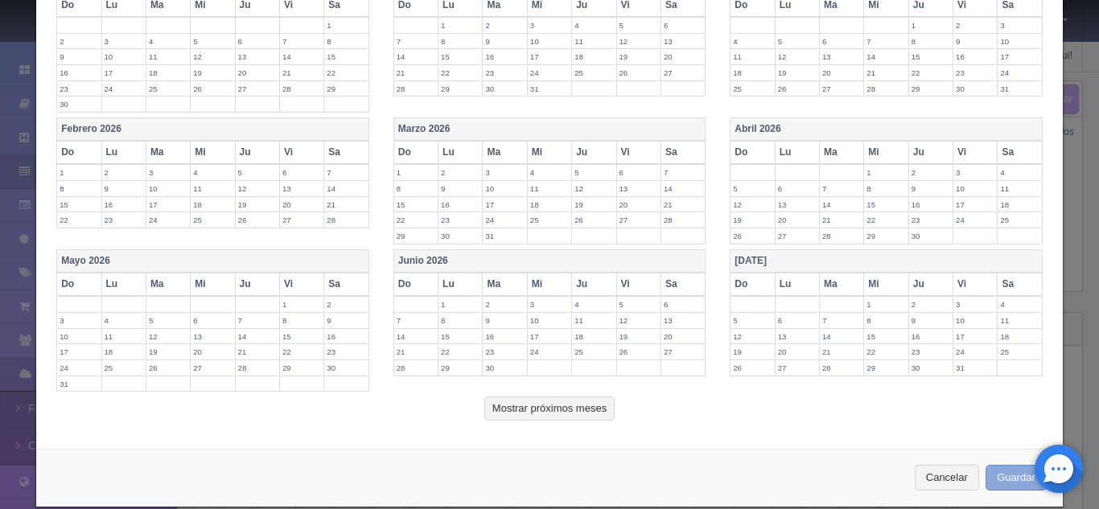
type input "8030"
click at [1008, 474] on button "Guardar" at bounding box center [1016, 478] width 61 height 27
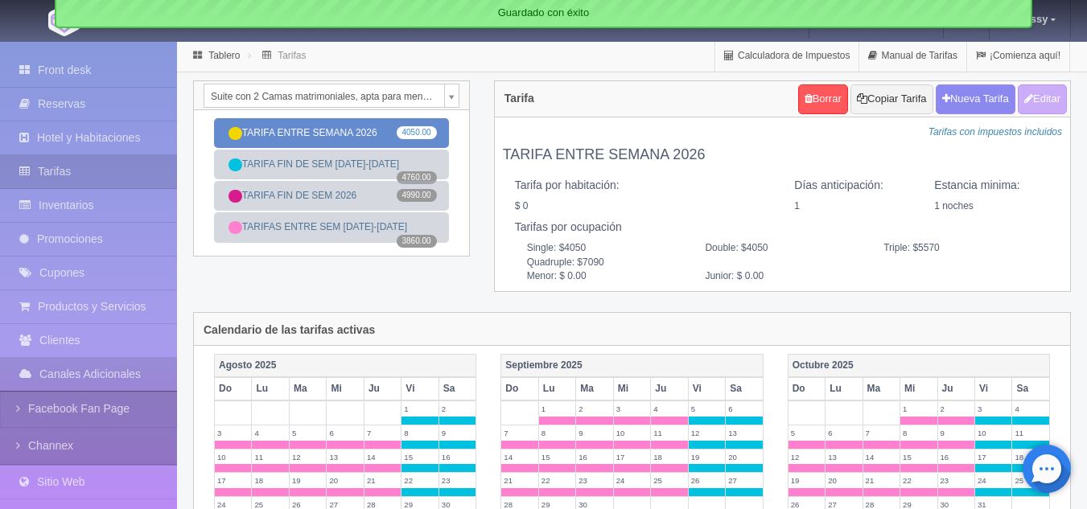
click at [359, 130] on link "TARIFA ENTRE SEMANA 2026 4050.00" at bounding box center [331, 133] width 235 height 30
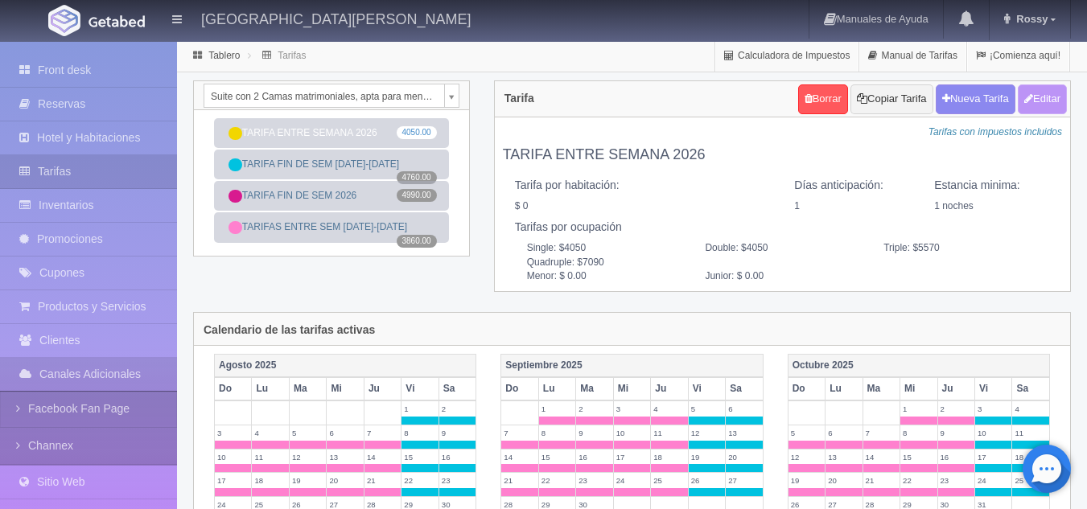
click at [1032, 97] on button "Editar" at bounding box center [1042, 99] width 49 height 30
type input "TARIFA ENTRE SEMANA 2026"
select select "1"
type input "1"
checkbox input "false"
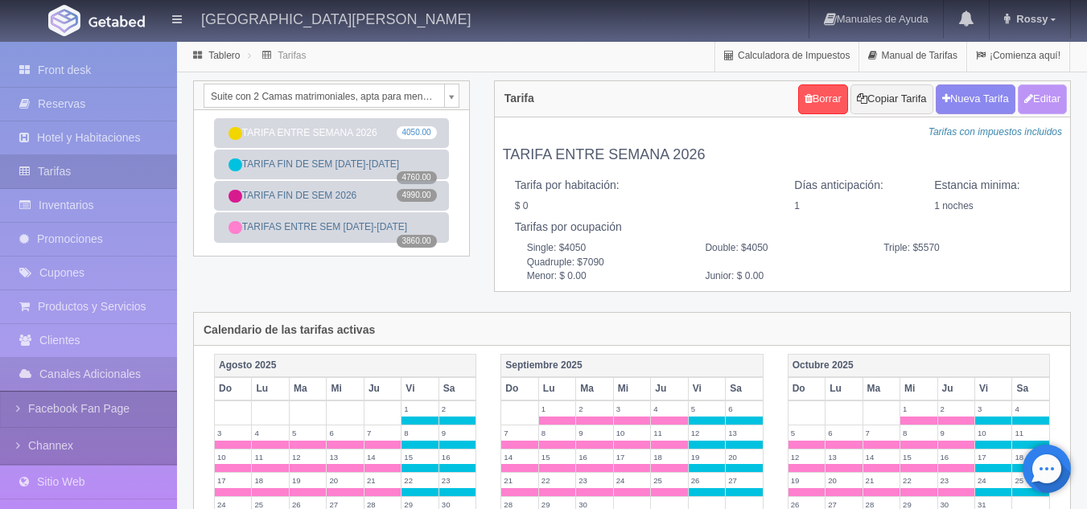
type input "4050"
type input "5570"
type input "7090"
type input "0.00"
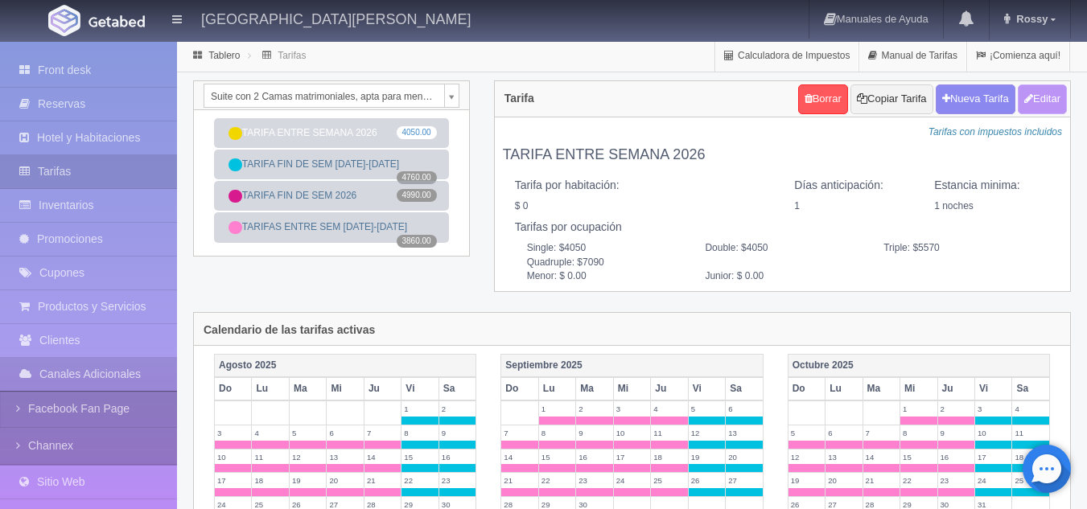
type input "0.00"
checkbox input "true"
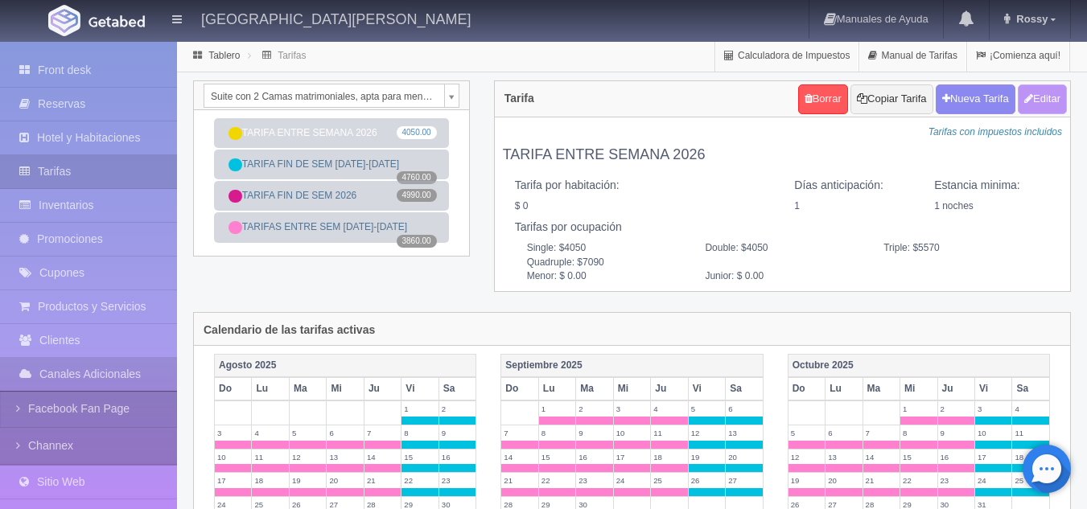
checkbox input "true"
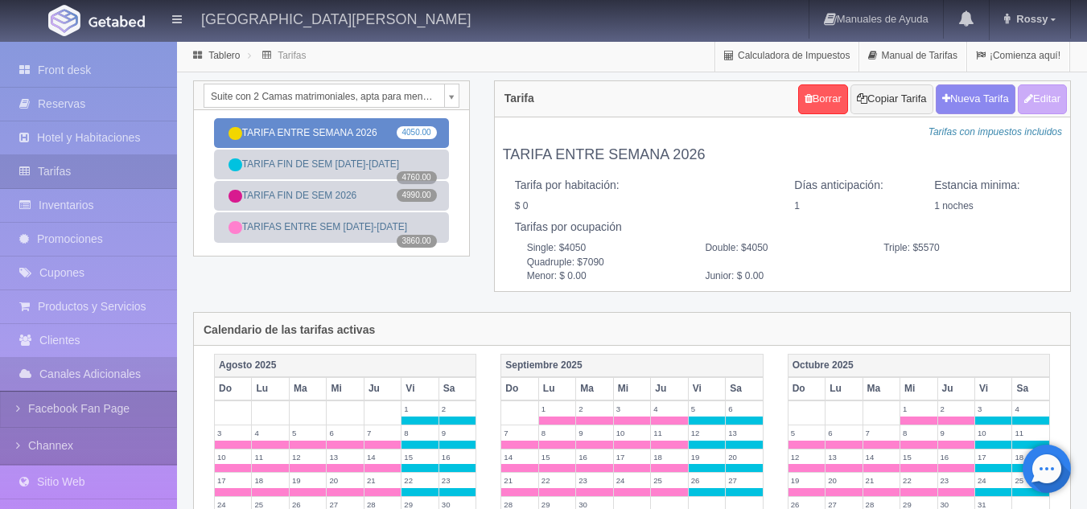
click at [344, 136] on link "TARIFA ENTRE SEMANA 2026 4050.00" at bounding box center [331, 133] width 235 height 30
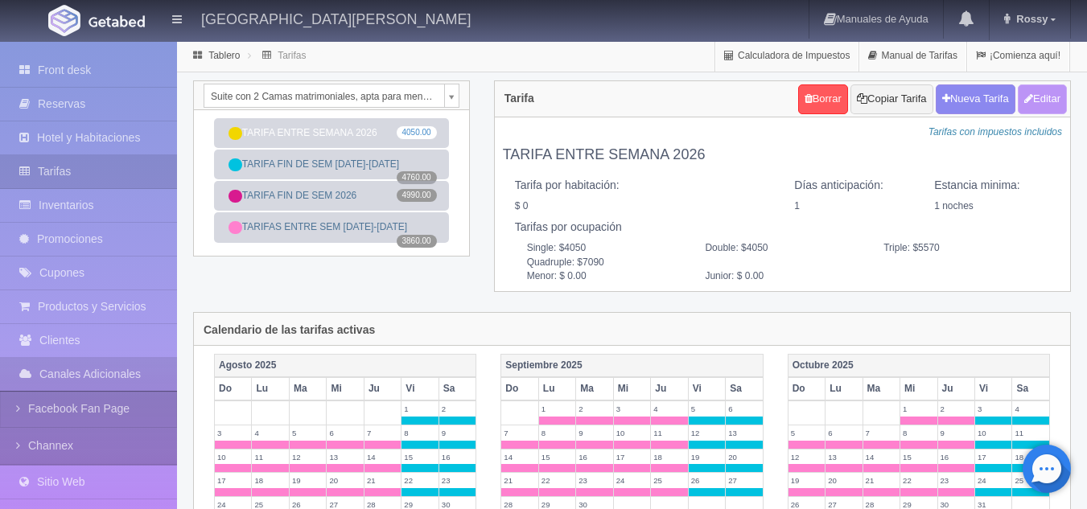
click at [1047, 98] on button "Editar" at bounding box center [1042, 99] width 49 height 30
type input "TARIFA ENTRE SEMANA 2026"
select select "1"
type input "1"
checkbox input "false"
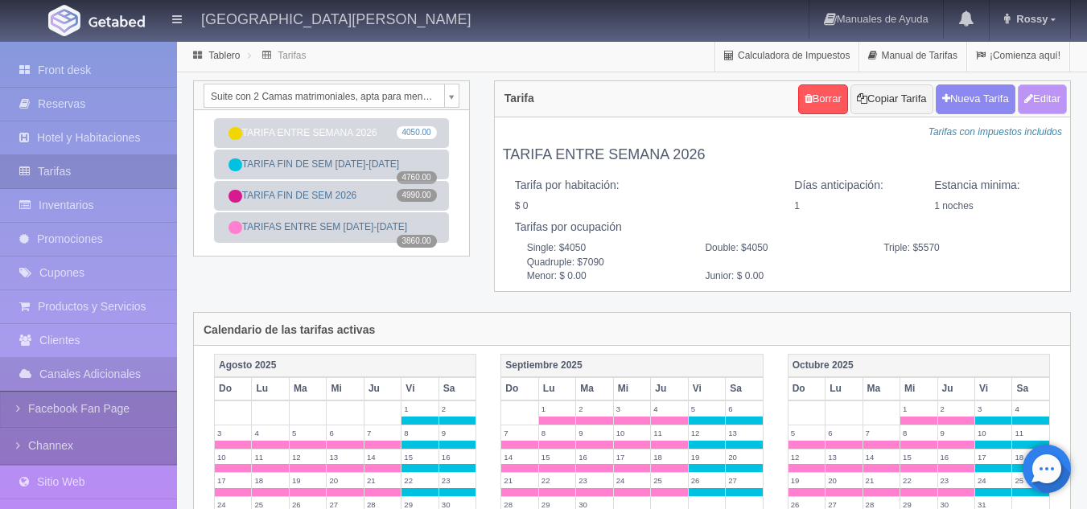
type input "4050"
type input "5570"
type input "7090"
type input "0.00"
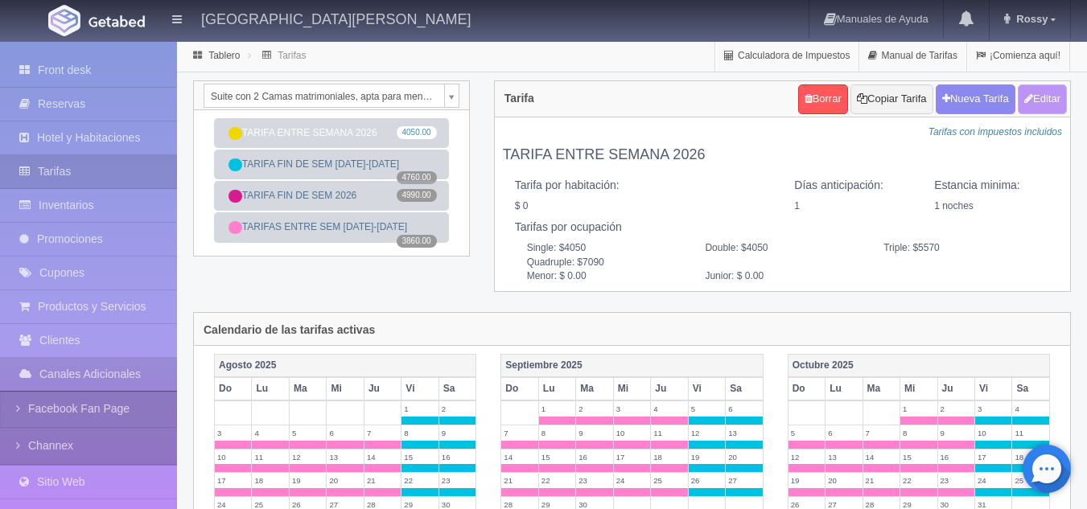
type input "0.00"
checkbox input "true"
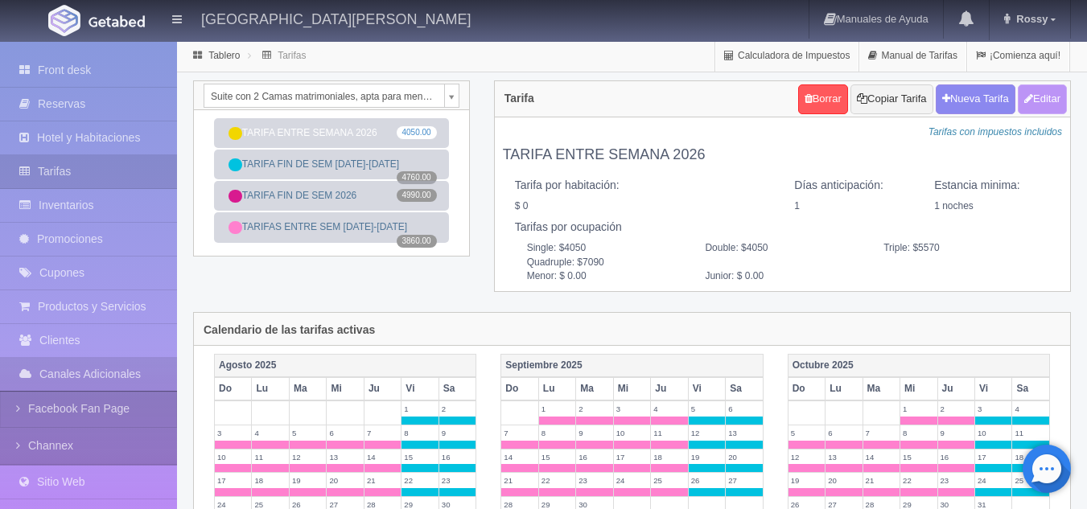
checkbox input "true"
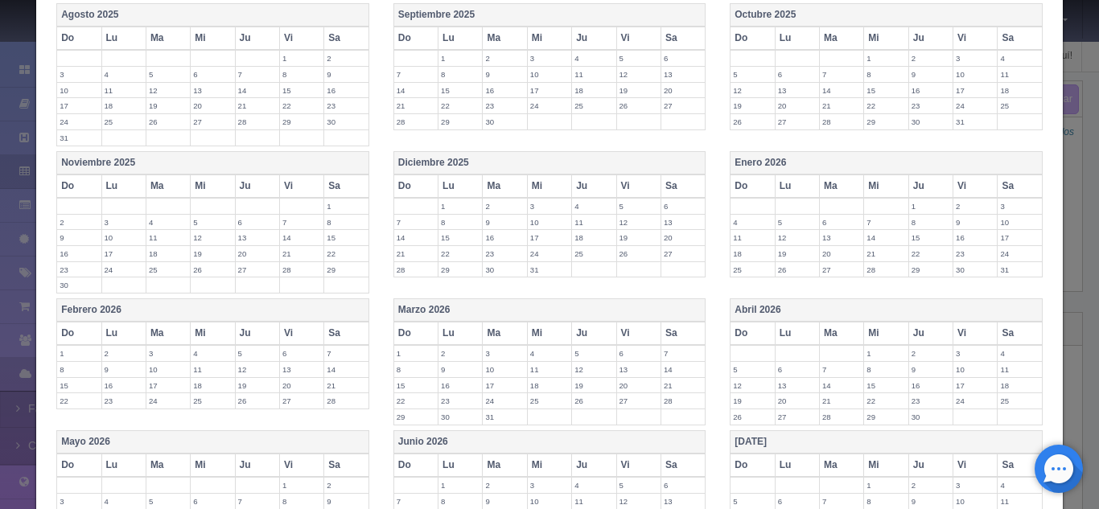
scroll to position [402, 0]
click at [811, 160] on th "Enero 2026" at bounding box center [886, 161] width 312 height 23
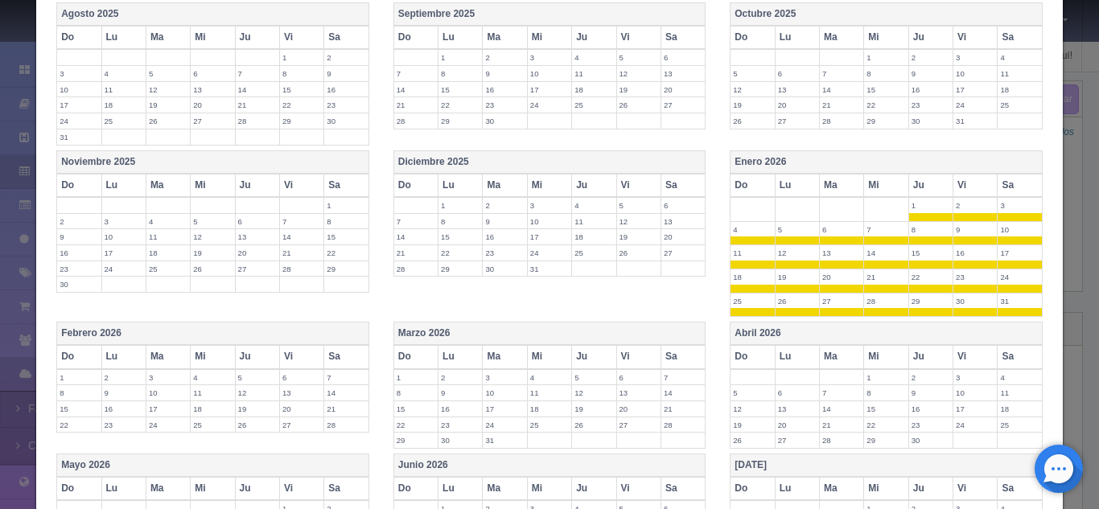
click at [975, 188] on th "Vi" at bounding box center [975, 185] width 44 height 23
click at [1003, 183] on th "Sa" at bounding box center [1020, 185] width 44 height 23
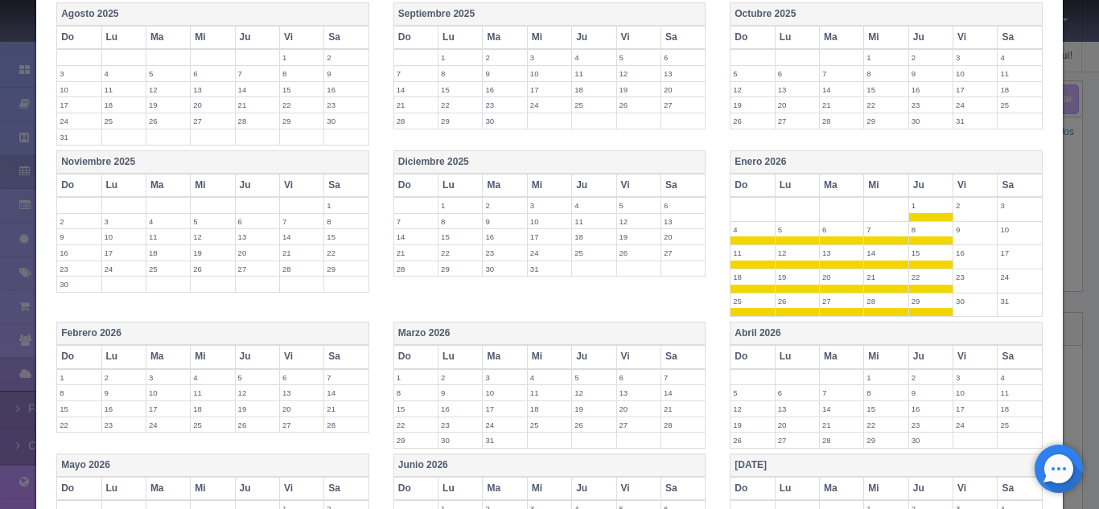
click at [838, 330] on th "Abril 2026" at bounding box center [886, 334] width 312 height 23
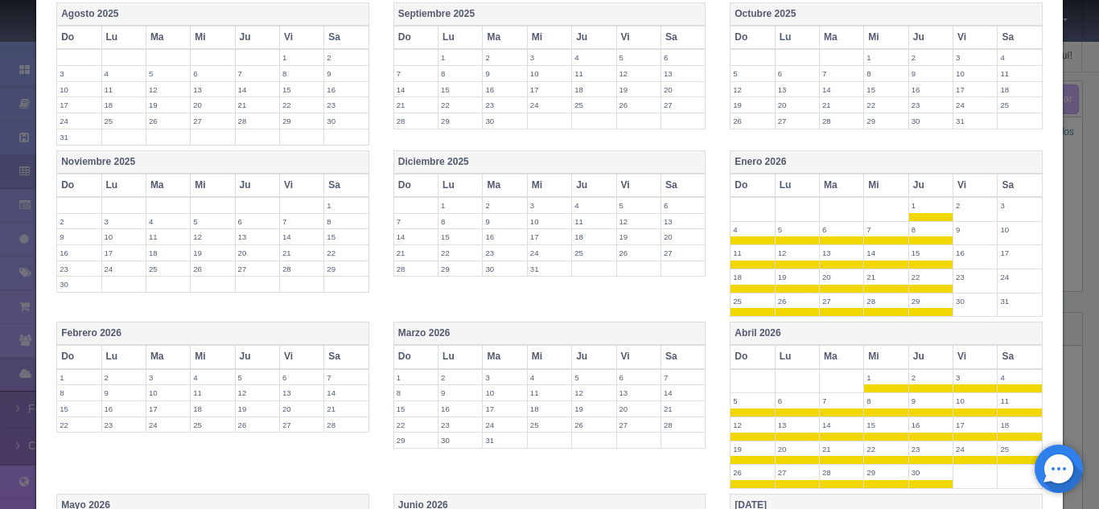
click at [961, 352] on th "Vi" at bounding box center [975, 356] width 44 height 23
click at [998, 356] on th "Sa" at bounding box center [1020, 356] width 44 height 23
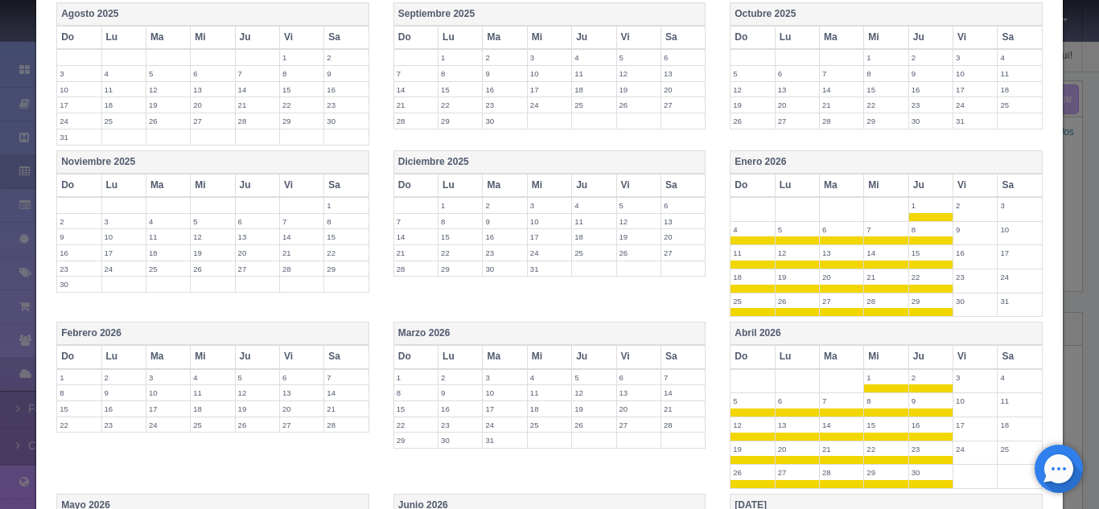
click at [632, 334] on th "Marzo 2026" at bounding box center [549, 334] width 312 height 23
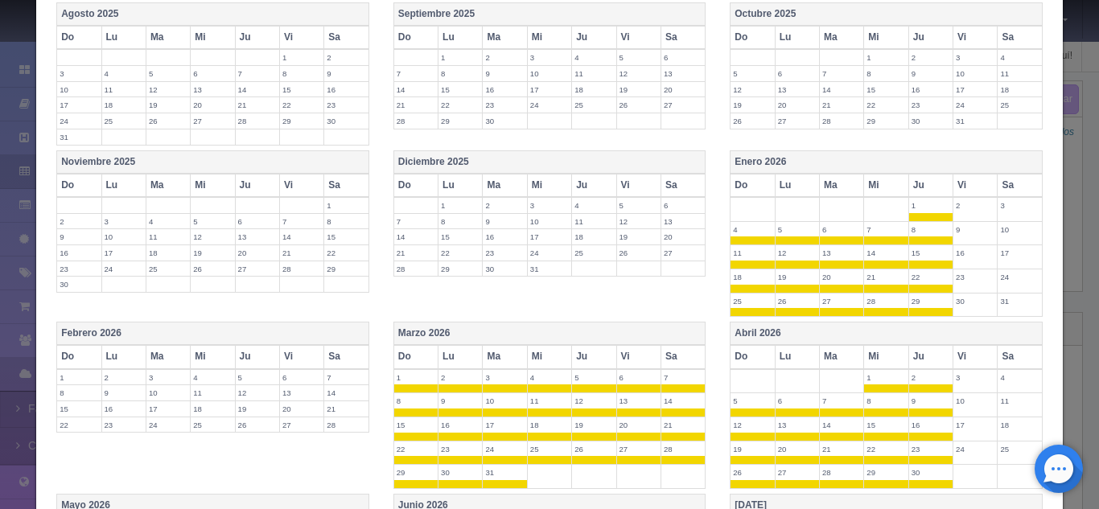
drag, startPoint x: 632, startPoint y: 352, endPoint x: 683, endPoint y: 360, distance: 52.2
click at [683, 360] on tr "Do Lu Ma Mi Ju Vi Sa" at bounding box center [549, 356] width 312 height 23
click at [683, 360] on th "Sa" at bounding box center [682, 356] width 44 height 23
click at [646, 362] on th "Vi" at bounding box center [638, 356] width 44 height 23
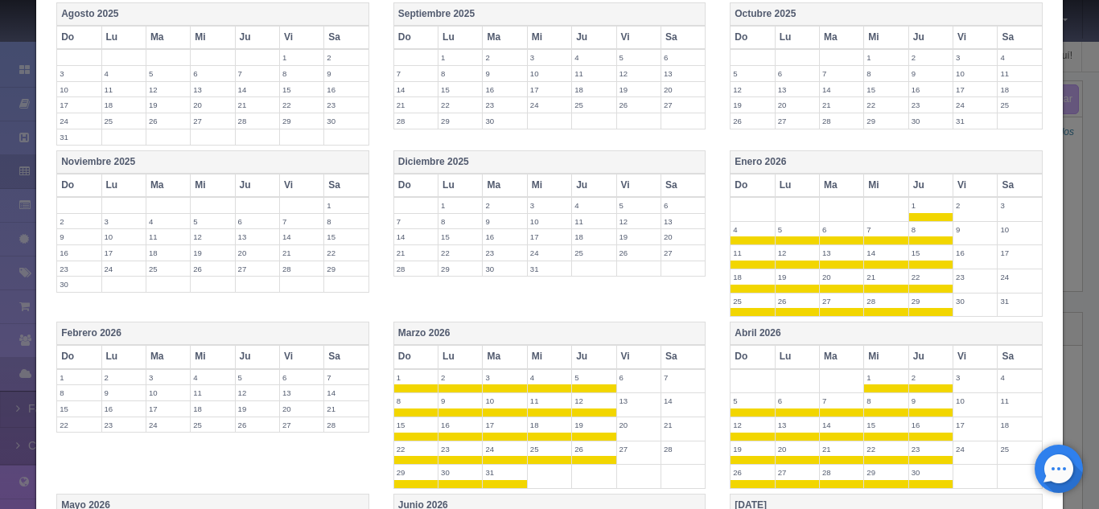
click at [319, 335] on th "Febrero 2026" at bounding box center [213, 334] width 312 height 23
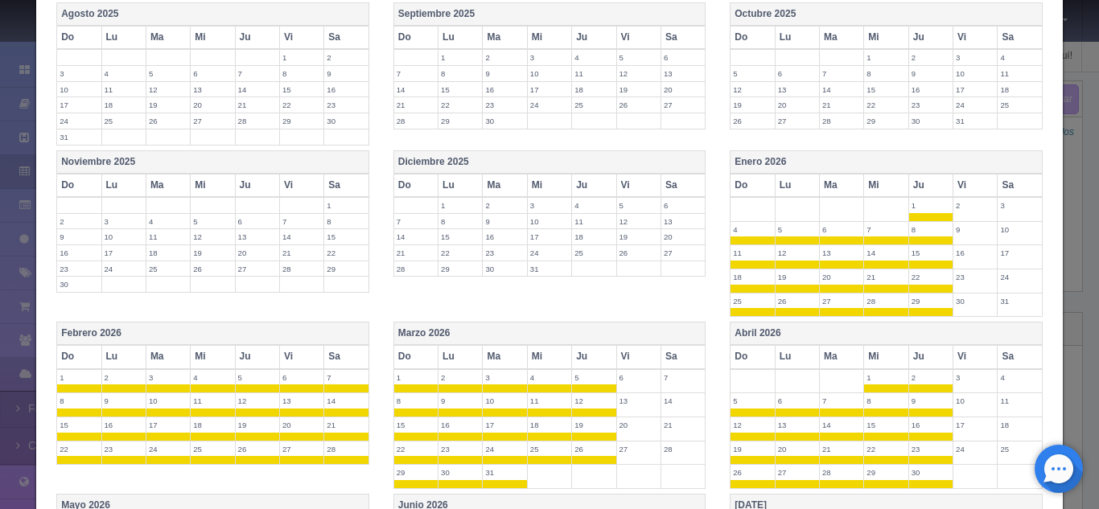
click at [302, 361] on th "Vi" at bounding box center [301, 356] width 44 height 23
click at [331, 361] on th "Sa" at bounding box center [346, 356] width 44 height 23
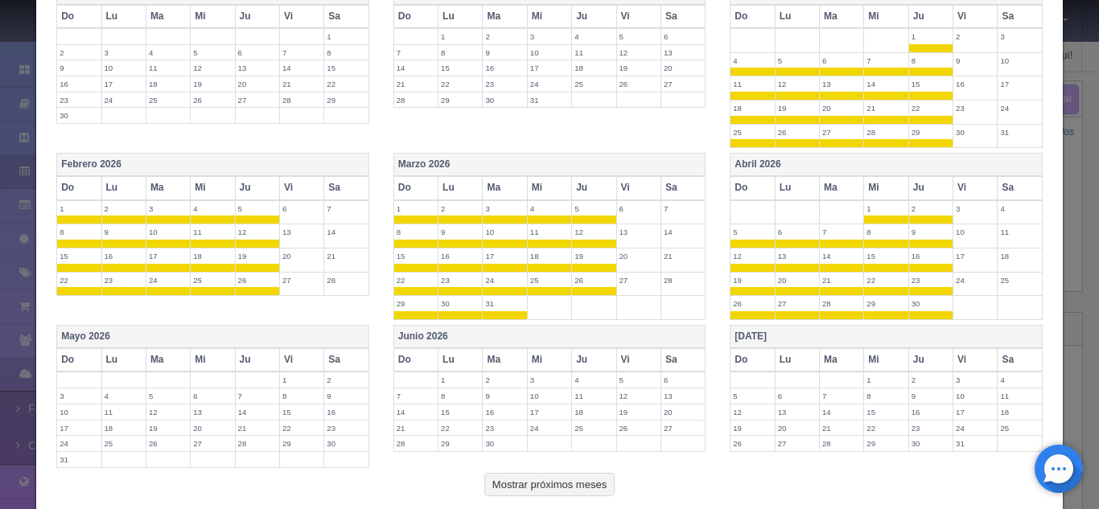
scroll to position [570, 0]
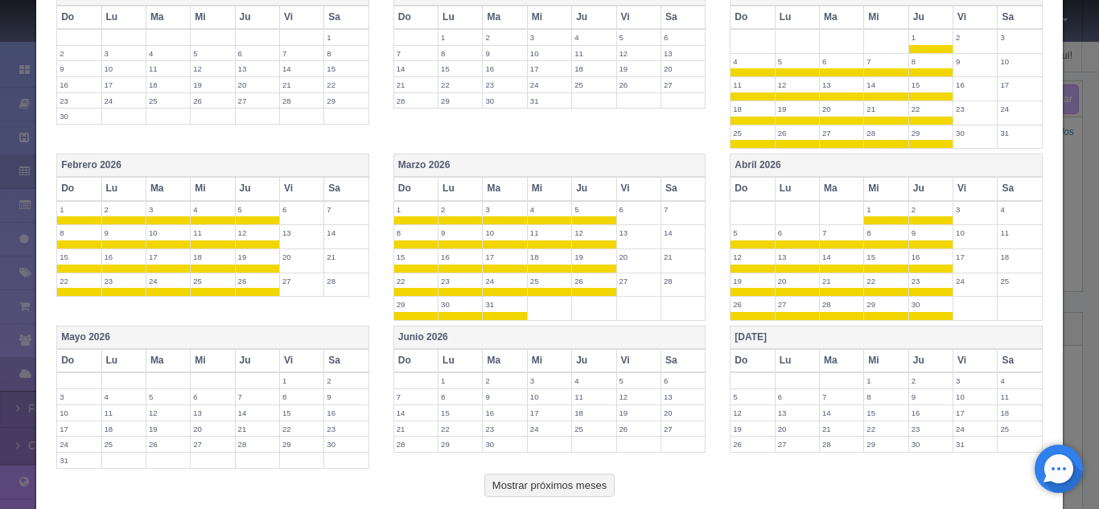
click at [283, 344] on th "Mayo 2026" at bounding box center [213, 338] width 312 height 23
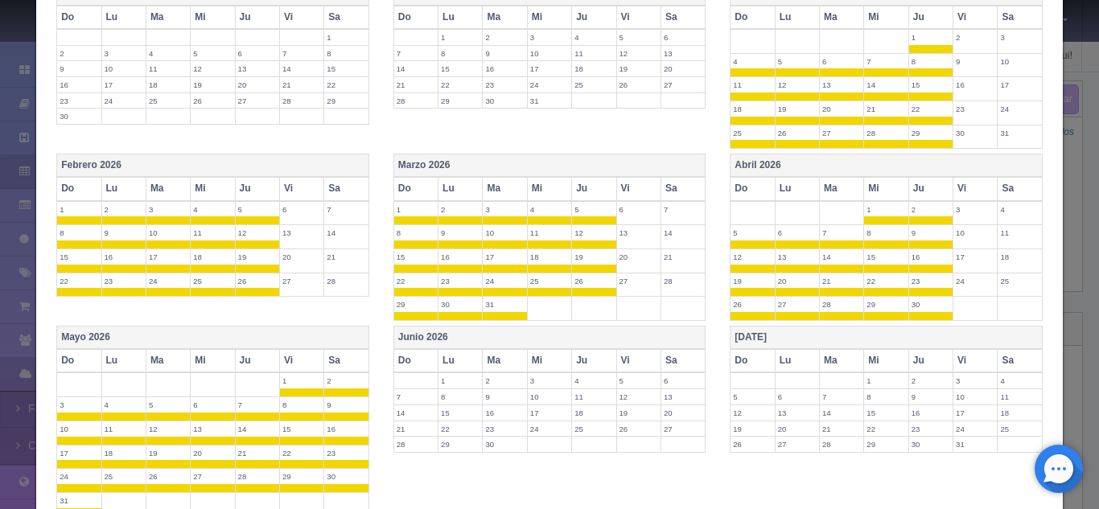
click at [297, 360] on th "Vi" at bounding box center [301, 360] width 44 height 23
drag, startPoint x: 334, startPoint y: 362, endPoint x: 430, endPoint y: 342, distance: 97.8
click at [430, 342] on div "Mayo 2026 Do Lu Ma Mi Ju Vi Sa 1 2 3 4 5 6 7 8 9 10 11 12 13 14 15 16 17 18 19 …" at bounding box center [549, 424] width 1010 height 196
click at [430, 342] on th "Junio 2026" at bounding box center [549, 338] width 312 height 23
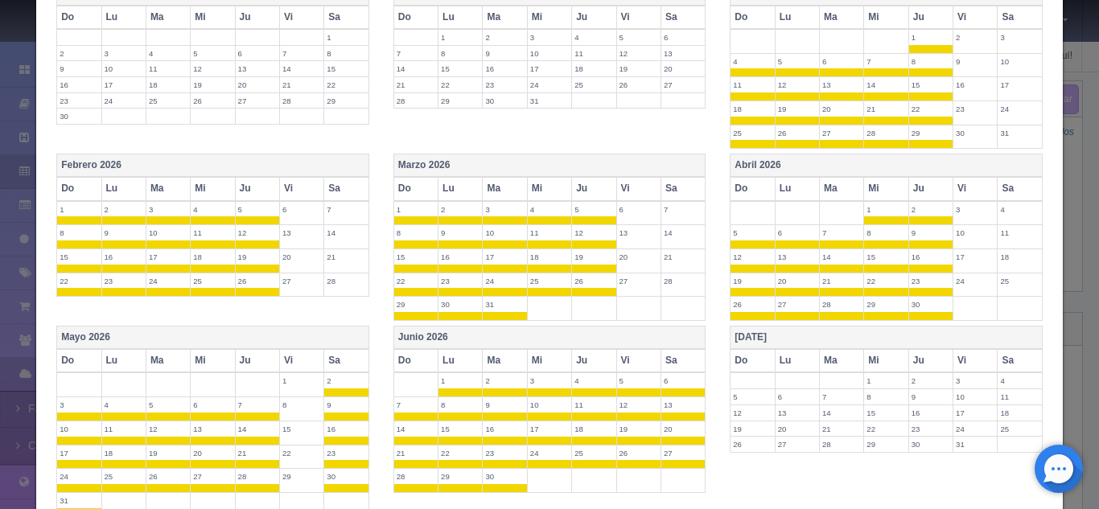
click at [353, 369] on th "Sa" at bounding box center [346, 360] width 44 height 23
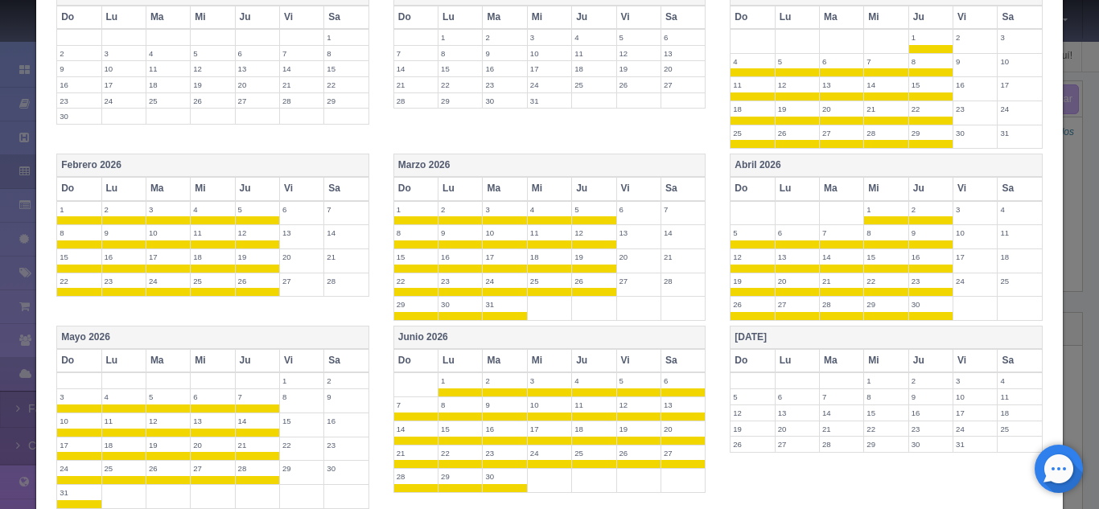
click at [637, 363] on th "Vi" at bounding box center [638, 360] width 44 height 23
click at [672, 362] on th "Sa" at bounding box center [682, 360] width 44 height 23
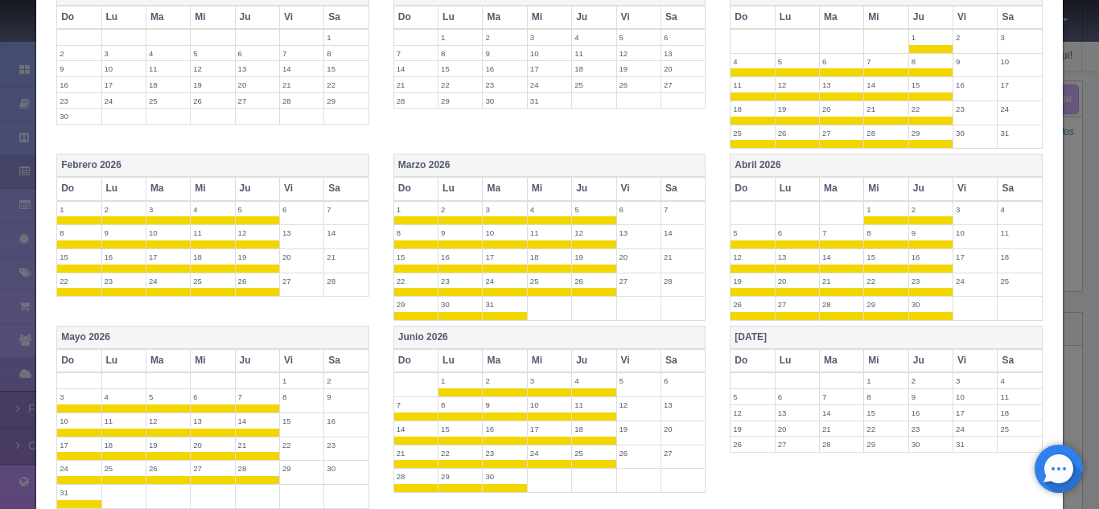
click at [789, 339] on th "Julio 2026" at bounding box center [886, 338] width 312 height 23
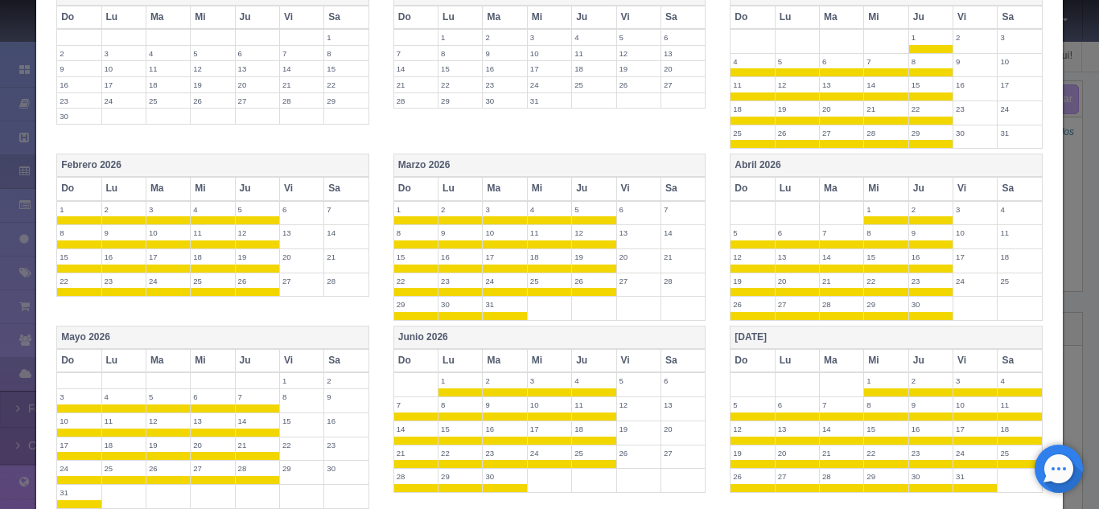
click at [953, 362] on th "Vi" at bounding box center [975, 360] width 44 height 23
click at [1018, 361] on th "Sa" at bounding box center [1020, 360] width 44 height 23
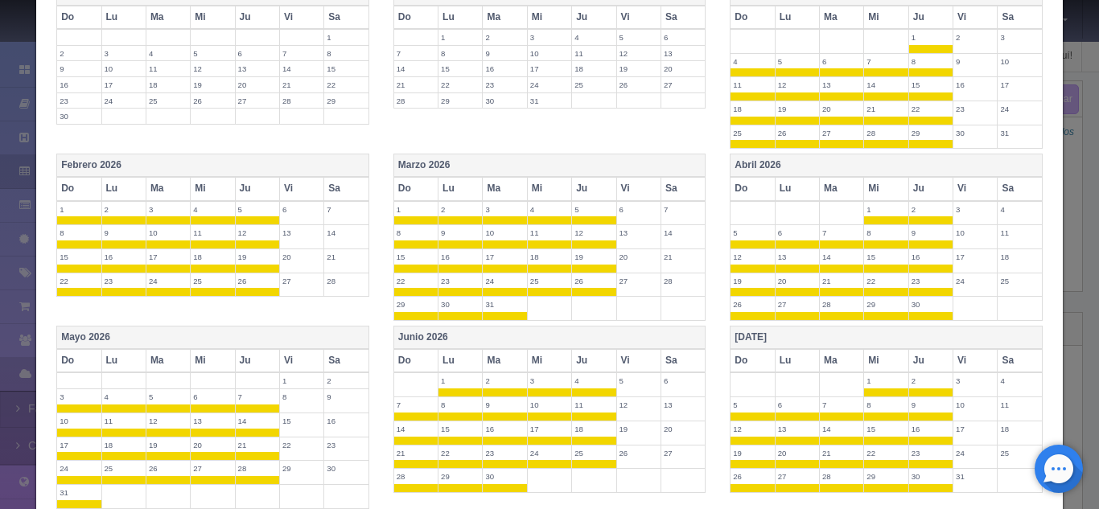
scroll to position [710, 0]
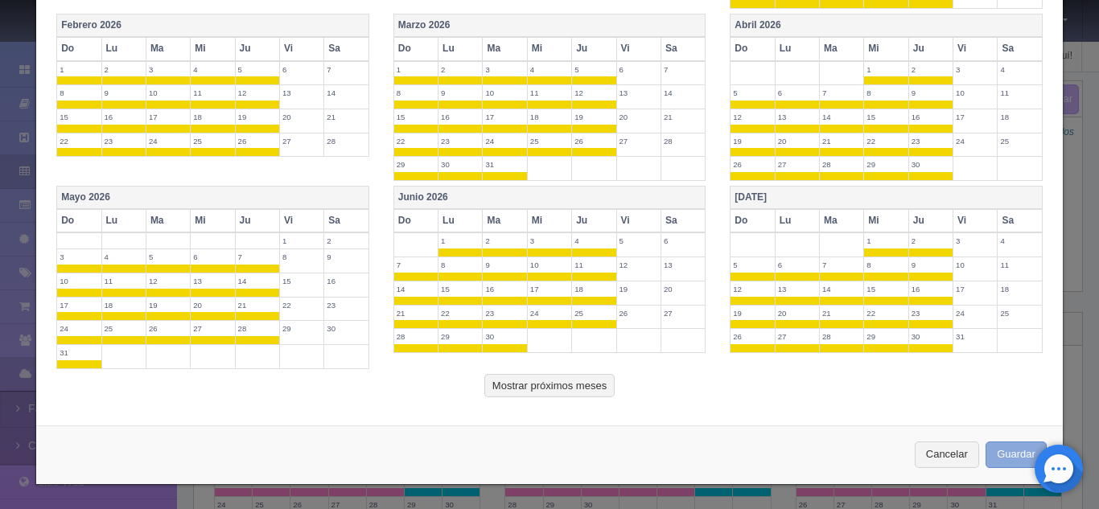
click at [1010, 451] on button "Guardar" at bounding box center [1016, 455] width 61 height 27
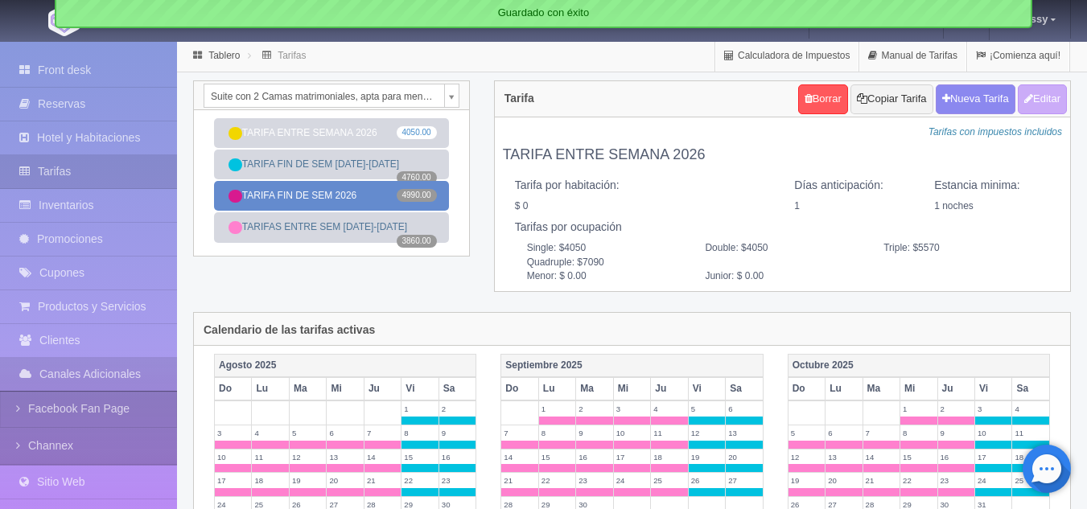
click at [335, 184] on link "TARIFA FIN DE SEM 2026 4990.00" at bounding box center [331, 196] width 235 height 30
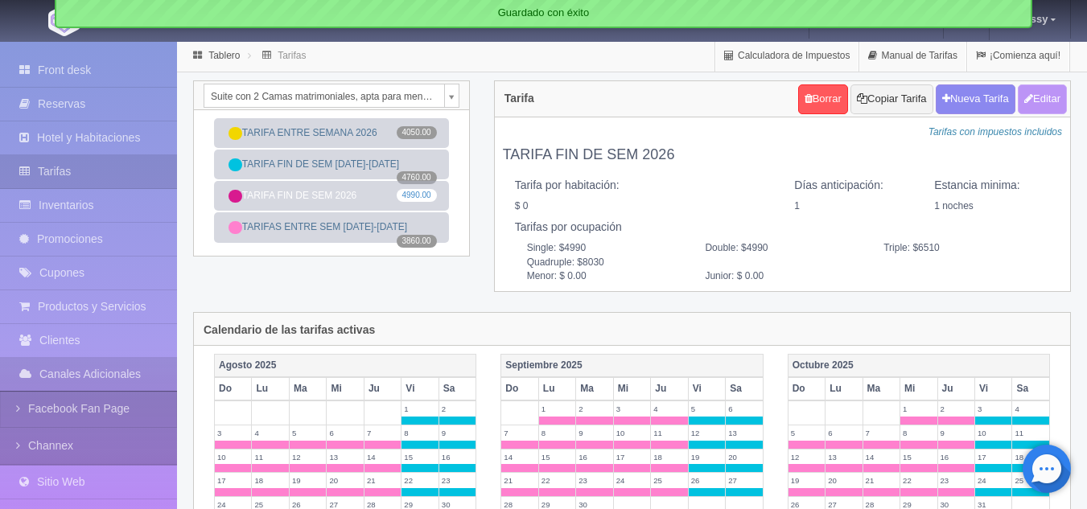
click at [1031, 94] on button "Editar" at bounding box center [1042, 99] width 49 height 30
type input "TARIFA FIN DE SEM 2026"
select select "1"
type input "1"
checkbox input "false"
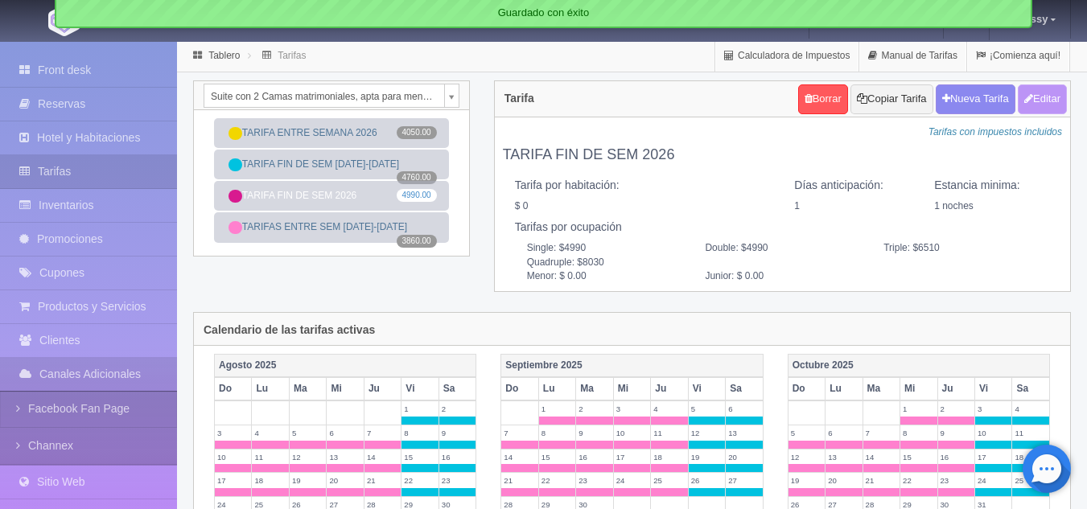
type input "4990"
type input "6510"
type input "8030"
type input "0.00"
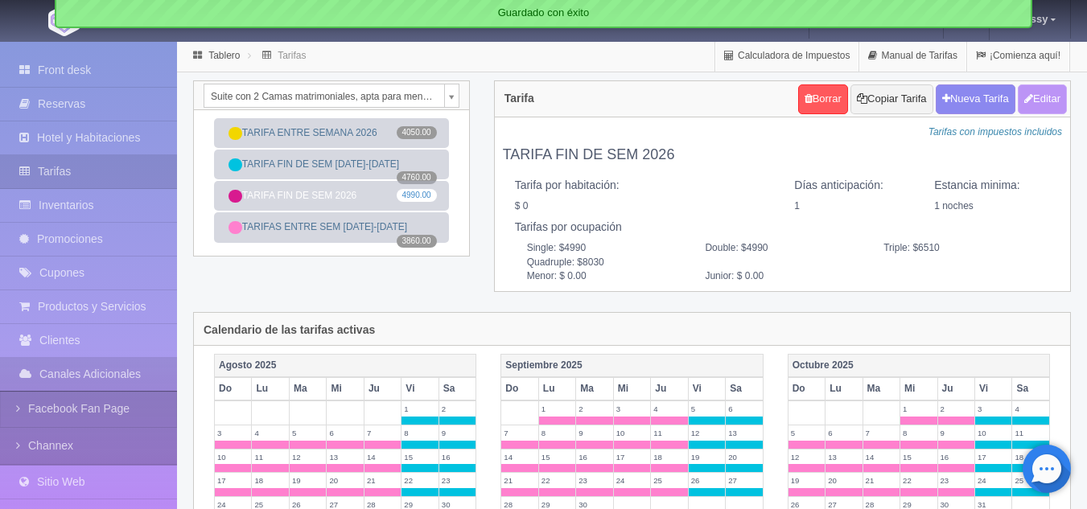
type input "0.00"
checkbox input "true"
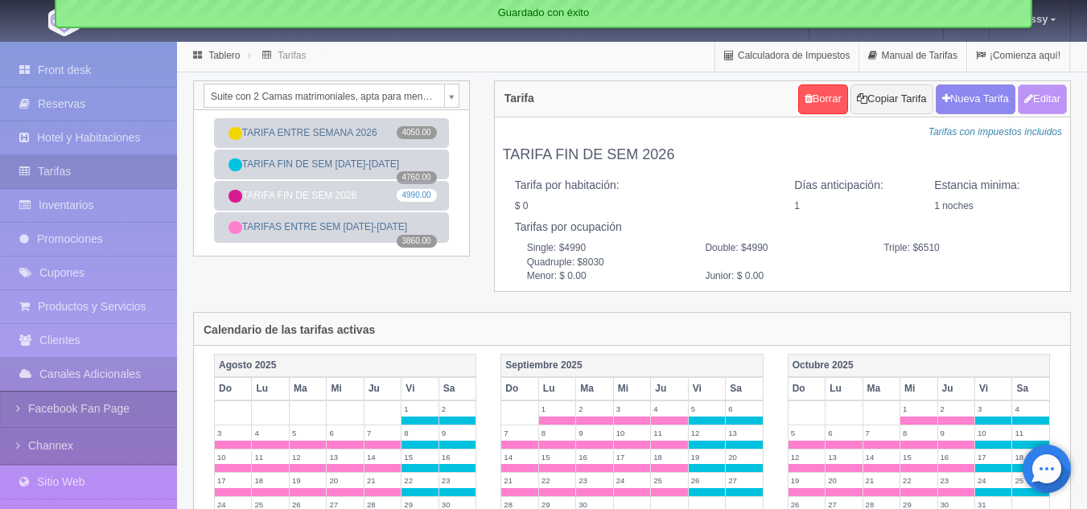
checkbox input "true"
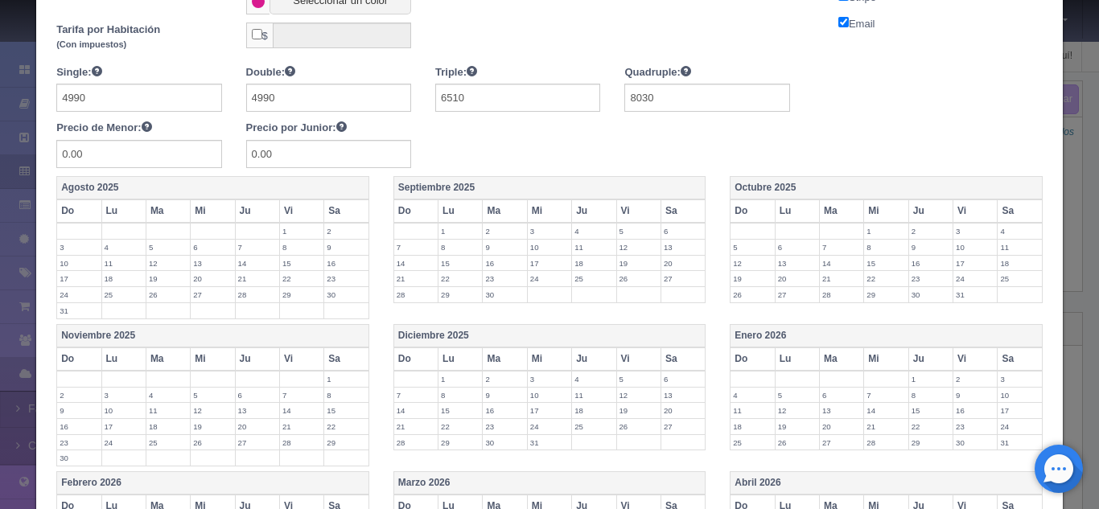
scroll to position [229, 0]
click at [967, 356] on th "Vi" at bounding box center [975, 358] width 44 height 23
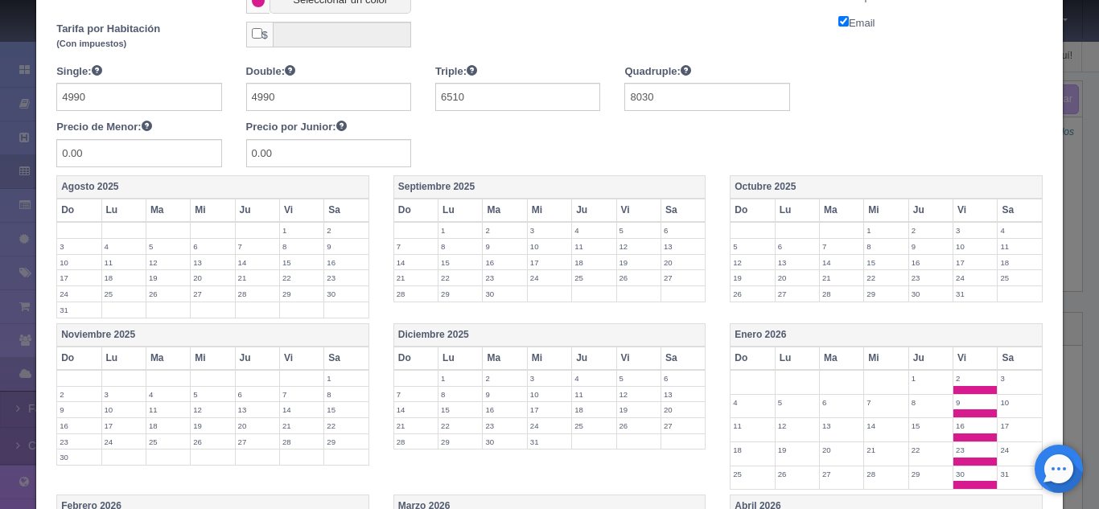
click at [1000, 359] on th "Sa" at bounding box center [1020, 358] width 44 height 23
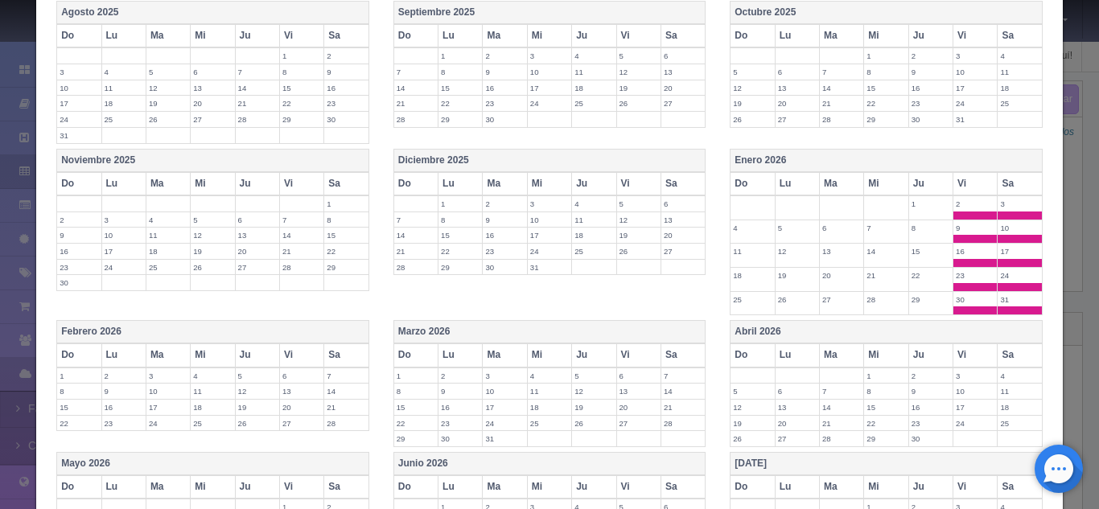
scroll to position [433, 0]
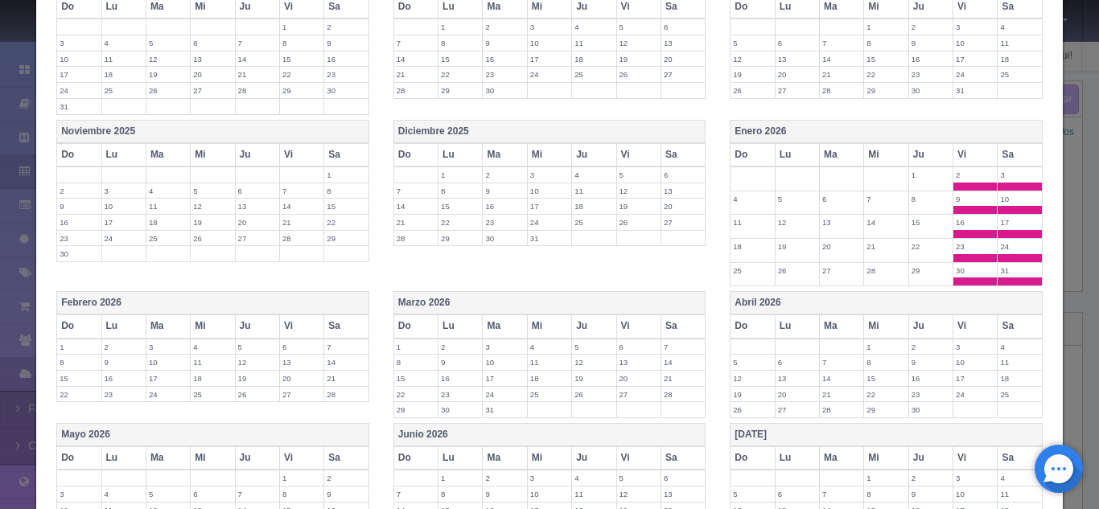
drag, startPoint x: 1009, startPoint y: 323, endPoint x: 973, endPoint y: 334, distance: 37.1
click at [973, 334] on tr "Do Lu Ma Mi Ju Vi Sa" at bounding box center [886, 326] width 312 height 23
click at [973, 334] on th "Vi" at bounding box center [975, 326] width 44 height 23
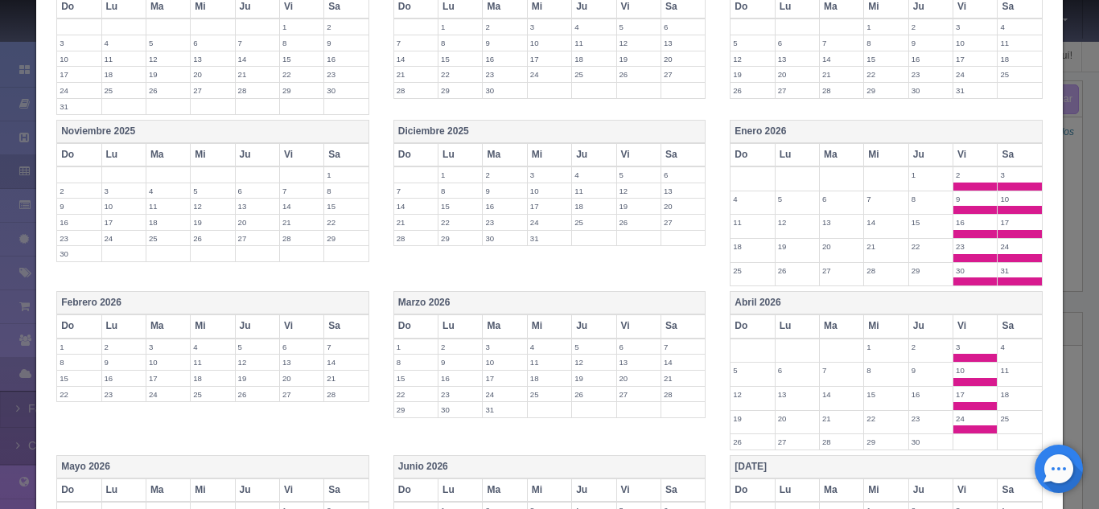
click at [1010, 329] on th "Sa" at bounding box center [1020, 326] width 44 height 23
click at [682, 323] on th "Sa" at bounding box center [682, 326] width 44 height 23
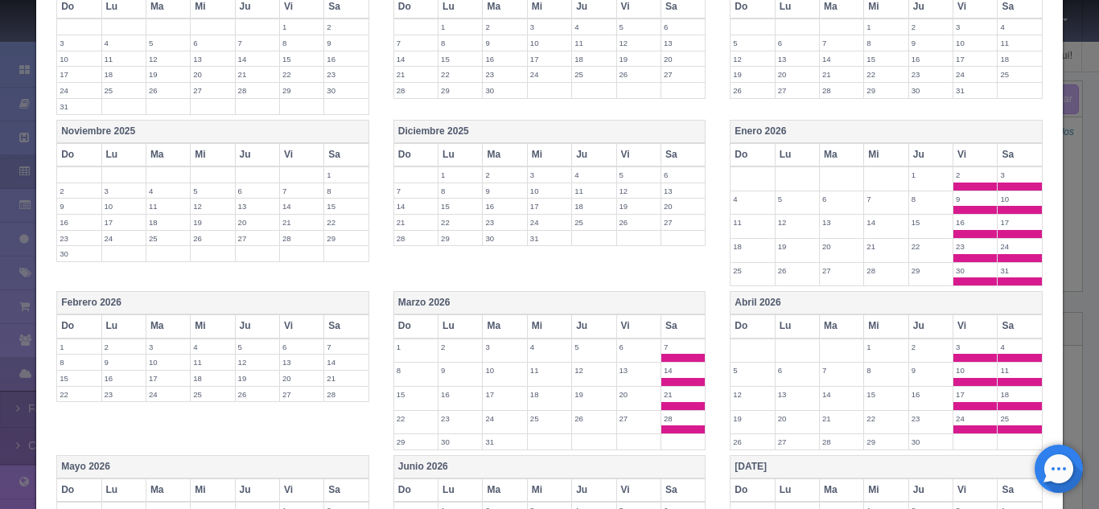
click at [619, 333] on th "Vi" at bounding box center [638, 326] width 44 height 23
click at [342, 323] on th "Sa" at bounding box center [346, 326] width 44 height 23
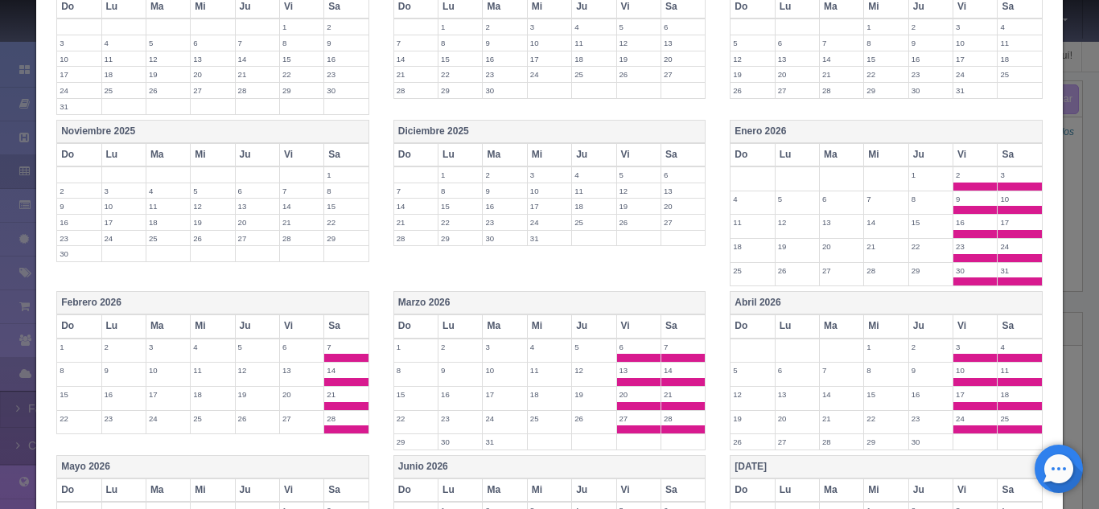
click at [302, 324] on th "Vi" at bounding box center [301, 326] width 44 height 23
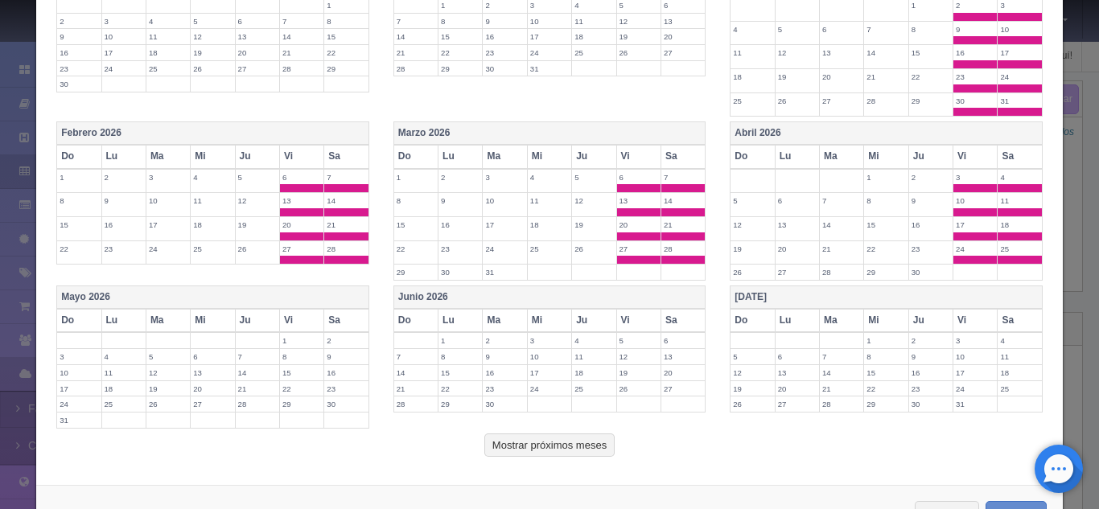
scroll to position [662, 0]
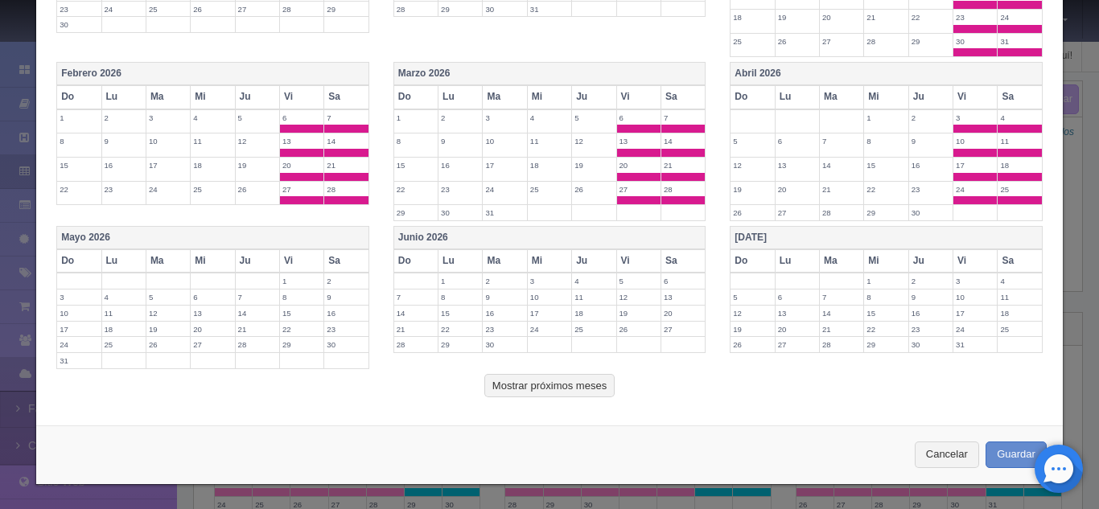
drag, startPoint x: 296, startPoint y: 265, endPoint x: 326, endPoint y: 263, distance: 29.9
click at [326, 263] on tr "Do Lu Ma Mi Ju Vi Sa" at bounding box center [213, 260] width 312 height 23
click at [326, 263] on th "Sa" at bounding box center [346, 260] width 44 height 23
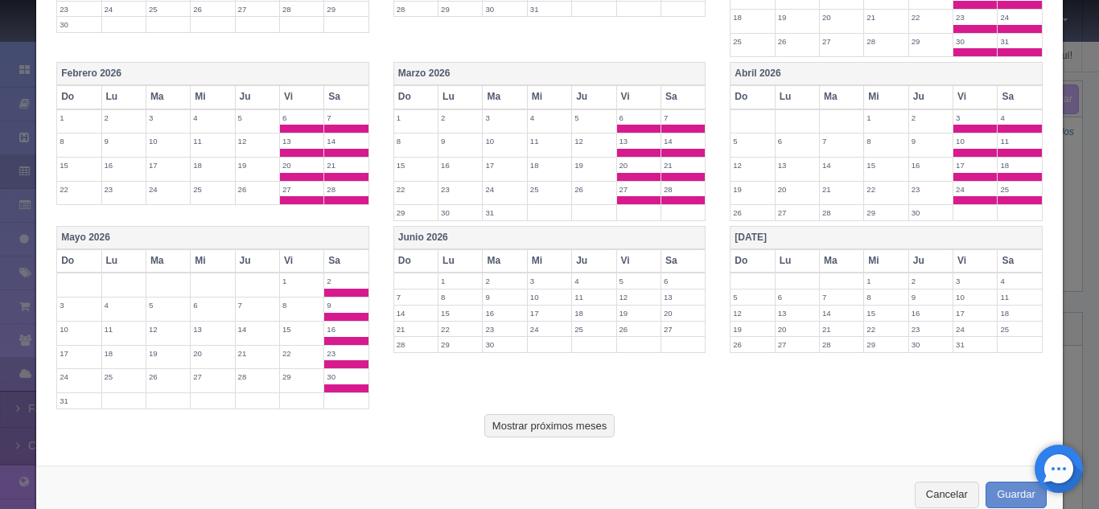
click at [298, 263] on th "Vi" at bounding box center [301, 260] width 44 height 23
click at [638, 262] on th "Vi" at bounding box center [638, 260] width 44 height 23
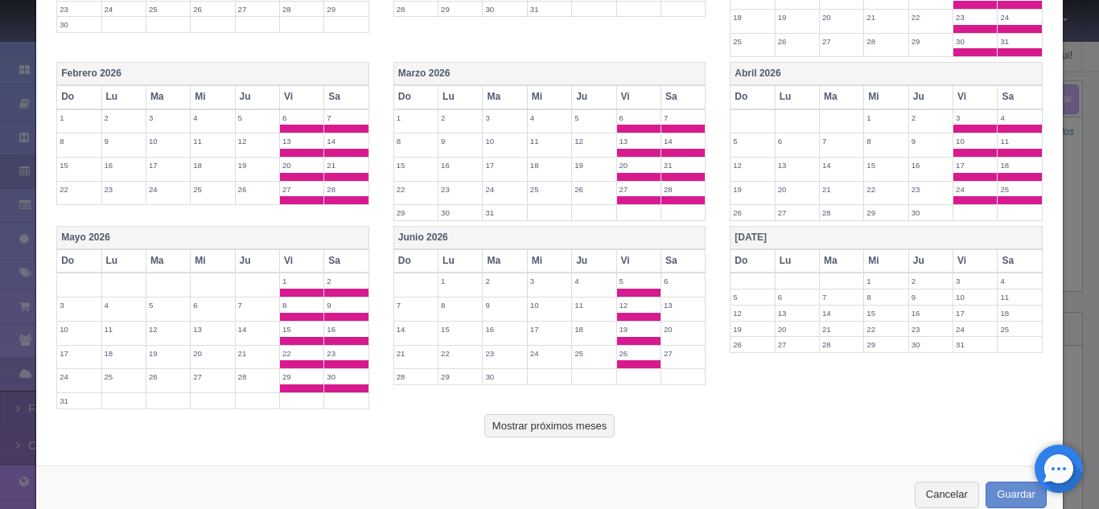
click at [683, 258] on th "Sa" at bounding box center [682, 260] width 44 height 23
click at [967, 270] on th "Vi" at bounding box center [975, 260] width 44 height 23
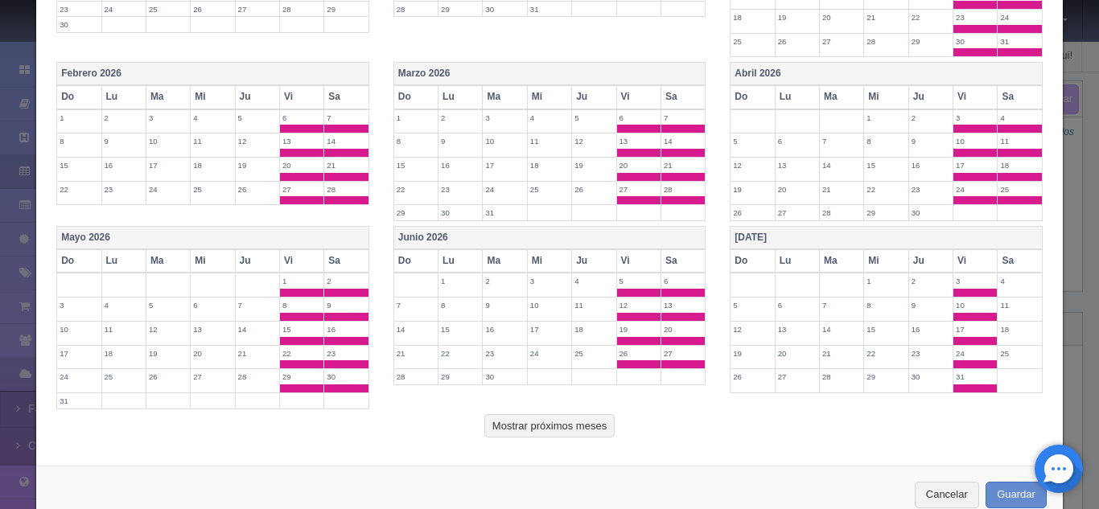
click at [1019, 263] on th "Sa" at bounding box center [1020, 260] width 44 height 23
click at [1006, 505] on button "Guardar" at bounding box center [1016, 495] width 61 height 27
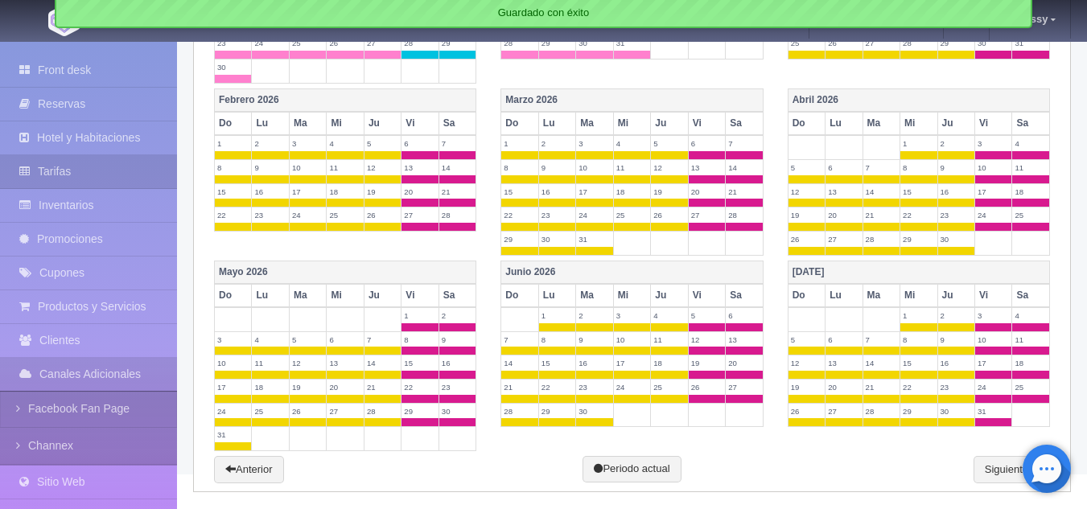
scroll to position [660, 0]
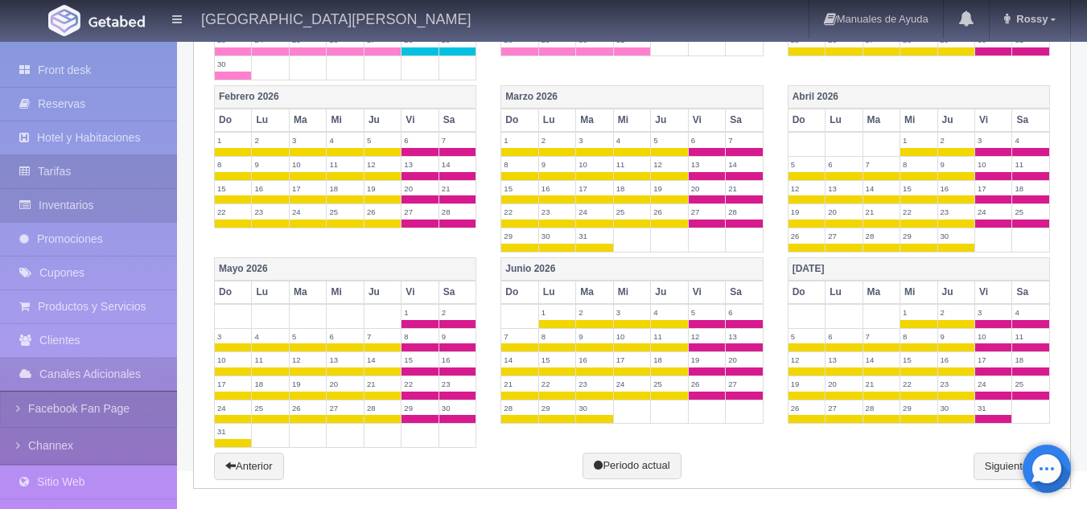
click at [101, 203] on link "Inventarios" at bounding box center [88, 205] width 177 height 33
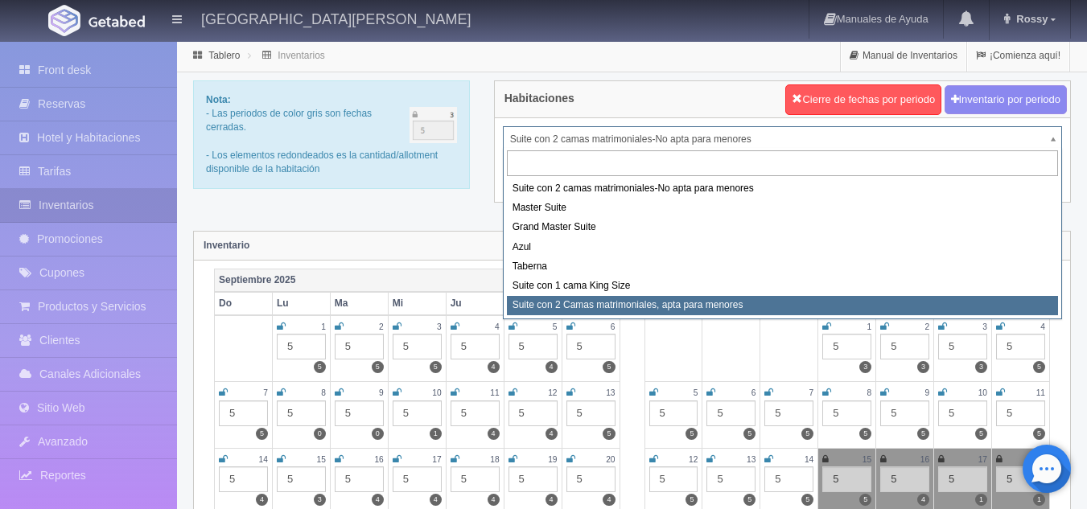
select select "1983"
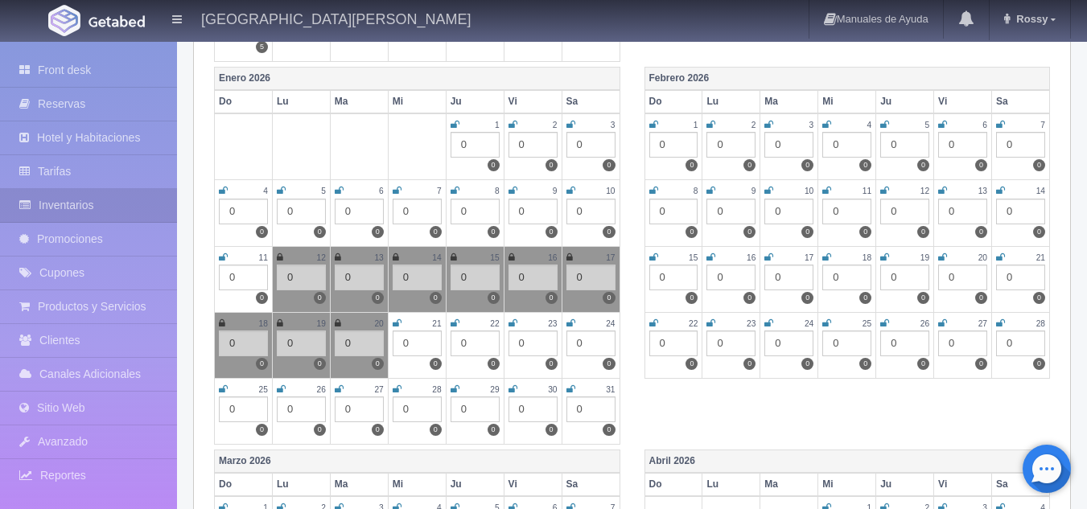
scroll to position [1036, 0]
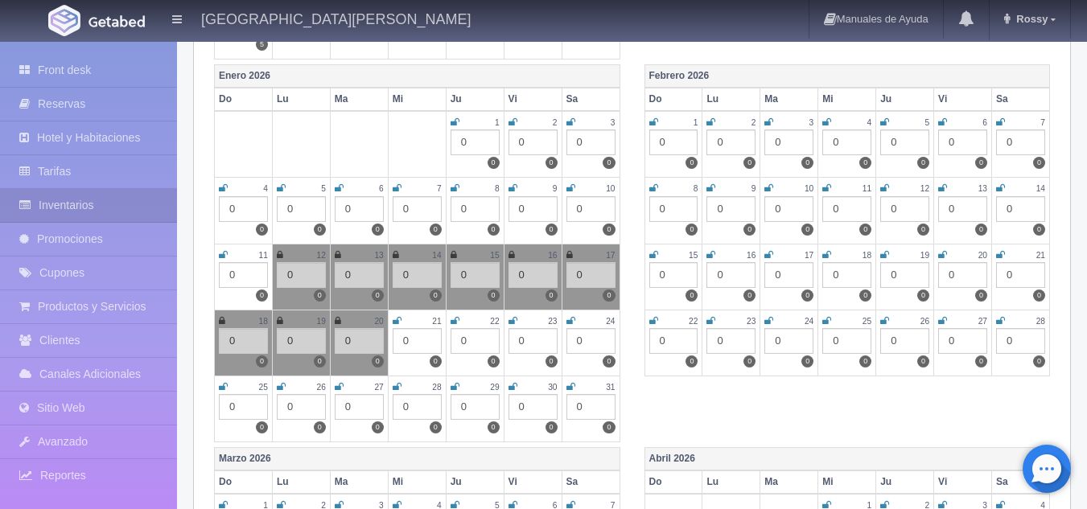
click at [308, 205] on div "0" at bounding box center [301, 209] width 49 height 26
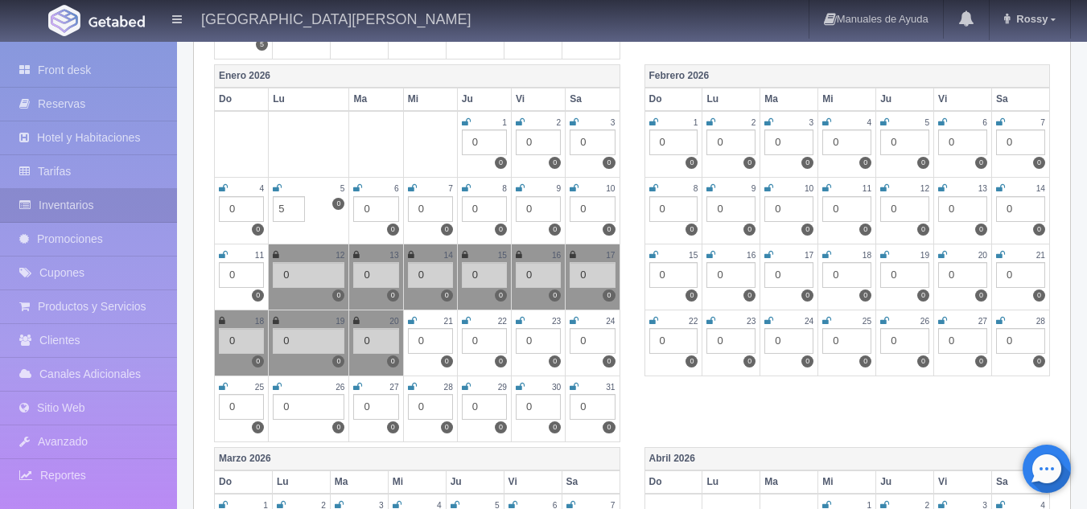
type input "5"
click at [387, 211] on div "0" at bounding box center [375, 209] width 45 height 26
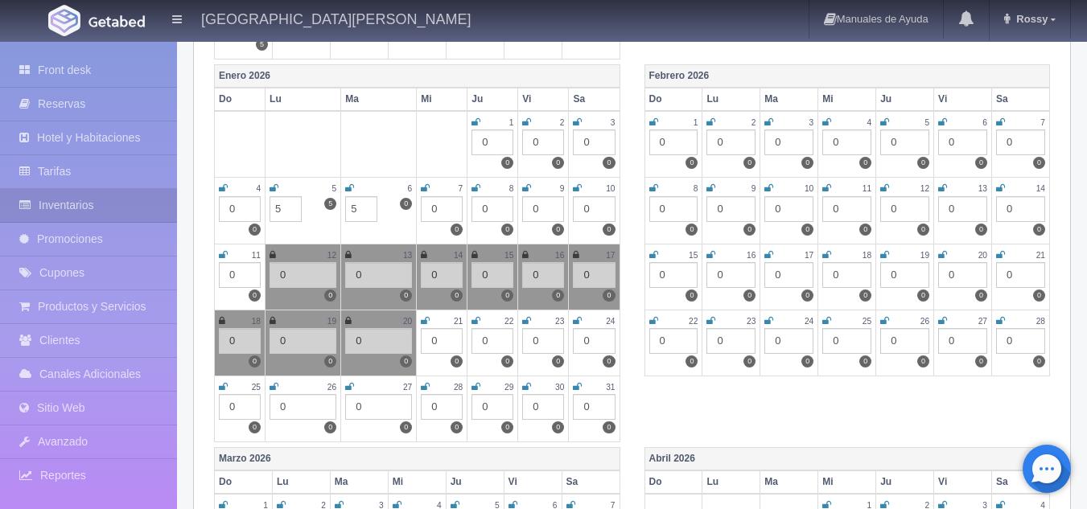
type input "5"
click at [364, 145] on td at bounding box center [379, 144] width 76 height 67
click at [545, 208] on div "0" at bounding box center [543, 209] width 42 height 26
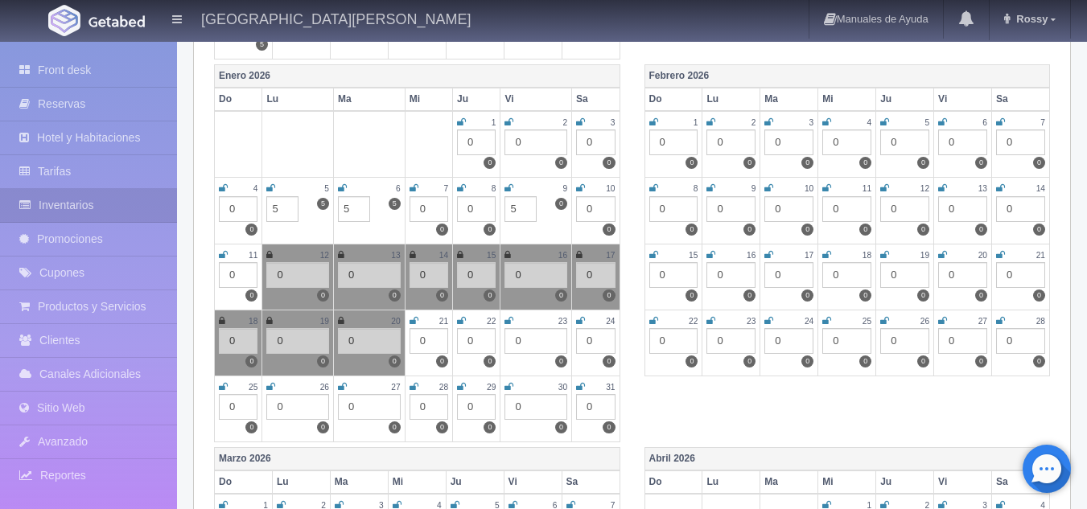
type input "5"
click at [582, 212] on div "0" at bounding box center [595, 209] width 39 height 26
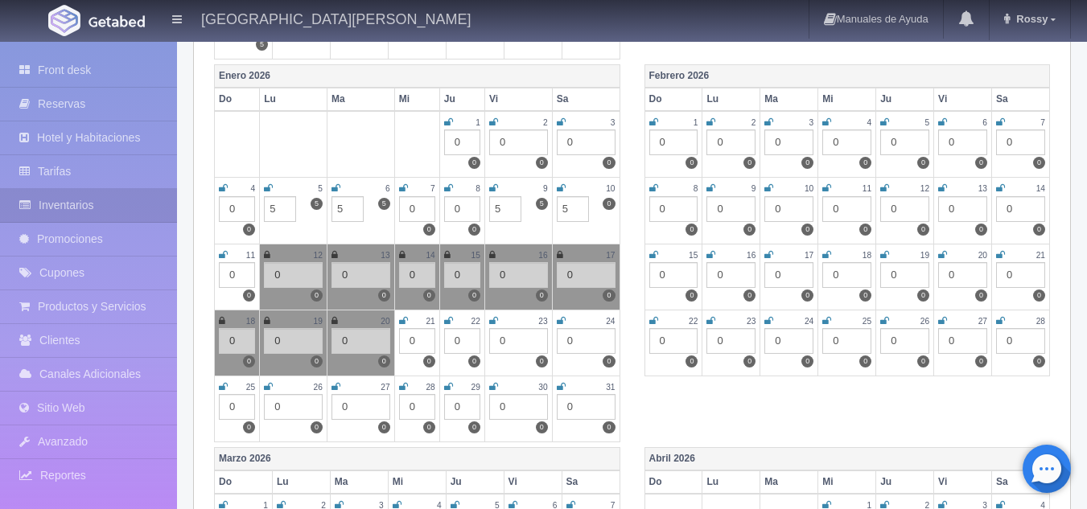
type input "5"
type input "0"
click at [500, 208] on input "5" at bounding box center [505, 209] width 32 height 26
type input "0"
click at [349, 197] on input "5" at bounding box center [347, 209] width 32 height 26
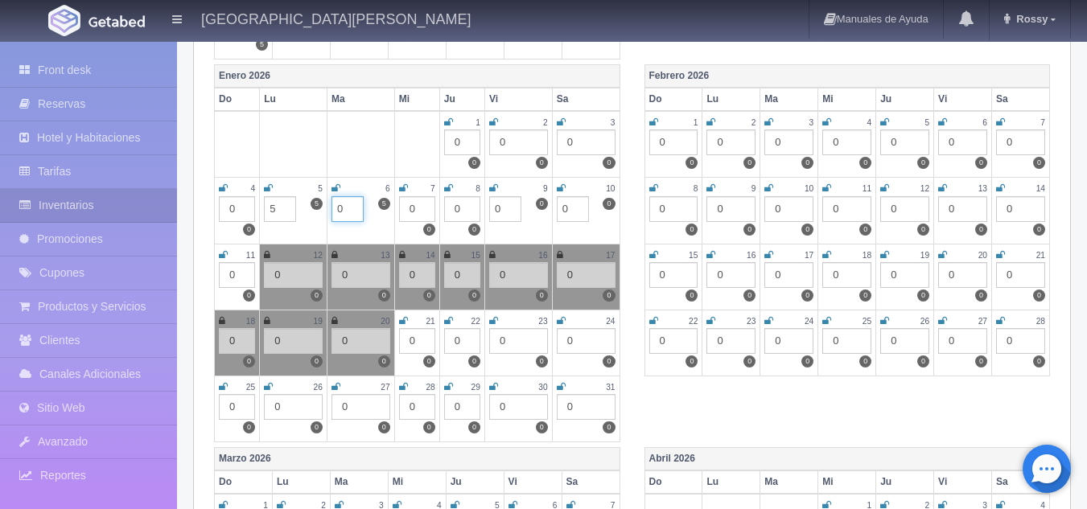
type input "0"
click at [281, 213] on input "5" at bounding box center [280, 209] width 32 height 26
type input "0"
click at [271, 123] on td at bounding box center [294, 144] width 68 height 67
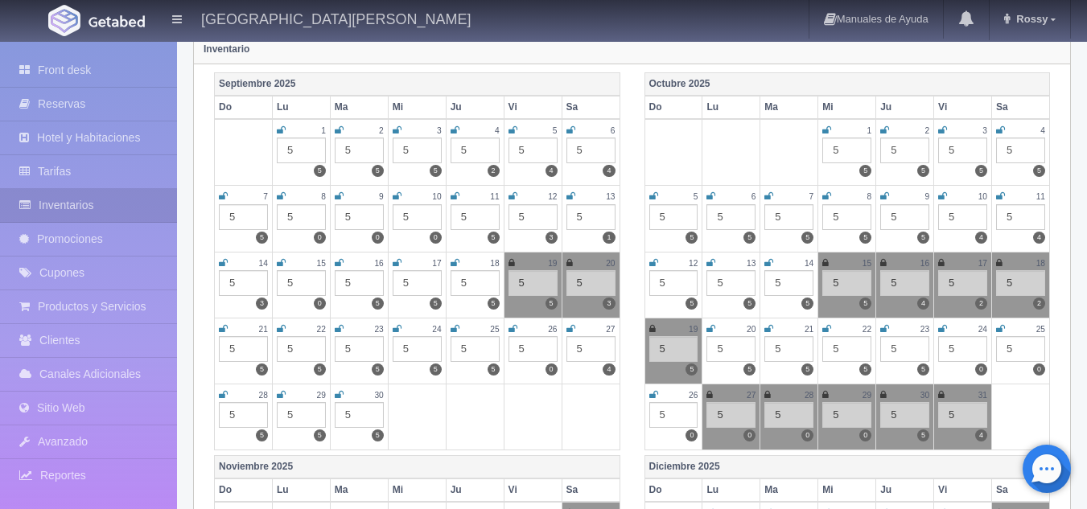
scroll to position [0, 0]
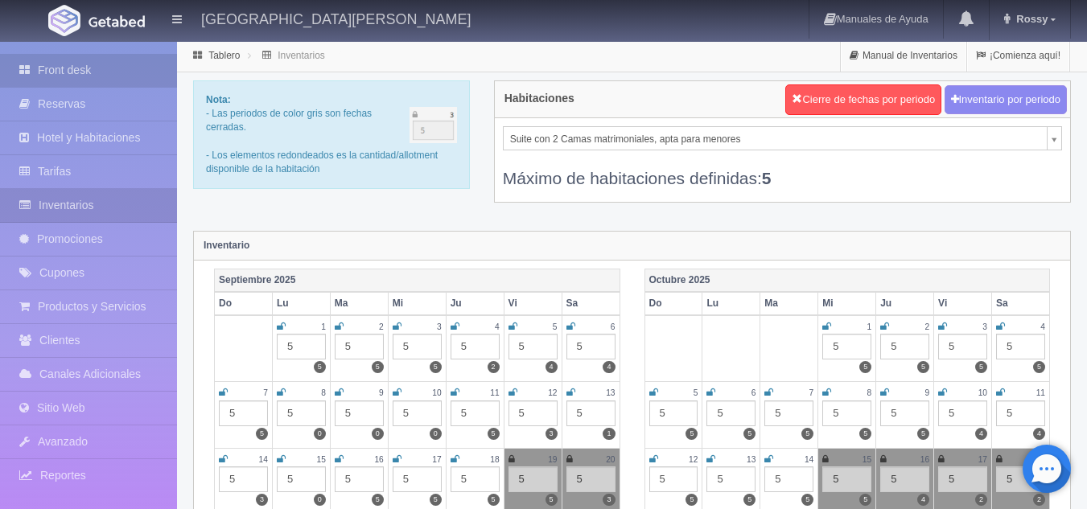
click at [95, 68] on link "Front desk" at bounding box center [88, 70] width 177 height 33
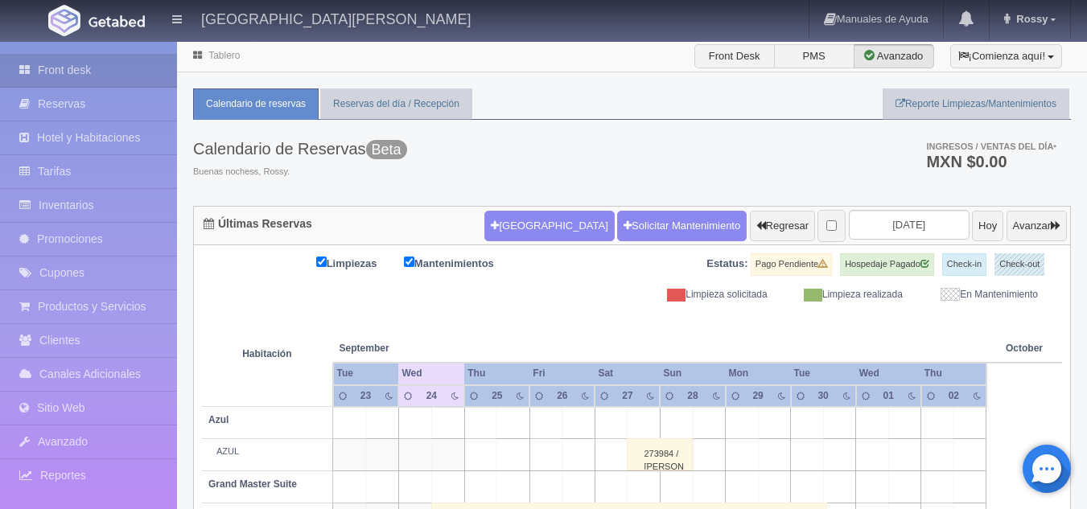
click at [870, 245] on div "[GEOGRAPHIC_DATA] Solicitar Mantenimiento Regresar [DATE] Hoy Avanzar" at bounding box center [775, 226] width 591 height 42
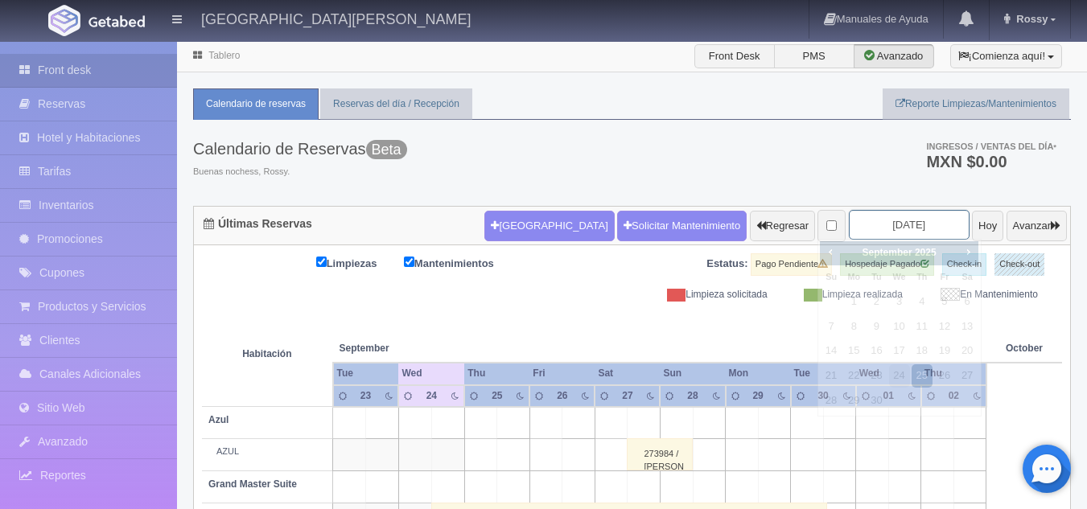
click at [890, 224] on input "[DATE]" at bounding box center [909, 225] width 121 height 30
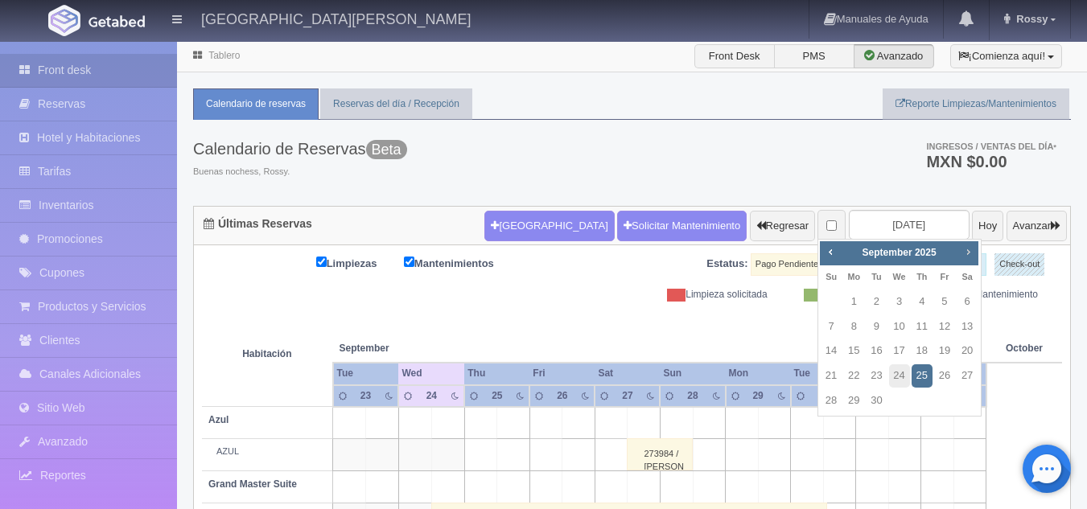
click at [961, 249] on link "Next" at bounding box center [969, 252] width 18 height 18
click at [899, 379] on link "24" at bounding box center [899, 375] width 21 height 23
type input "[DATE]"
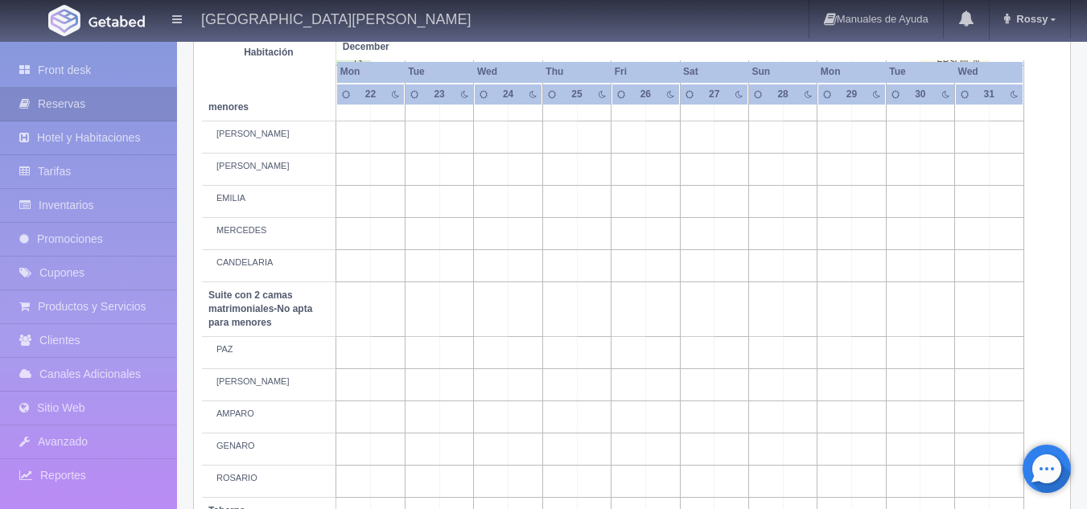
scroll to position [1241, 0]
